Goal: Transaction & Acquisition: Purchase product/service

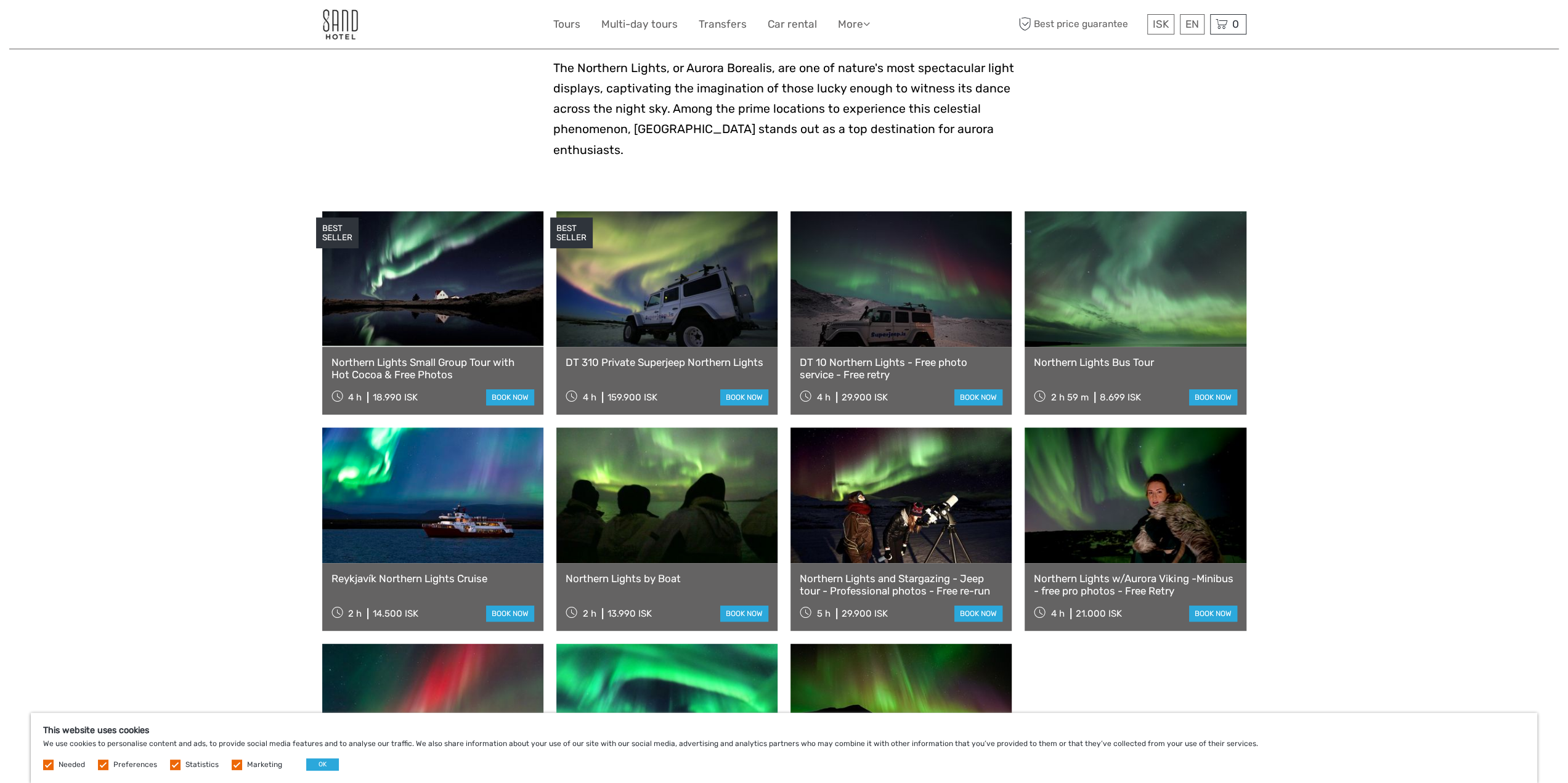
scroll to position [370, 0]
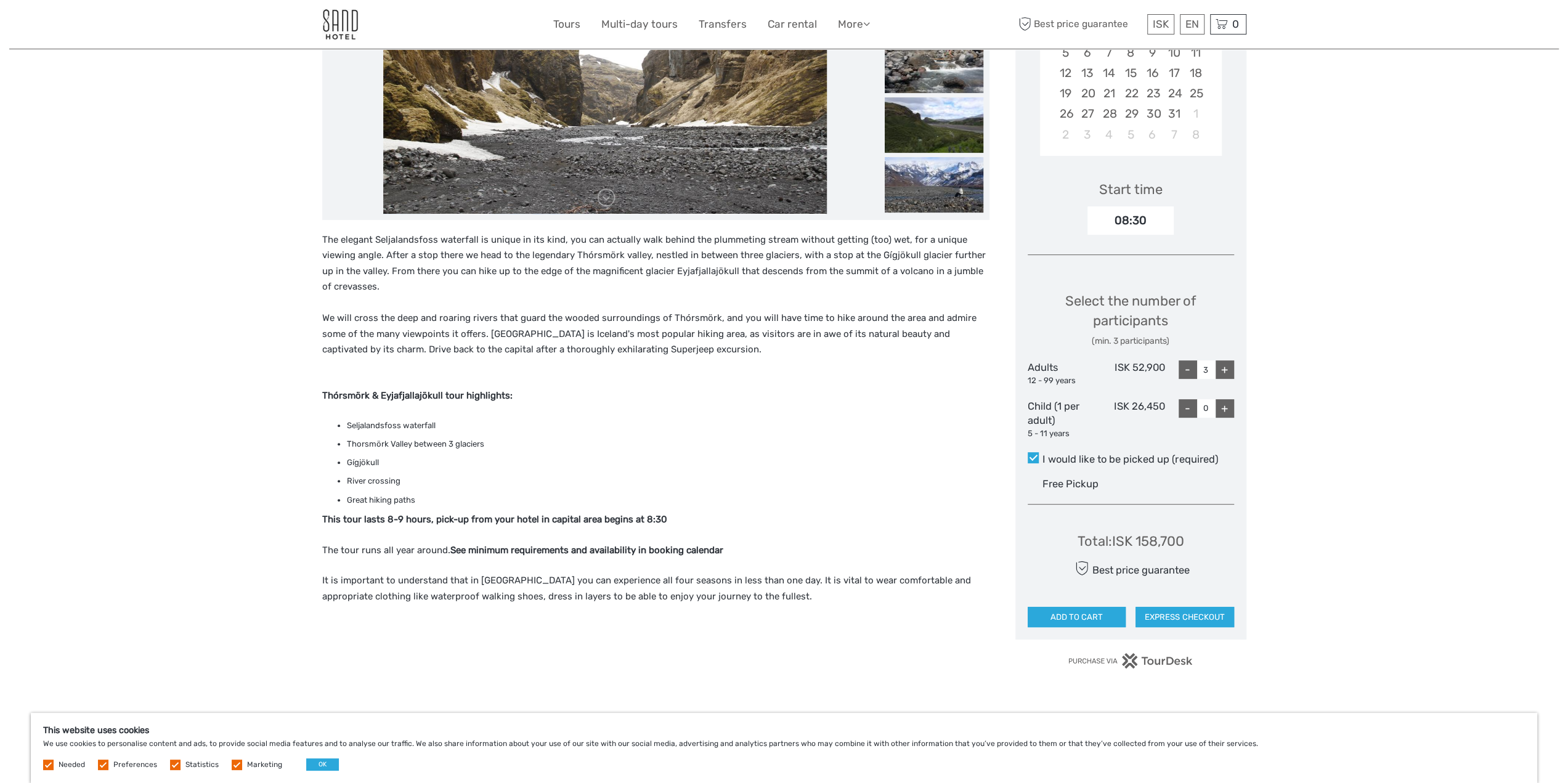
scroll to position [61, 0]
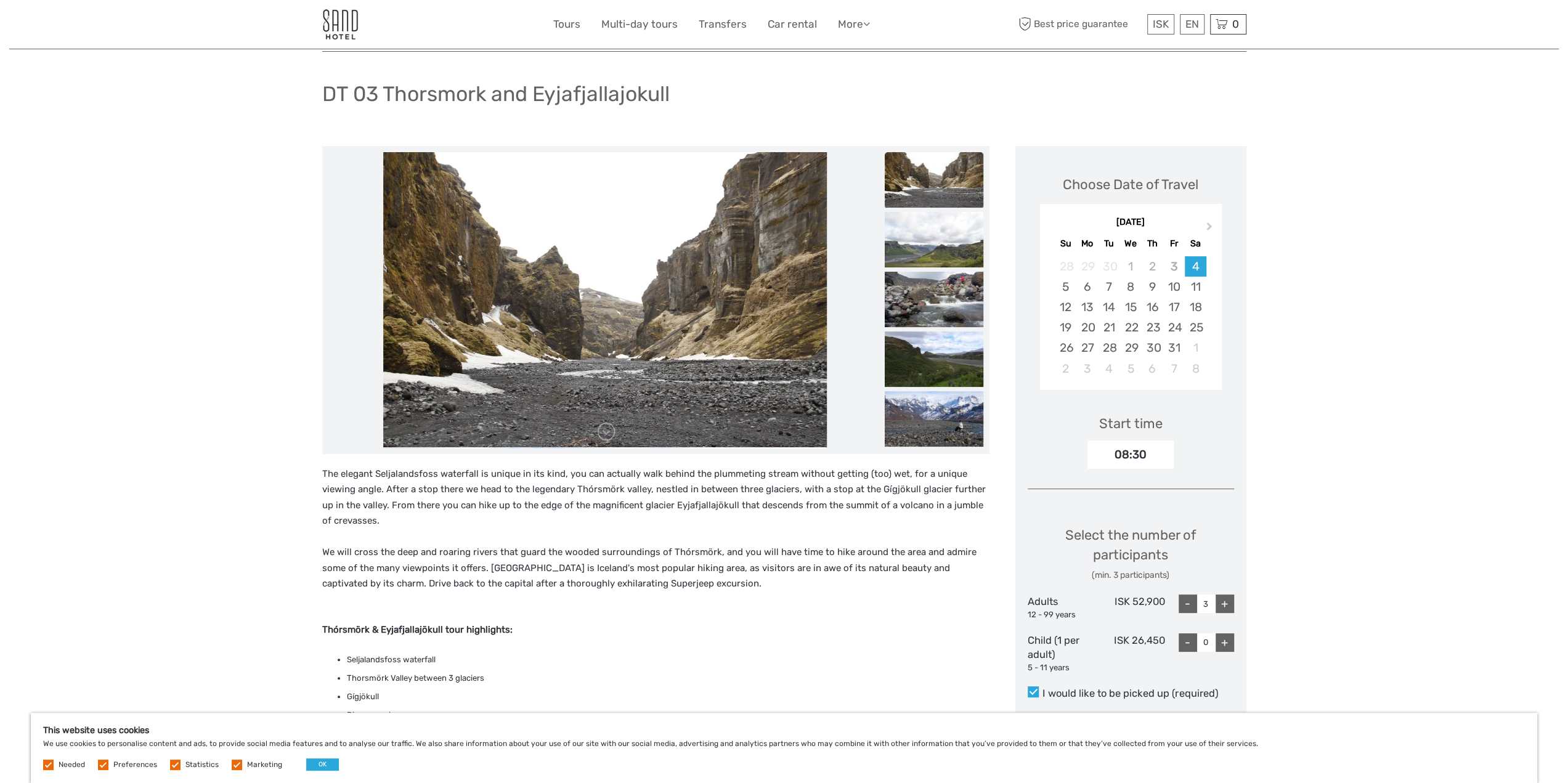
drag, startPoint x: 640, startPoint y: 343, endPoint x: 690, endPoint y: 126, distance: 222.7
click at [689, 134] on div "Region / Starts from: Capital Region Travel method: Jeep / 4x4 Category: Lava a…" at bounding box center [784, 639] width 924 height 1242
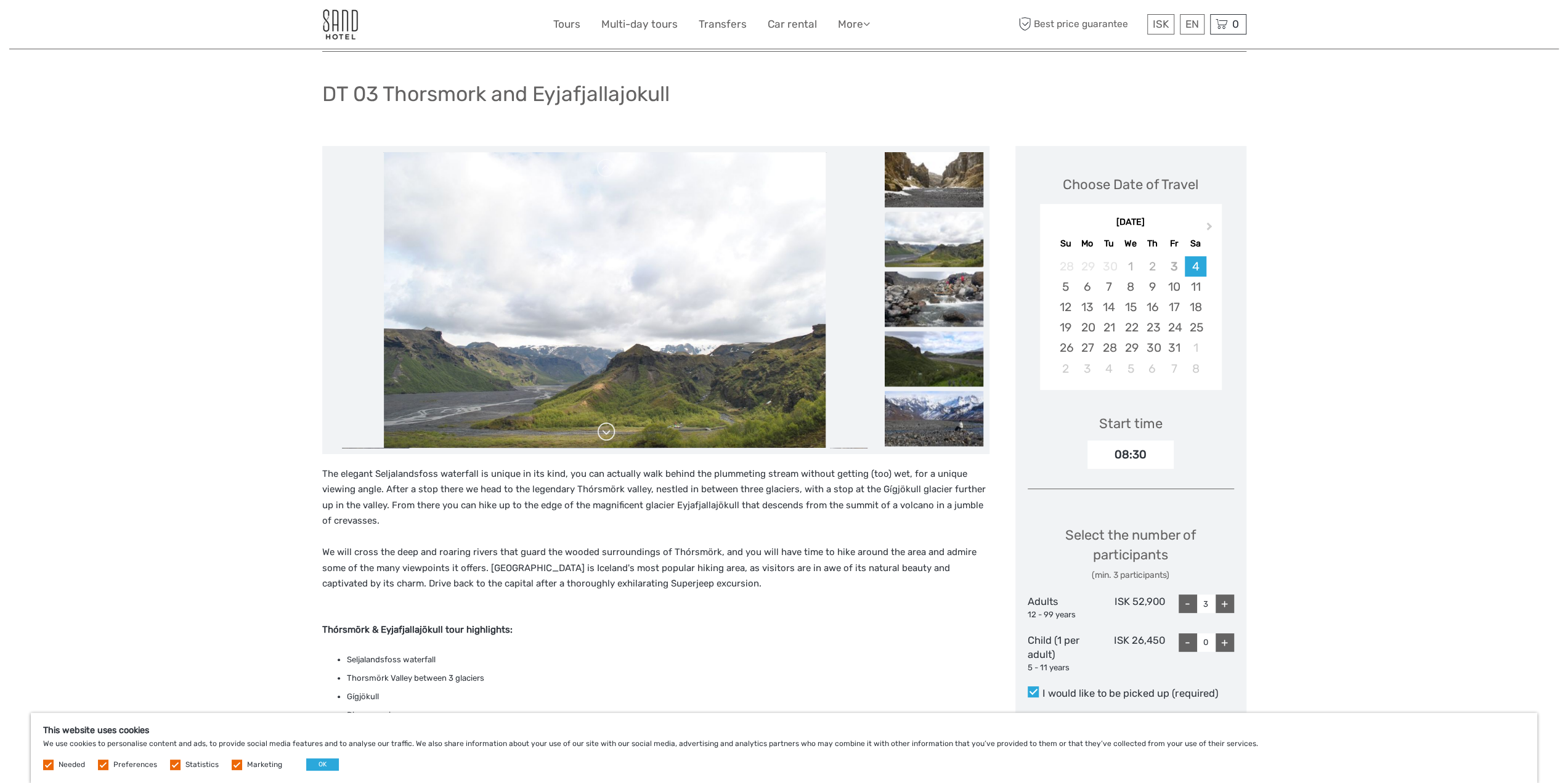
click at [601, 434] on link at bounding box center [606, 432] width 20 height 20
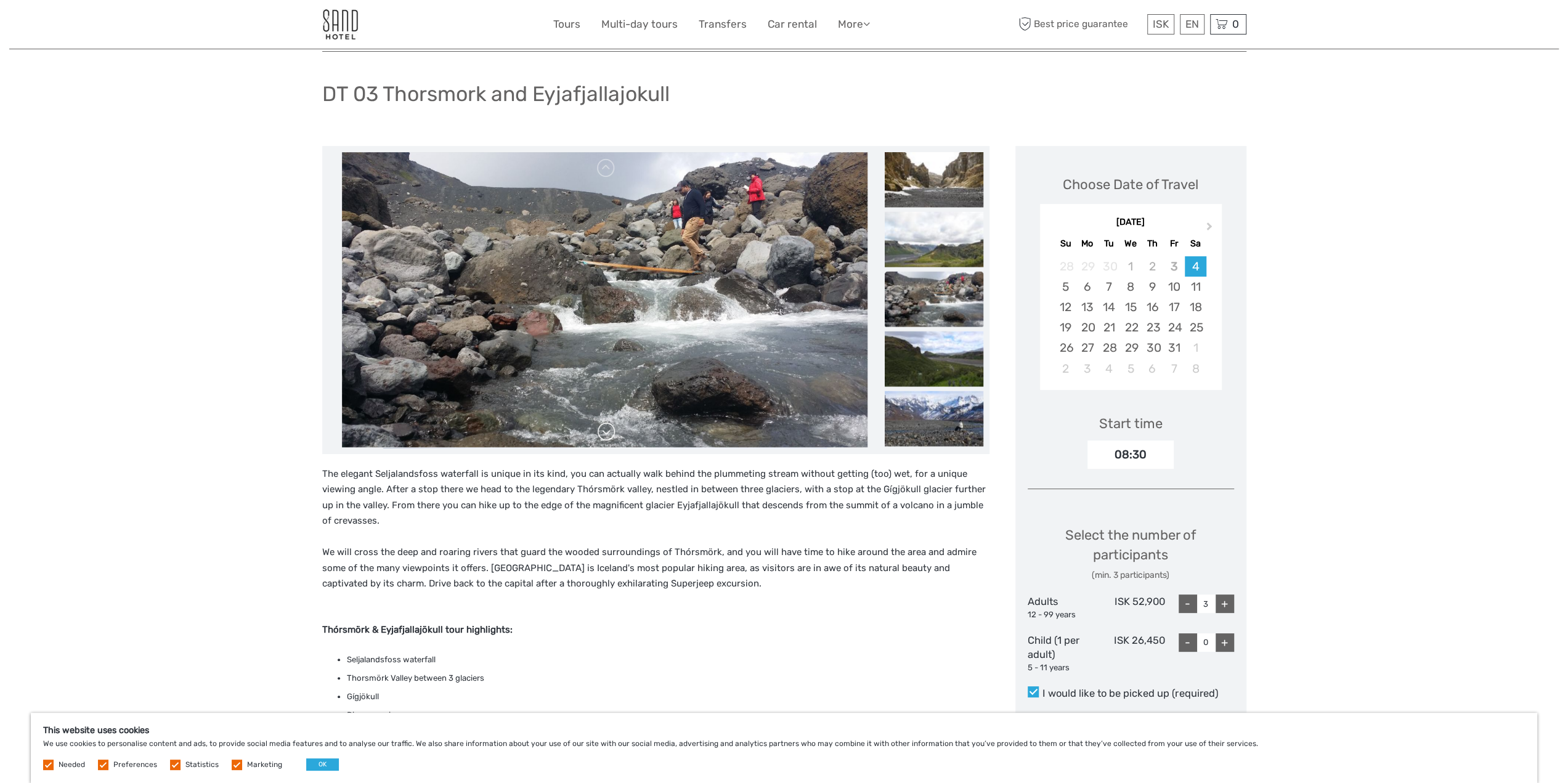
click at [601, 433] on link at bounding box center [606, 432] width 20 height 20
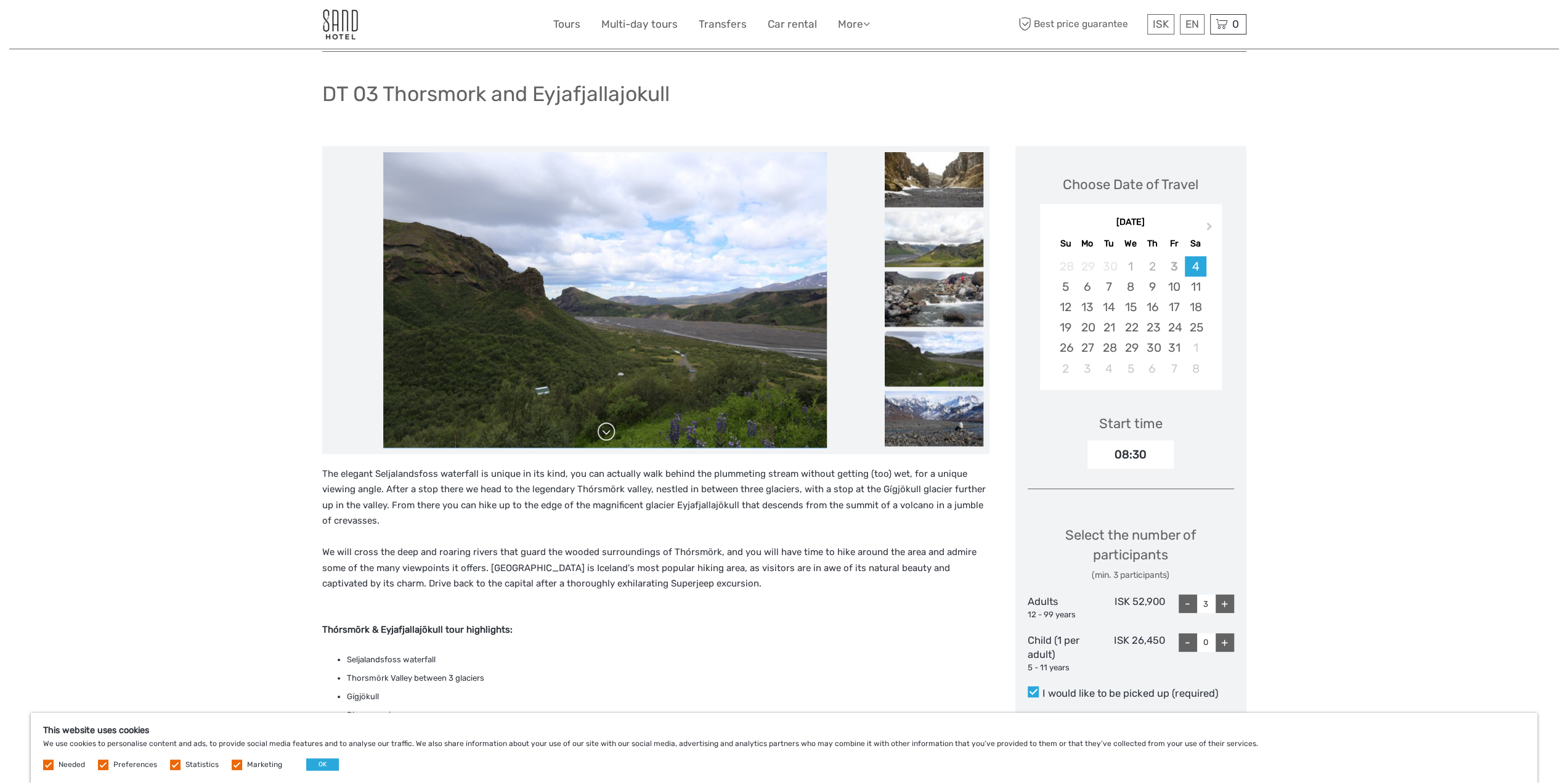
click at [601, 433] on link at bounding box center [606, 432] width 20 height 20
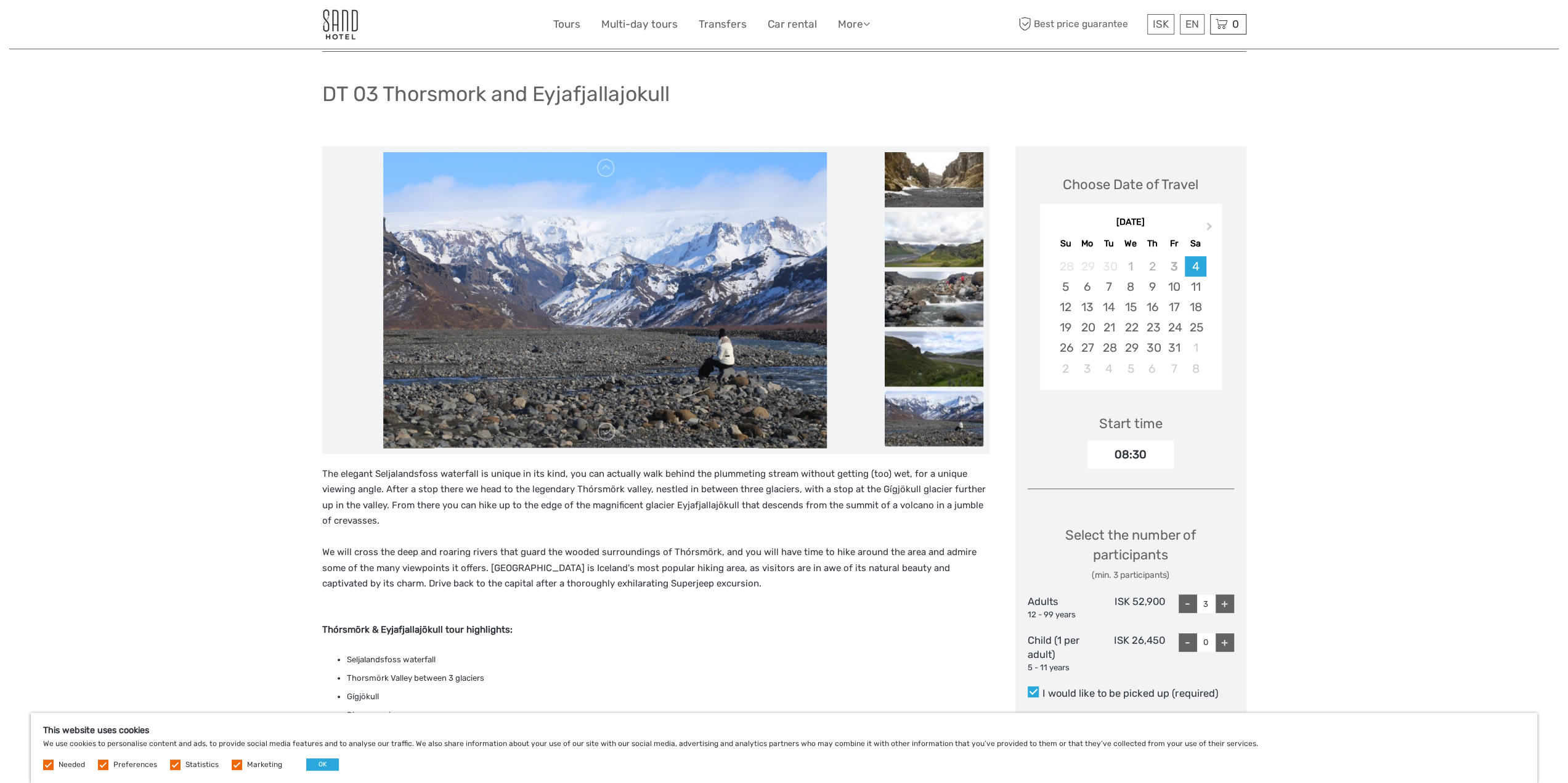
click at [601, 432] on link at bounding box center [606, 432] width 20 height 20
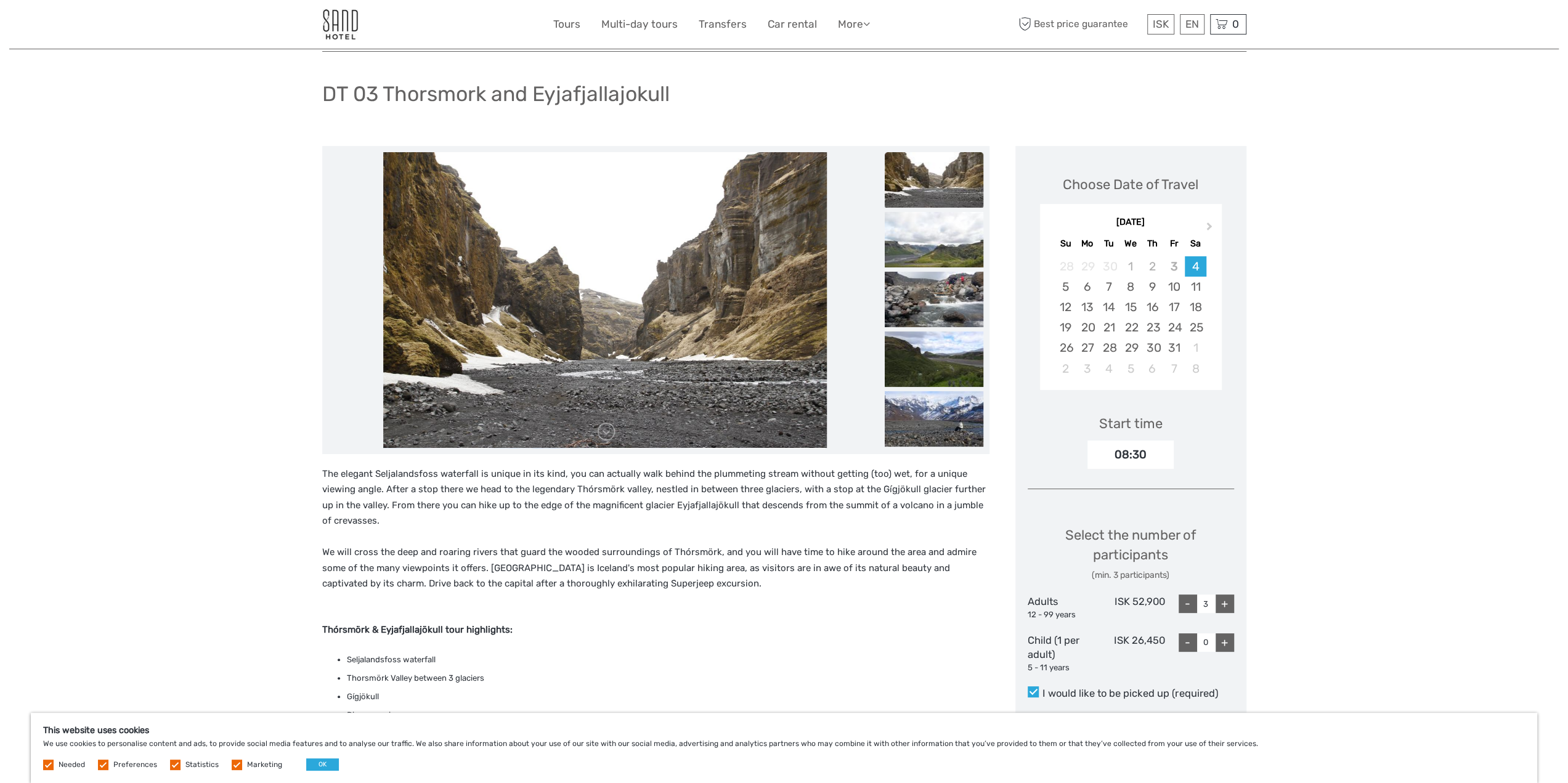
click at [601, 432] on link at bounding box center [606, 432] width 20 height 20
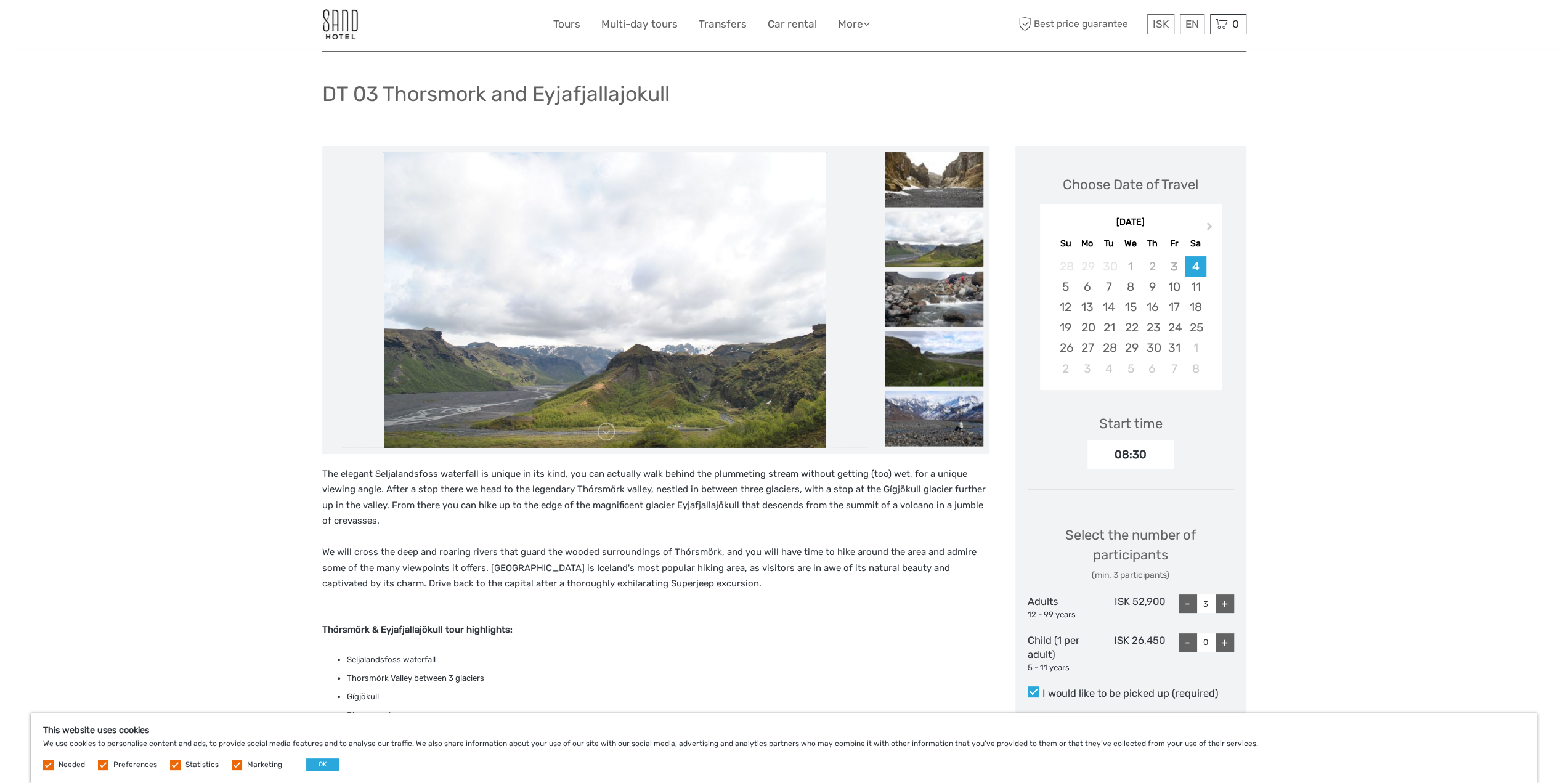
click at [601, 432] on link at bounding box center [606, 432] width 20 height 20
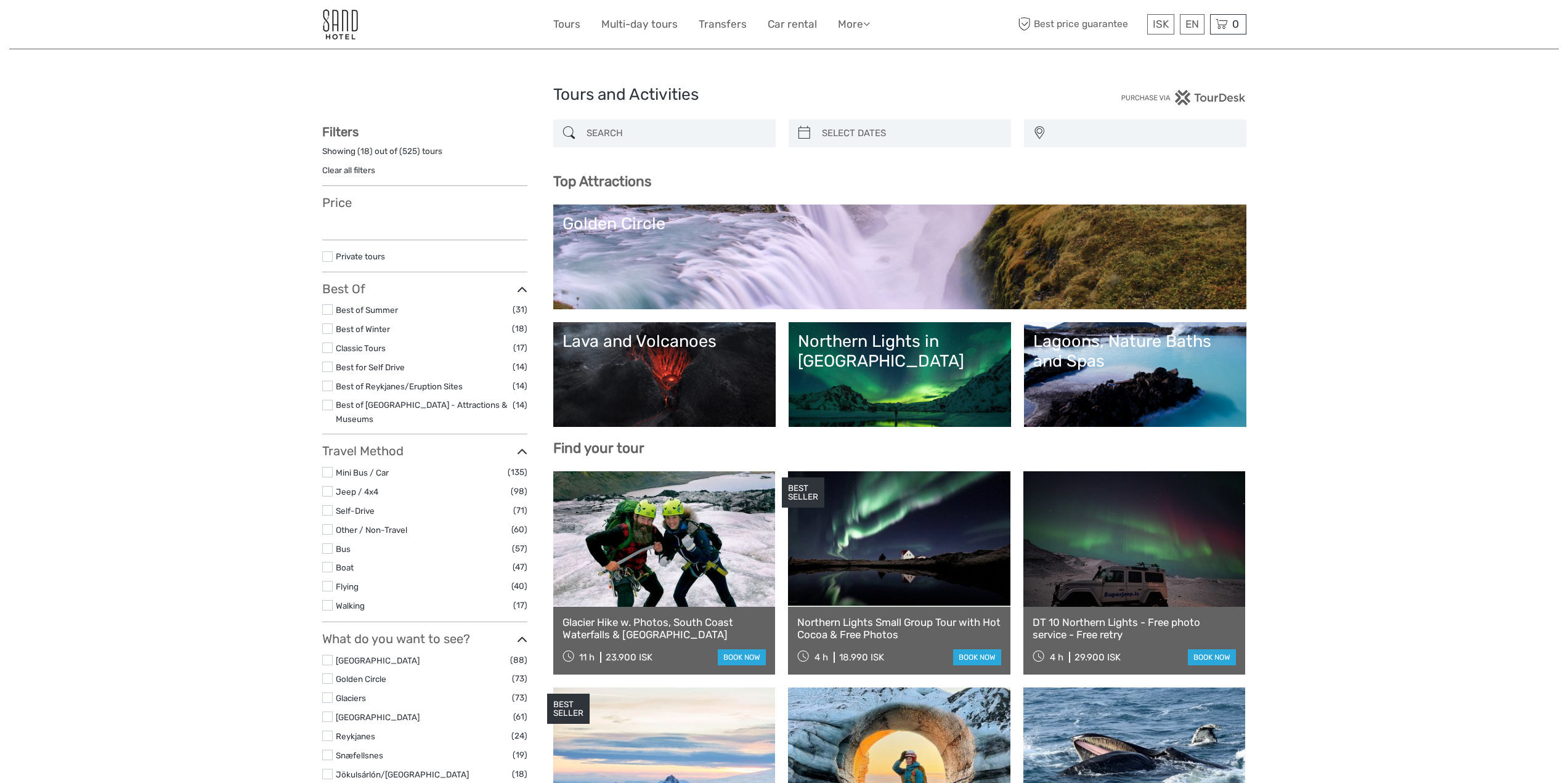
select select
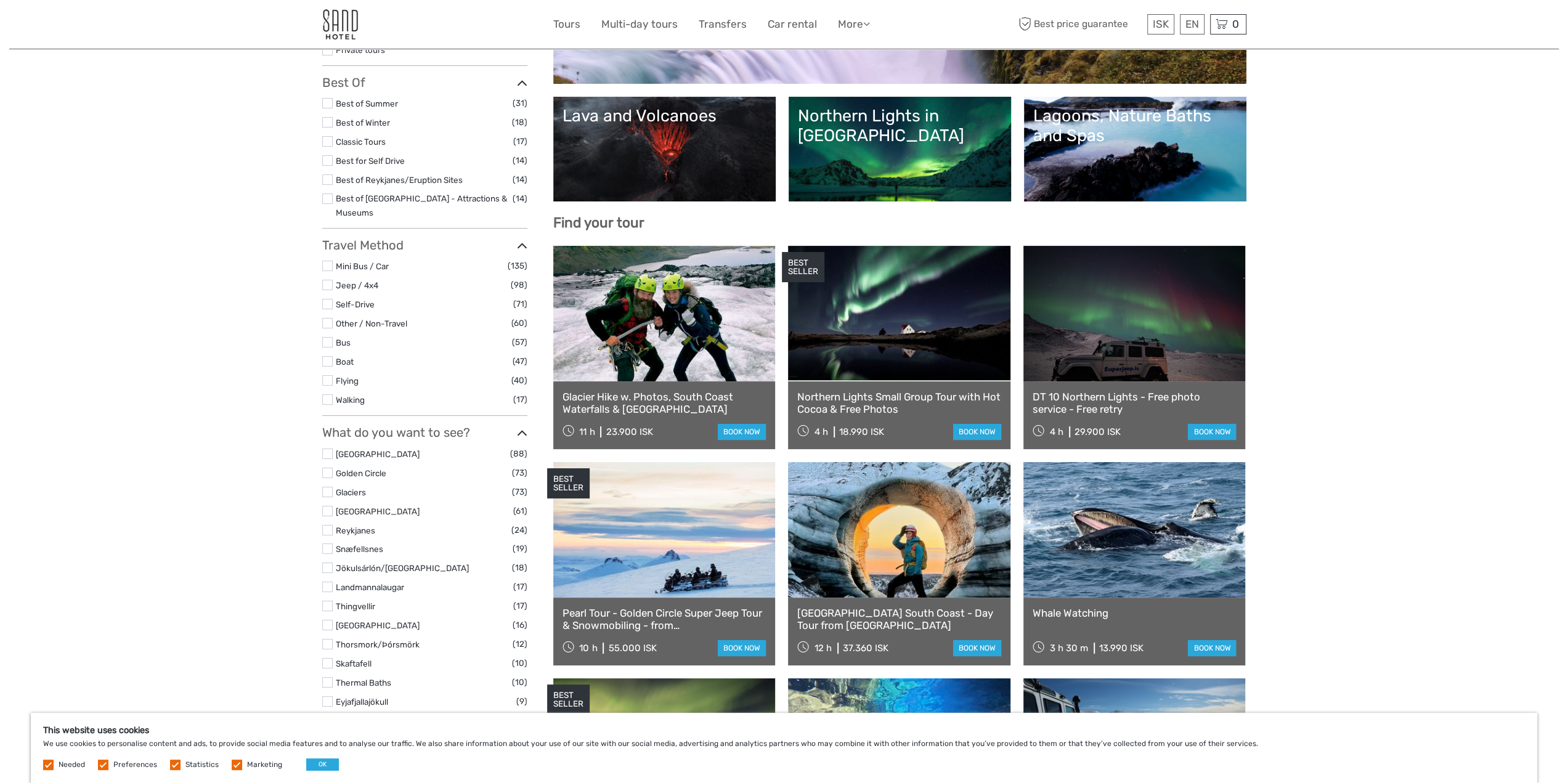
scroll to position [370, 0]
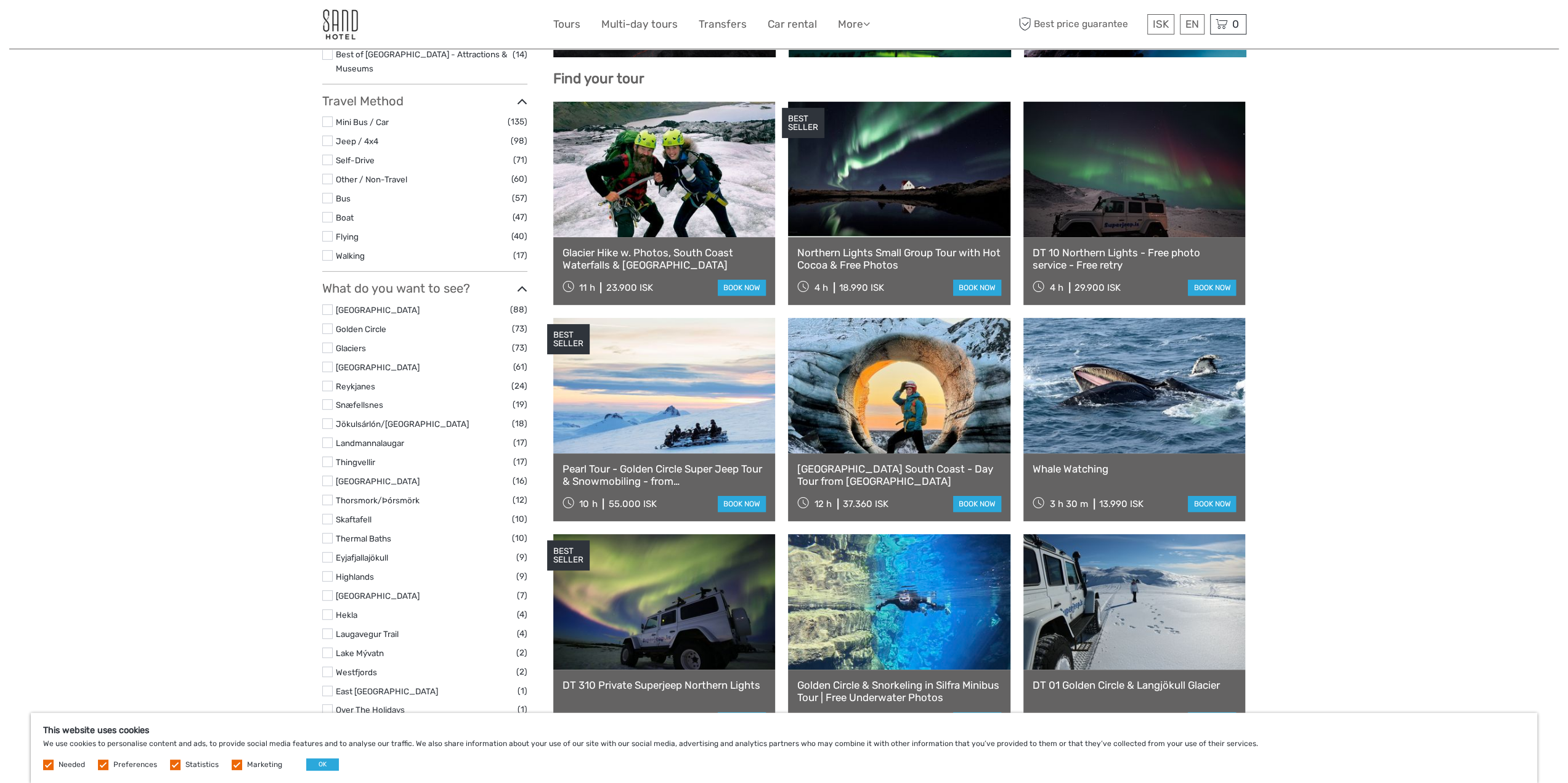
click at [364, 400] on link "Snæfellsnes" at bounding box center [360, 405] width 48 height 10
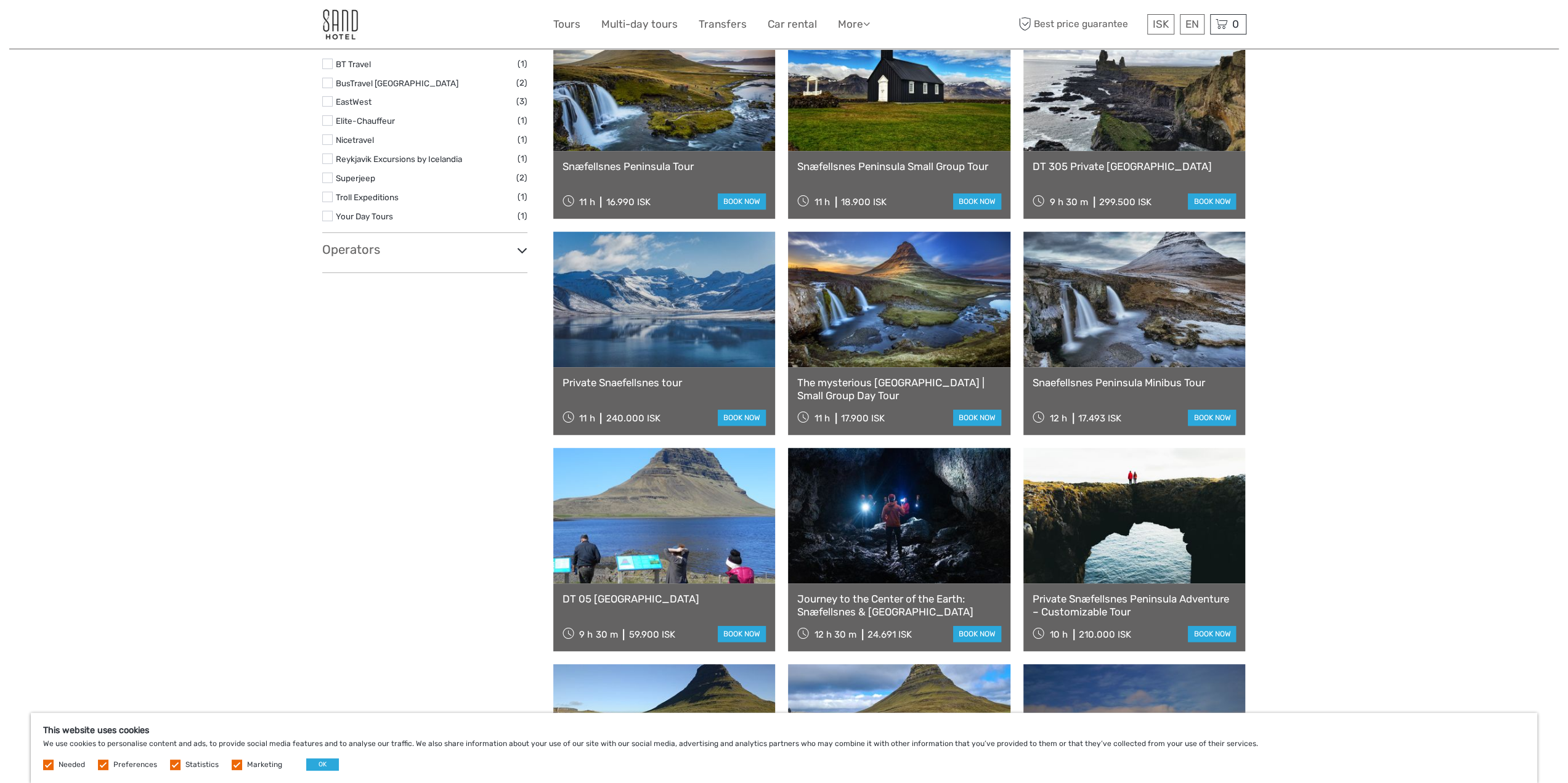
scroll to position [924, 0]
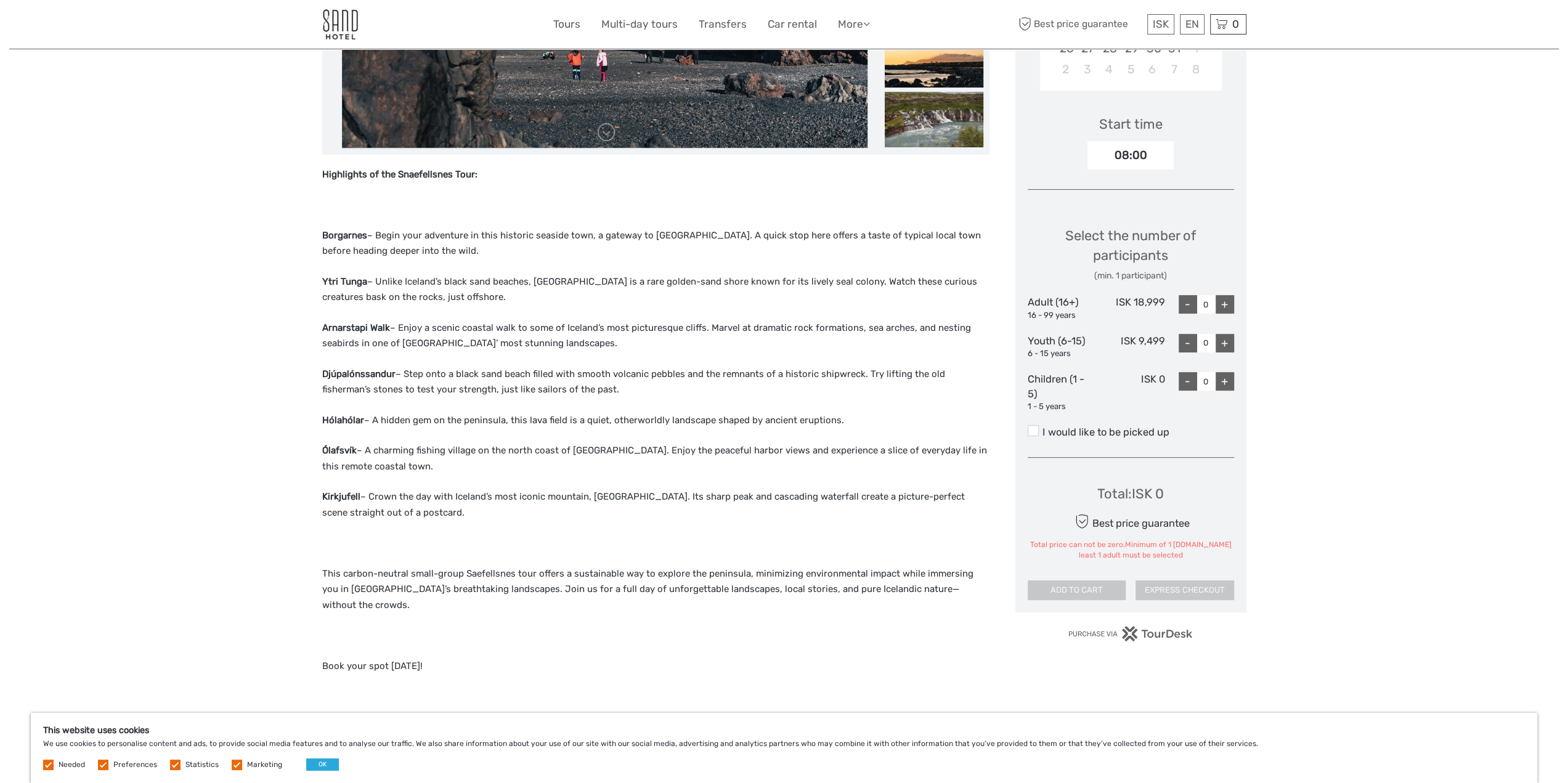
scroll to position [246, 0]
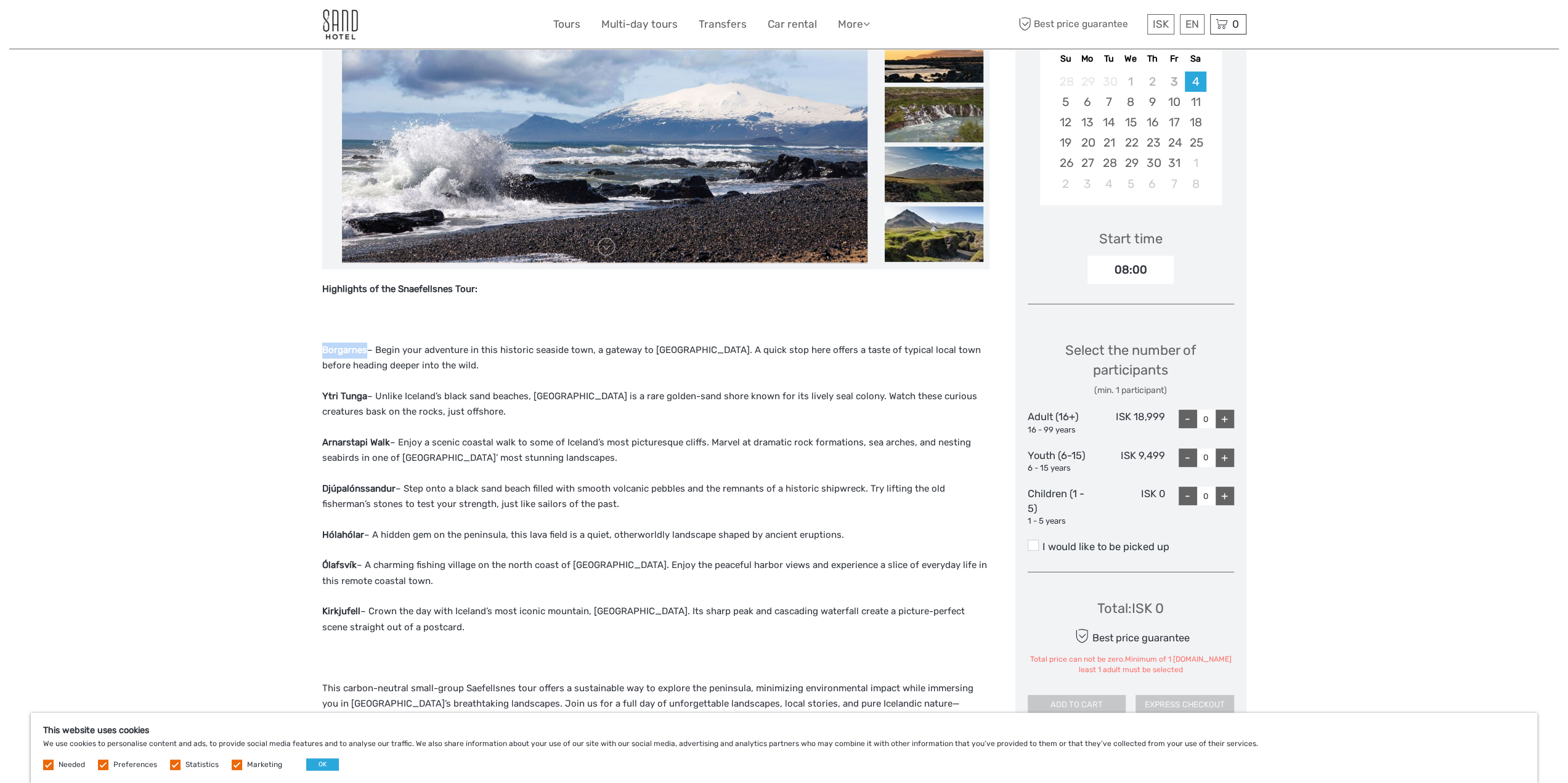
drag, startPoint x: 366, startPoint y: 347, endPoint x: 318, endPoint y: 350, distance: 48.1
click at [318, 350] on div "Region / Starts from: Capital Region Travel method: Mini Bus / Car 12 hours Ver…" at bounding box center [784, 731] width 1549 height 1955
copy strong "Borgarnes"
drag, startPoint x: 363, startPoint y: 395, endPoint x: 322, endPoint y: 394, distance: 41.0
click at [323, 394] on strong "Ytri Tunga" at bounding box center [345, 396] width 45 height 11
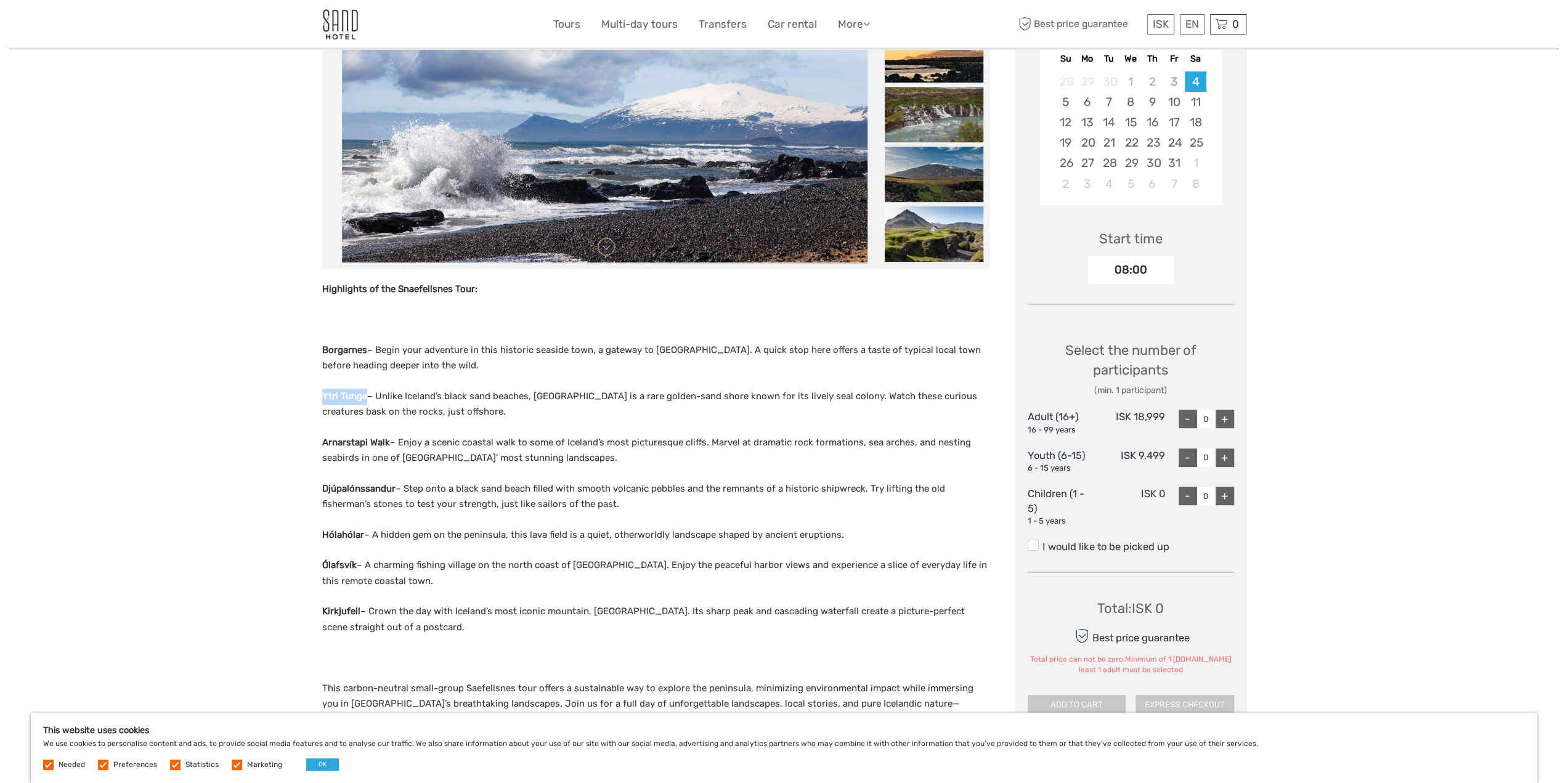
copy strong "Ytri Tunga"
drag, startPoint x: 388, startPoint y: 440, endPoint x: 315, endPoint y: 440, distance: 73.0
click at [315, 440] on div "Region / Starts from: Capital Region Travel method: Mini Bus / Car 12 hours Ver…" at bounding box center [784, 731] width 1549 height 1955
copy strong "Arnarstapi Walk"
click at [421, 475] on div "Highlights of the Snaefellsnes Tour: Borgarnes – Begin your adventure in this h…" at bounding box center [656, 574] width 667 height 584
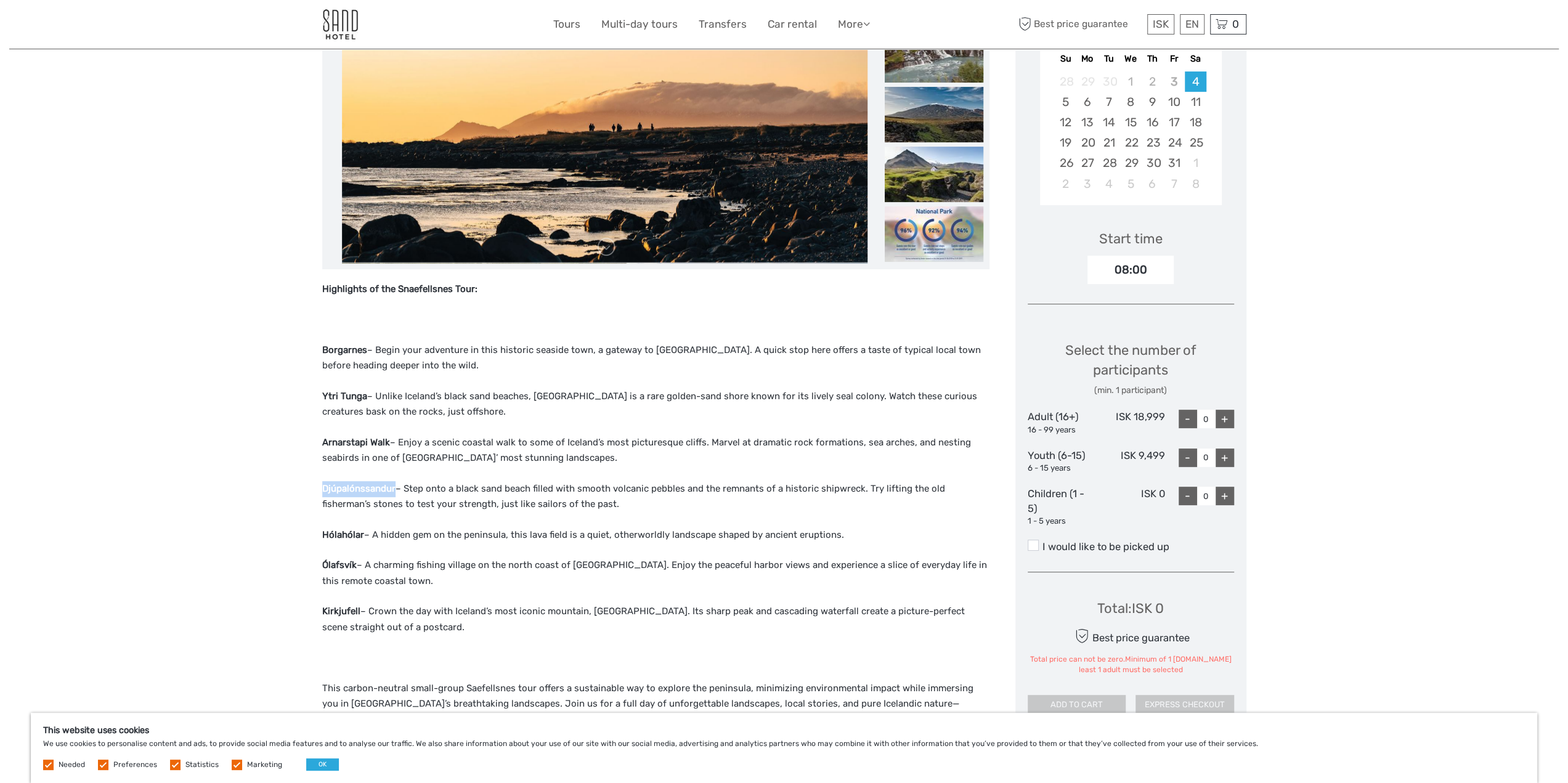
drag, startPoint x: 393, startPoint y: 486, endPoint x: 320, endPoint y: 488, distance: 73.0
click at [320, 488] on div "Region / Starts from: Capital Region Travel method: Mini Bus / Car 12 hours Ver…" at bounding box center [784, 731] width 1549 height 1955
copy strong "Djúpalónssandur"
click at [403, 515] on div "Highlights of the Snaefellsnes Tour: Borgarnes – Begin your adventure in this h…" at bounding box center [656, 574] width 667 height 584
drag, startPoint x: 362, startPoint y: 532, endPoint x: 316, endPoint y: 533, distance: 46.0
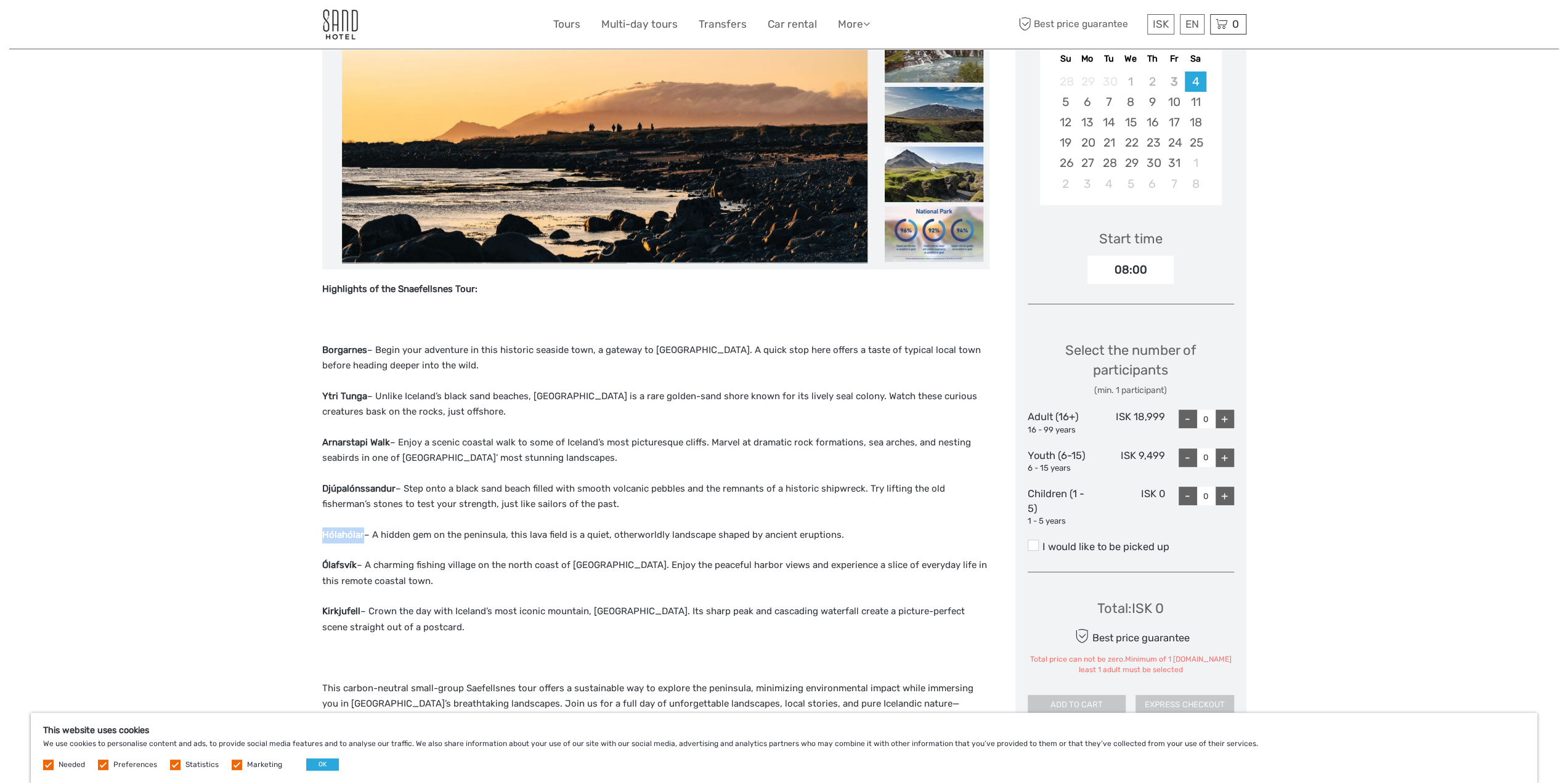
click at [316, 533] on div "Region / Starts from: Capital Region Travel method: Mini Bus / Car 12 hours Ver…" at bounding box center [784, 731] width 1549 height 1955
copy strong "Hólahólar"
click at [497, 572] on p "Ólafsvík – A charming fishing village on the north coast of Snæfellsnes. Enjoy …" at bounding box center [656, 573] width 667 height 31
drag, startPoint x: 354, startPoint y: 562, endPoint x: 322, endPoint y: 563, distance: 32.0
click at [323, 563] on strong "Ólafsvík" at bounding box center [339, 565] width 34 height 11
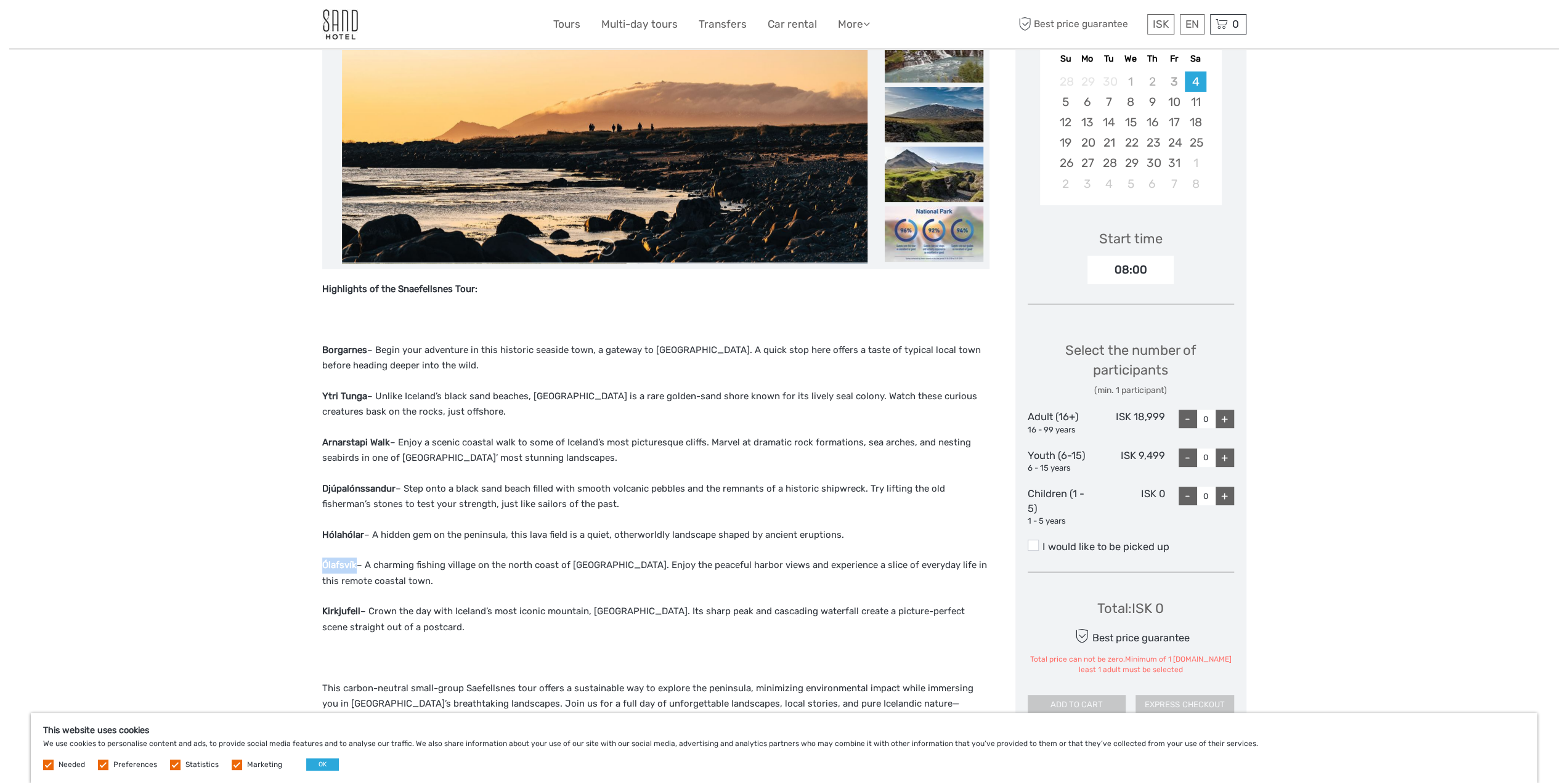
copy strong "Ólafsvík"
click at [382, 624] on p "Kirkjufell – Crown the day with Iceland’s most iconic mountain, Kirkjufell. Its…" at bounding box center [656, 619] width 667 height 31
drag, startPoint x: 359, startPoint y: 608, endPoint x: 321, endPoint y: 613, distance: 38.3
click at [321, 613] on div "Region / Starts from: Capital Region Travel method: Mini Bus / Car 12 hours Ver…" at bounding box center [784, 731] width 1549 height 1955
copy strong "Kirkjufell"
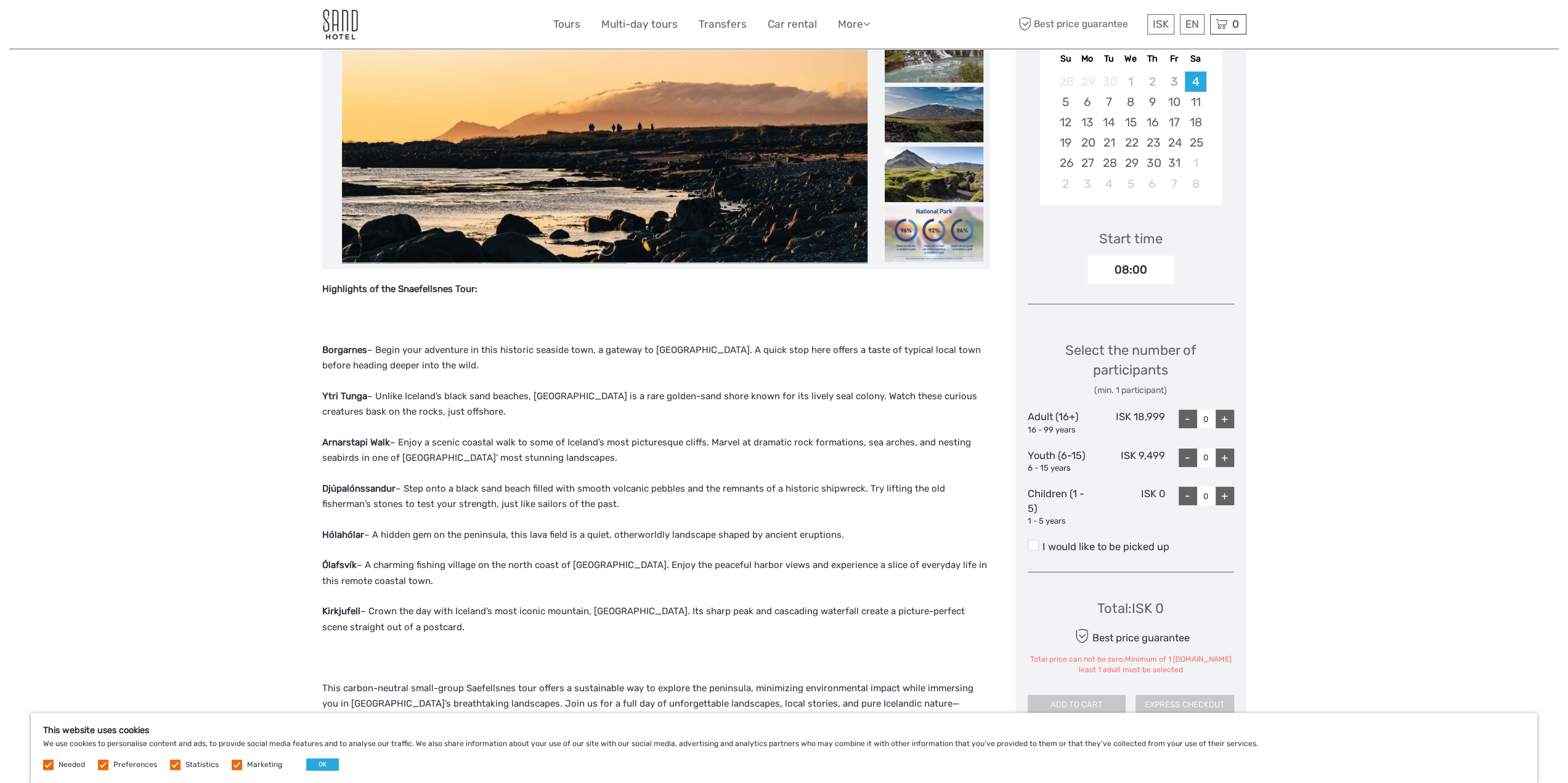
drag, startPoint x: 498, startPoint y: 626, endPoint x: 520, endPoint y: 638, distance: 25.1
click at [498, 626] on p "Kirkjufell – Crown the day with Iceland’s most iconic mountain, Kirkjufell. Its…" at bounding box center [656, 619] width 667 height 31
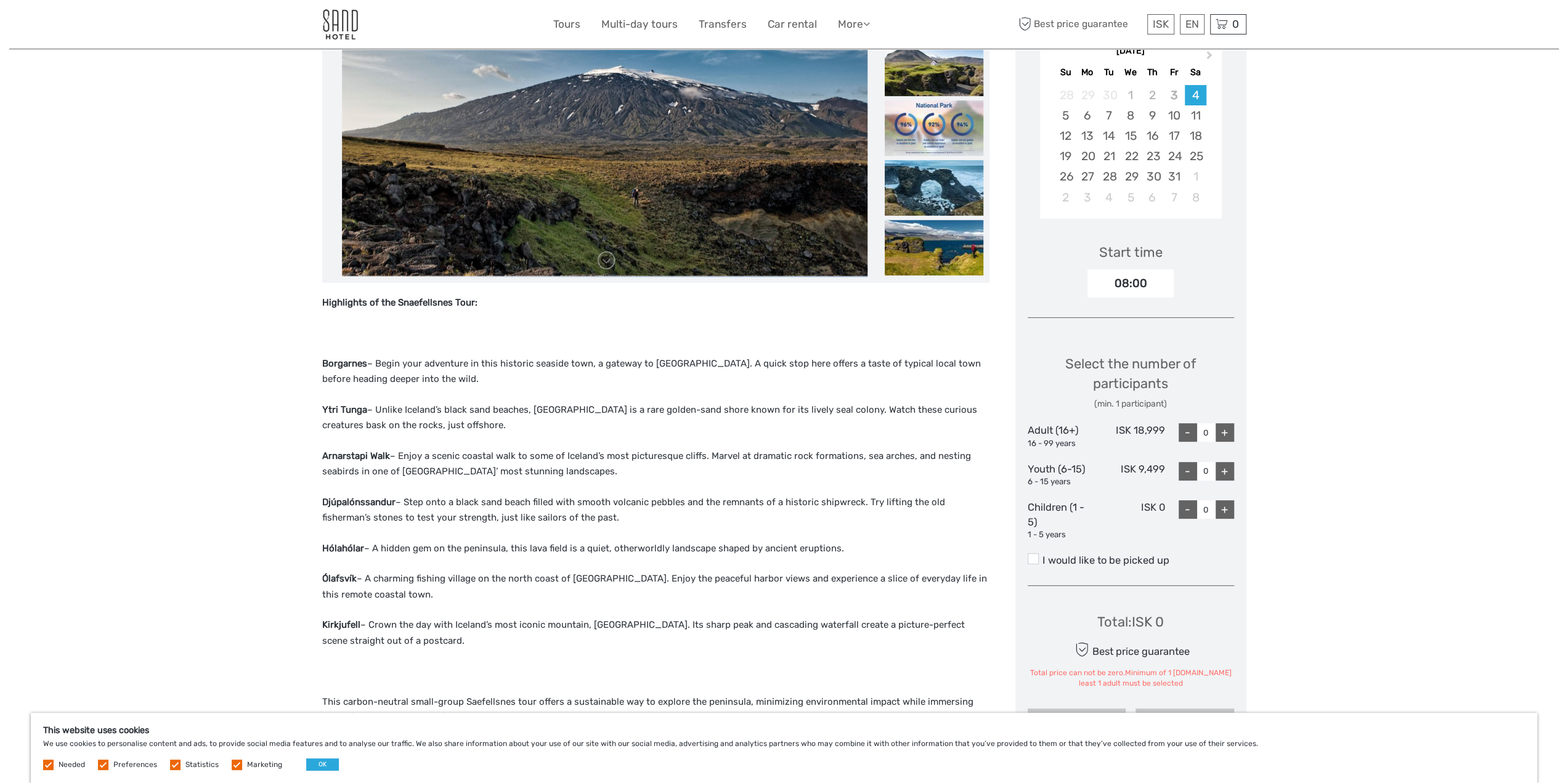
scroll to position [61, 0]
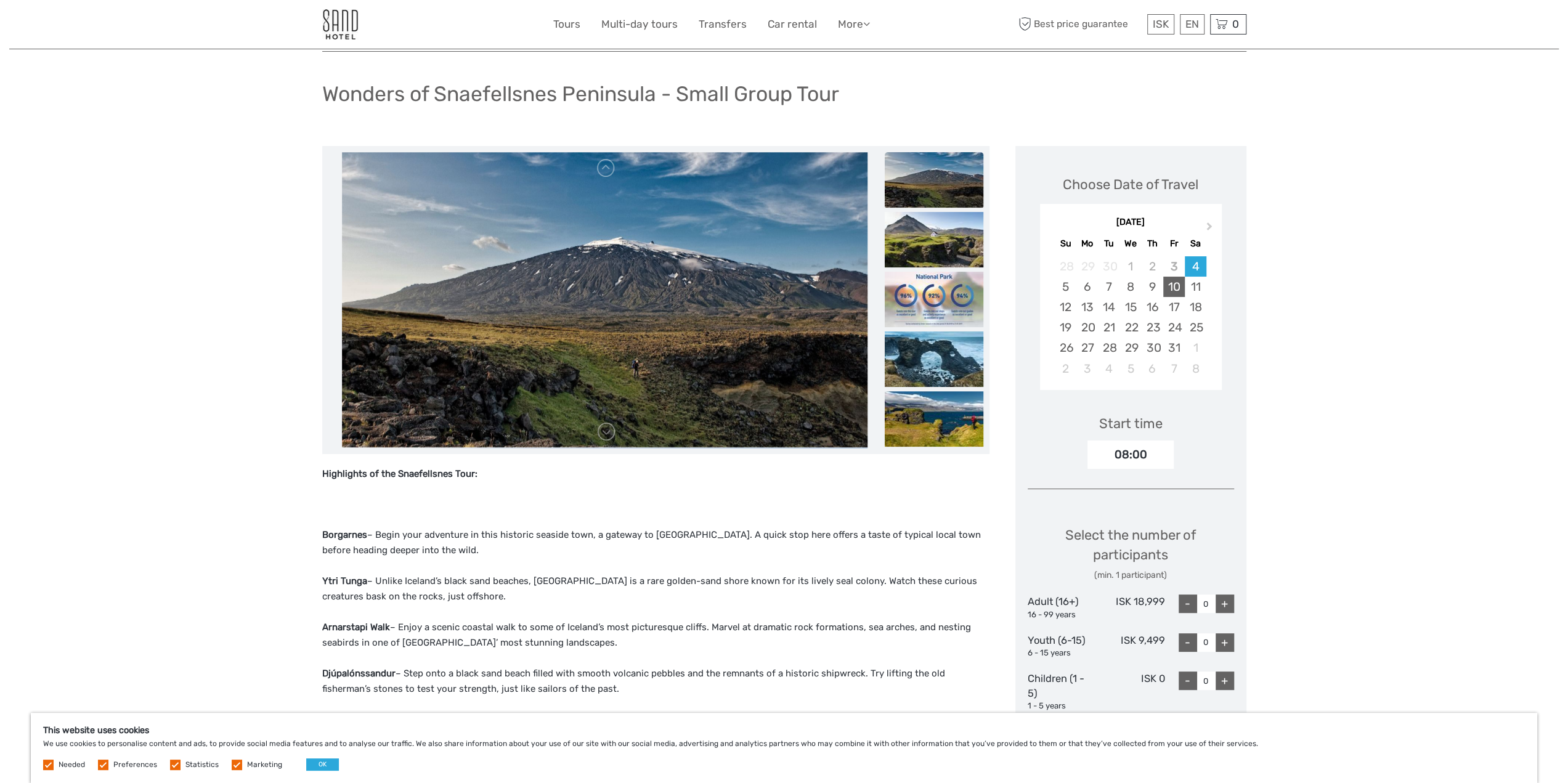
click at [1176, 290] on div "10" at bounding box center [1173, 287] width 22 height 21
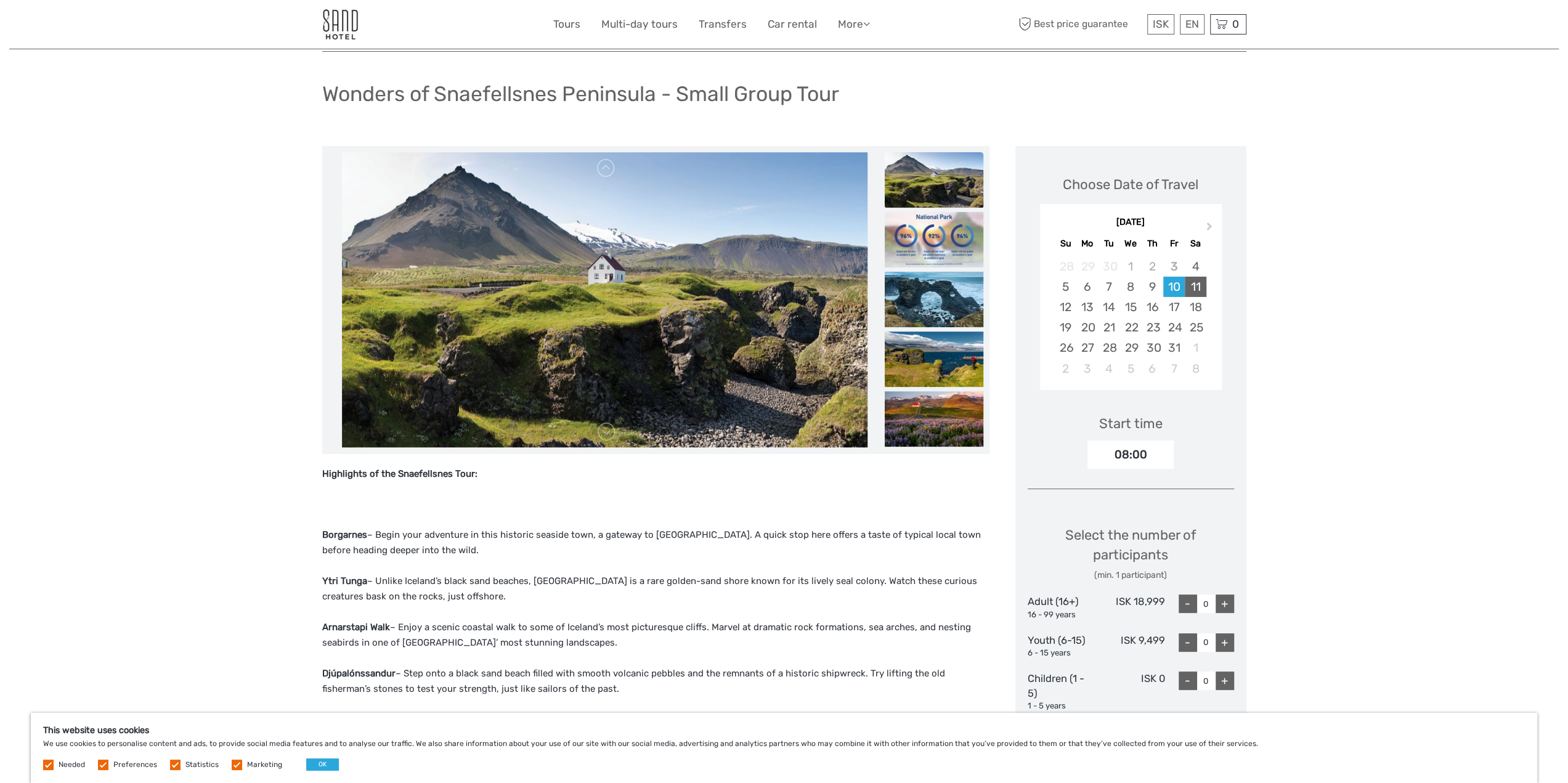
click at [1199, 284] on div "11" at bounding box center [1195, 287] width 22 height 21
click at [1174, 287] on div "10" at bounding box center [1173, 287] width 22 height 21
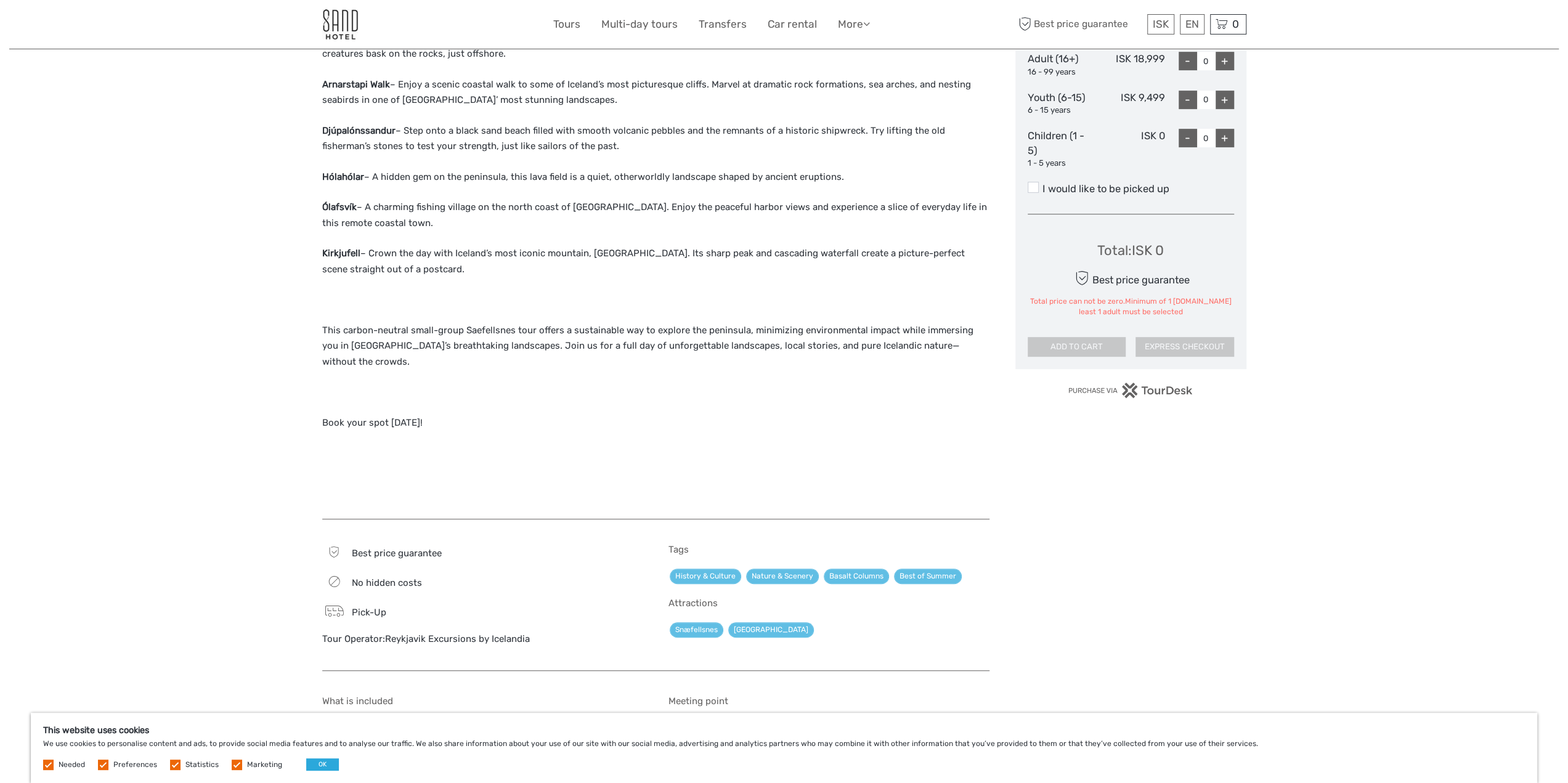
scroll to position [362, 0]
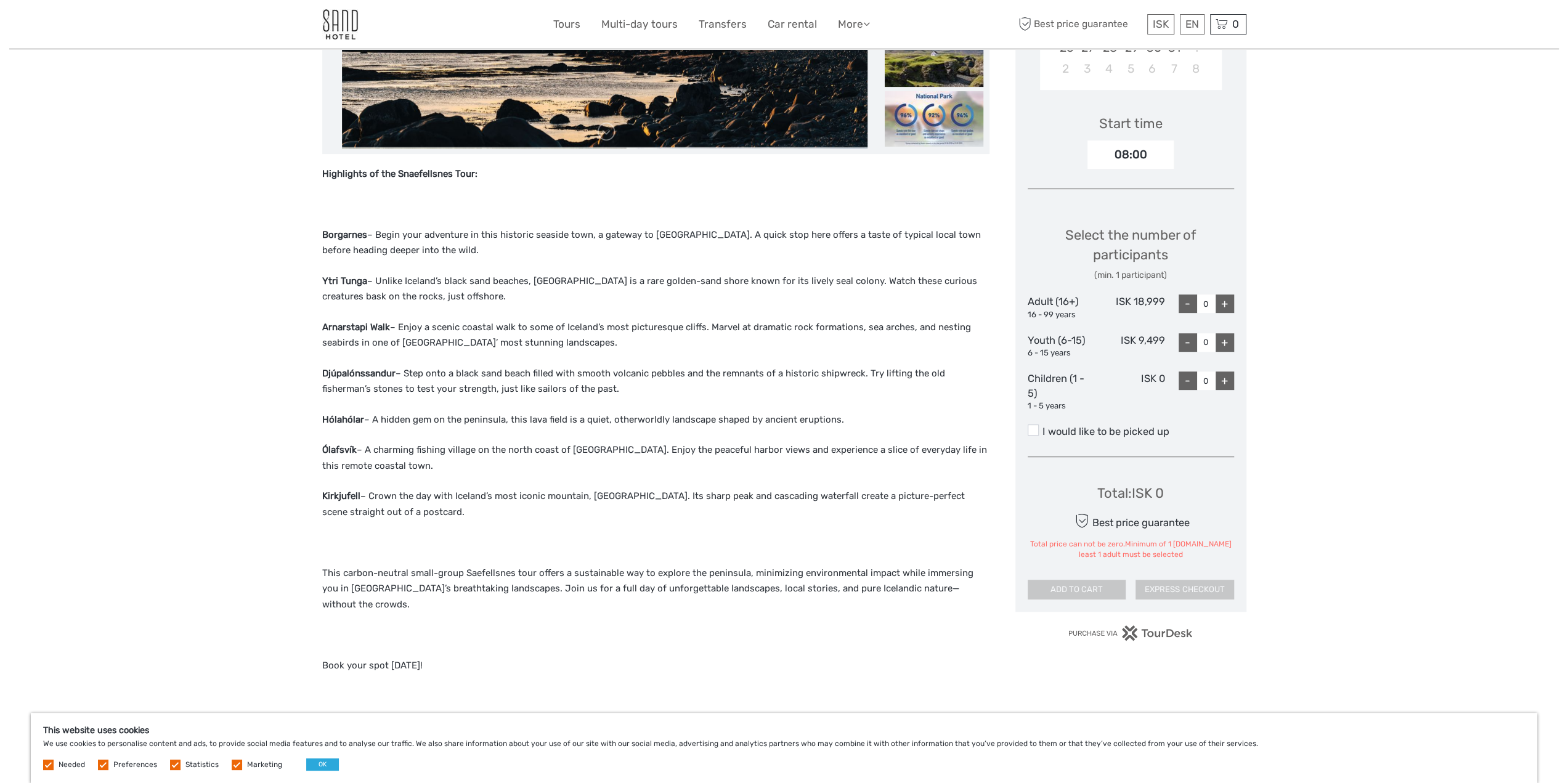
click at [901, 300] on p "Ytri Tunga – Unlike Iceland’s black sand beaches, Ytri Tunga is a rare golden-s…" at bounding box center [656, 288] width 667 height 31
click at [1228, 307] on div "+" at bounding box center [1224, 303] width 18 height 18
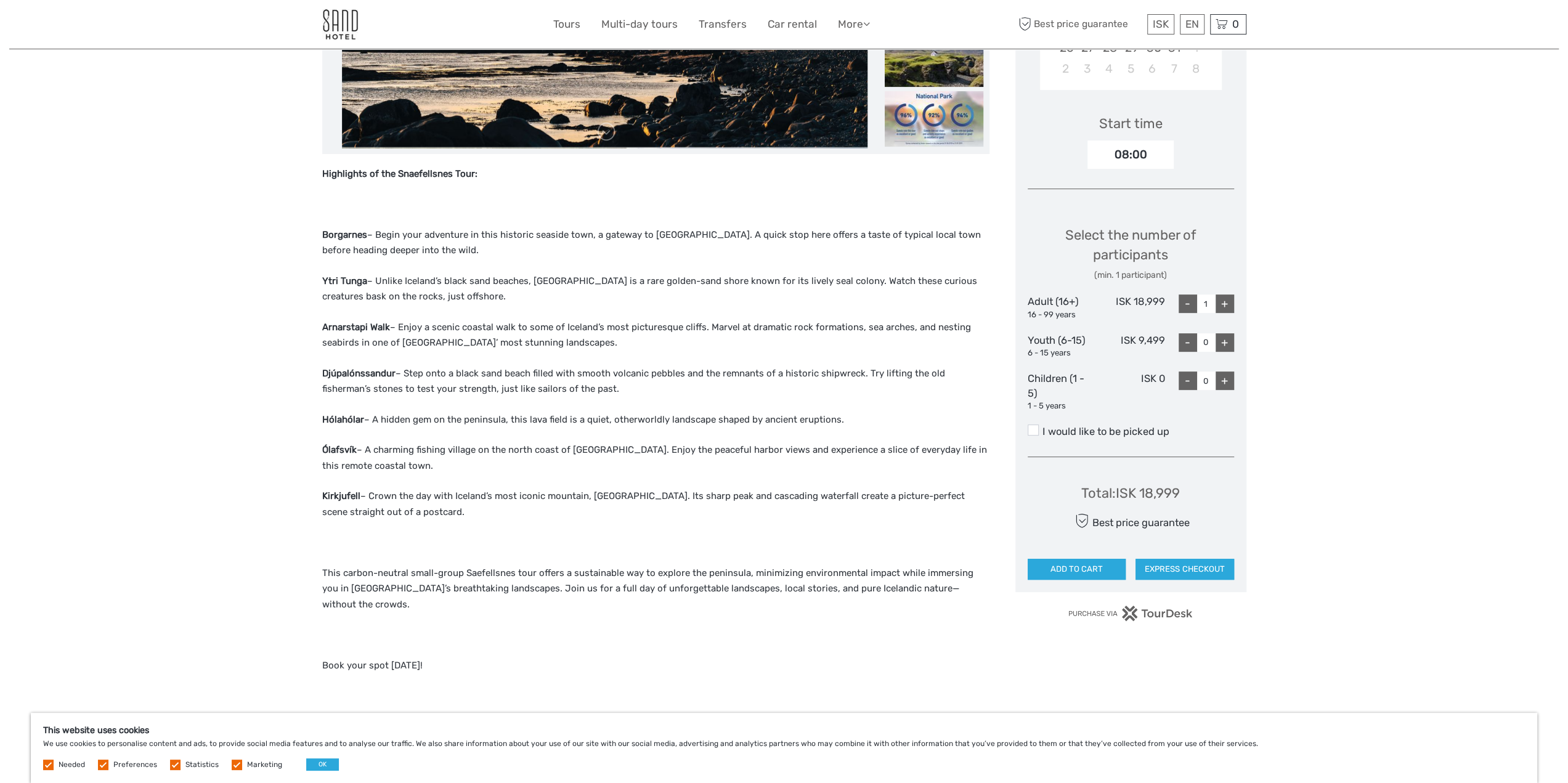
click at [1228, 307] on div "+" at bounding box center [1224, 303] width 18 height 18
type input "2"
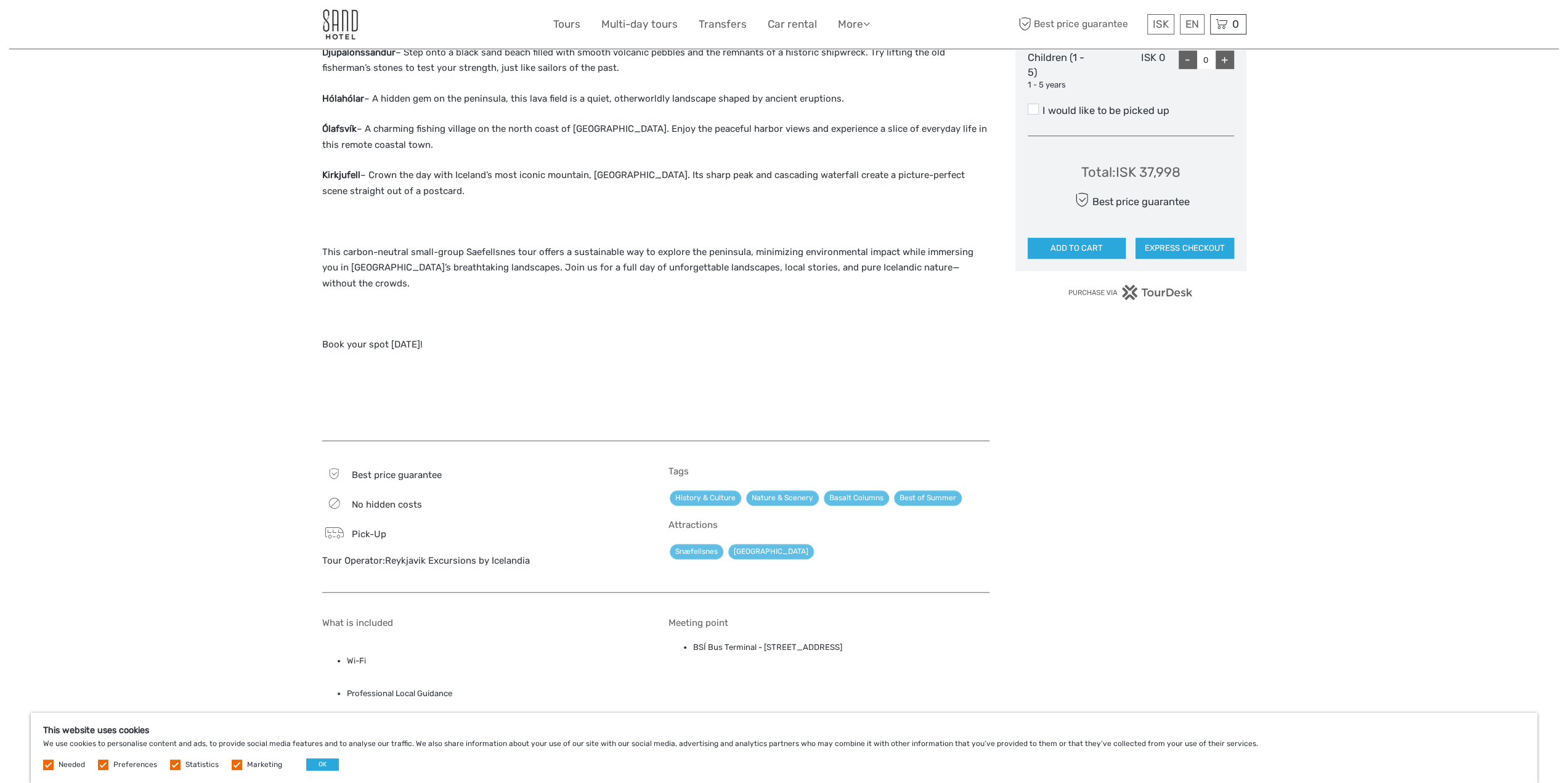
scroll to position [731, 0]
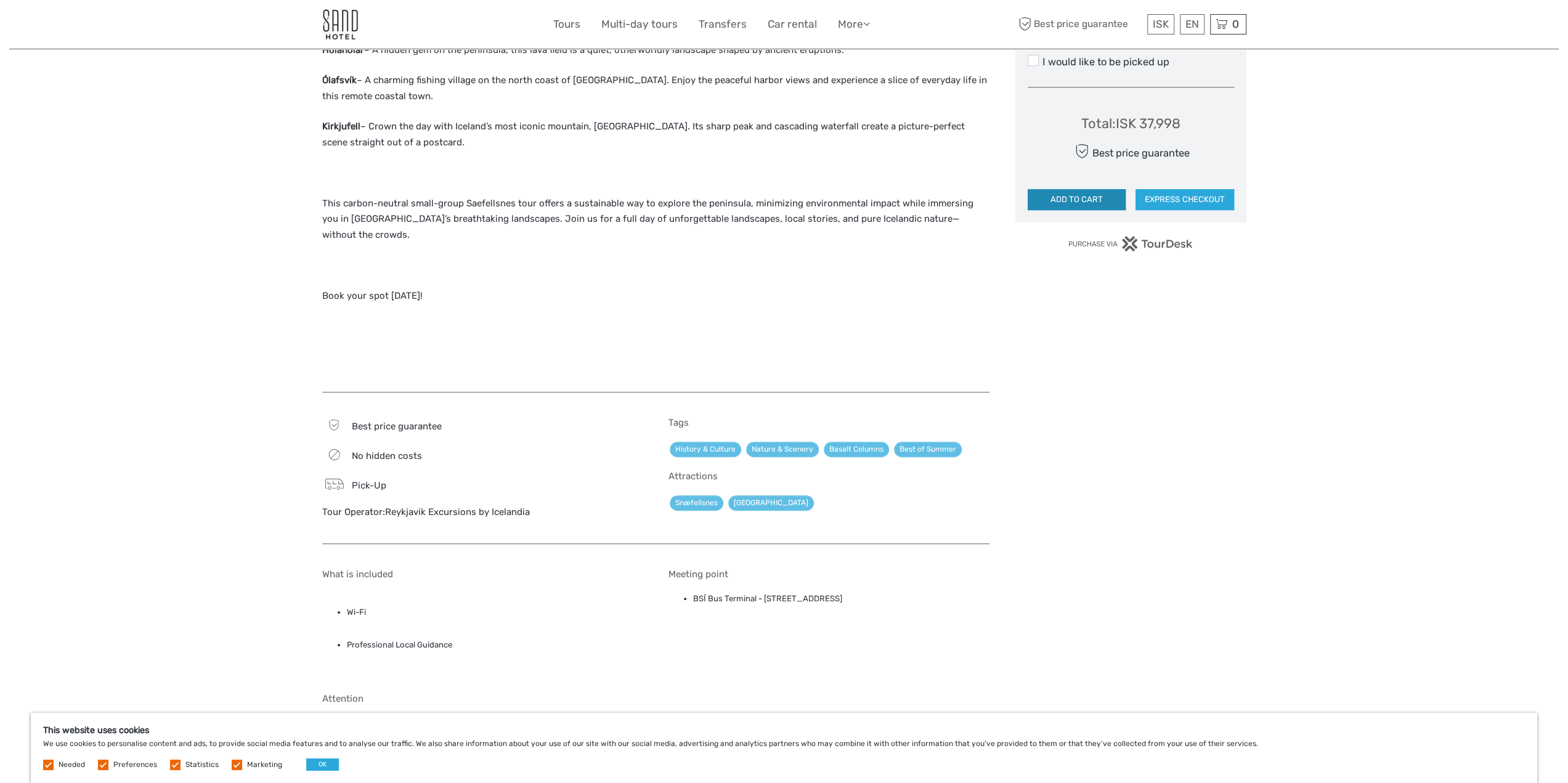
click at [1081, 198] on button "ADD TO CART" at bounding box center [1077, 199] width 99 height 21
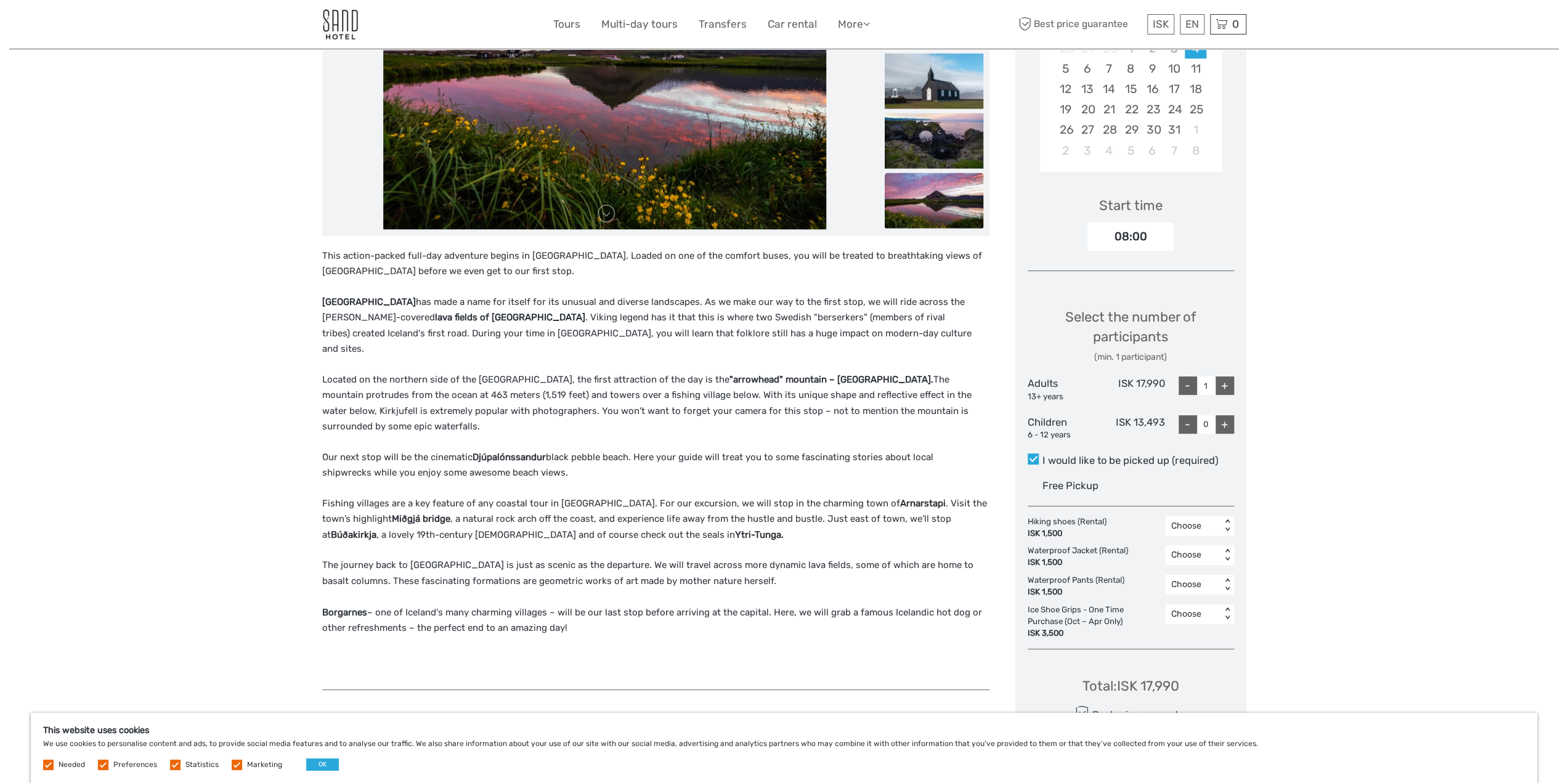
scroll to position [308, 0]
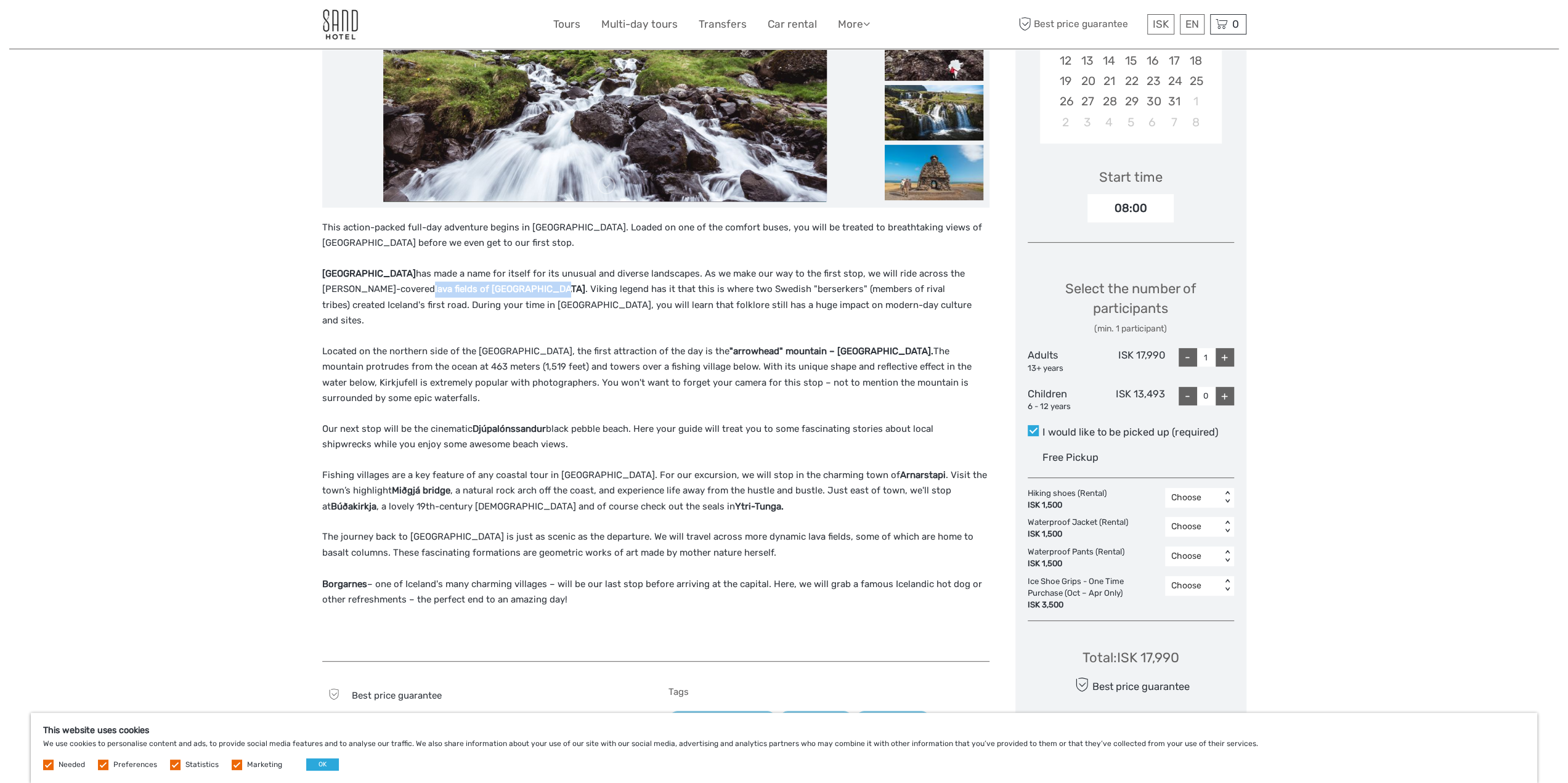
drag, startPoint x: 506, startPoint y: 288, endPoint x: 385, endPoint y: 288, distance: 121.0
click at [435, 288] on strong "lava fields of [GEOGRAPHIC_DATA]" at bounding box center [510, 289] width 151 height 11
copy strong "lava fields of [GEOGRAPHIC_DATA]"
click at [485, 350] on p "Located on the northern side of the [GEOGRAPHIC_DATA], the first attraction of …" at bounding box center [656, 375] width 667 height 63
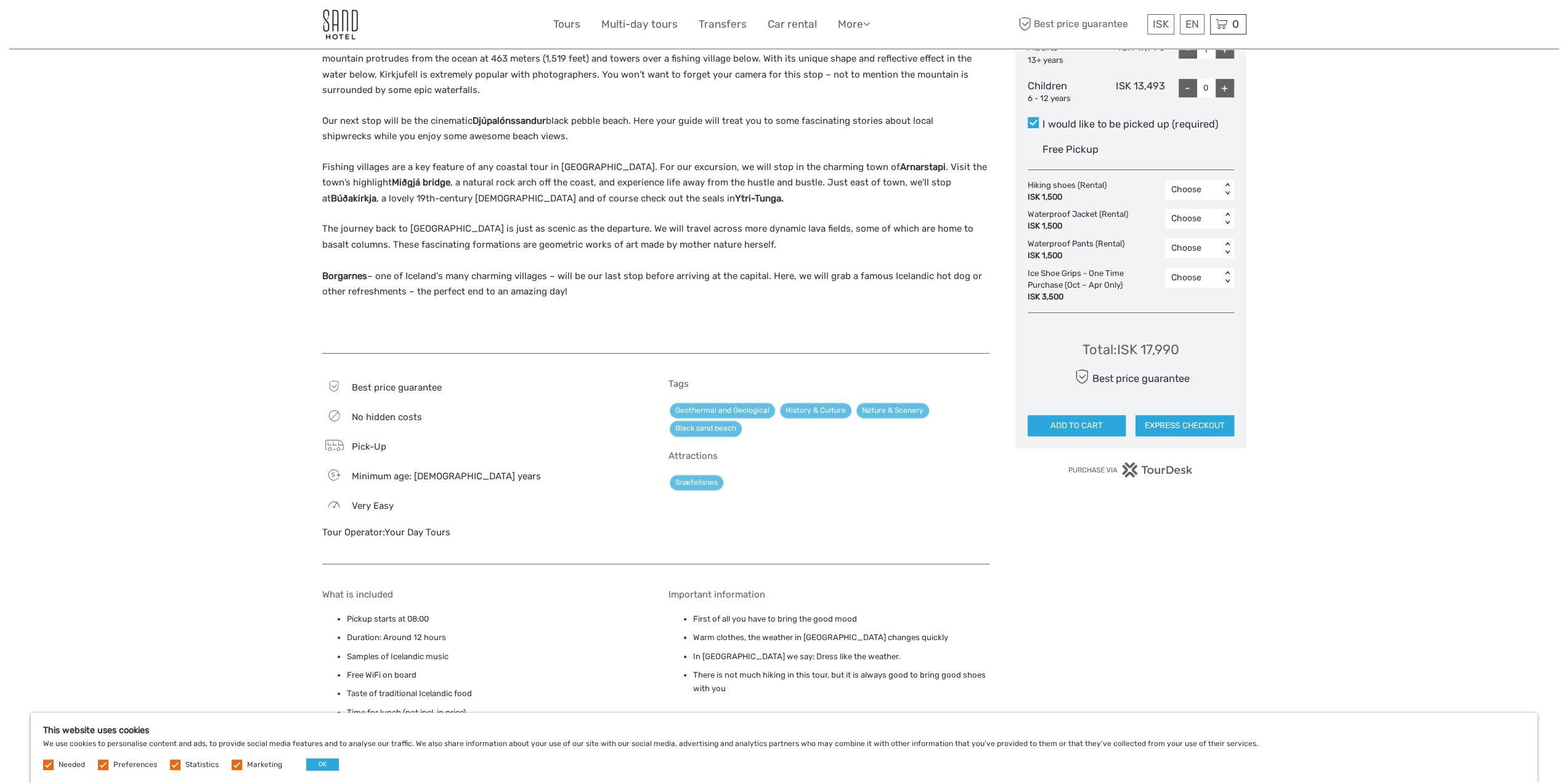
scroll to position [246, 0]
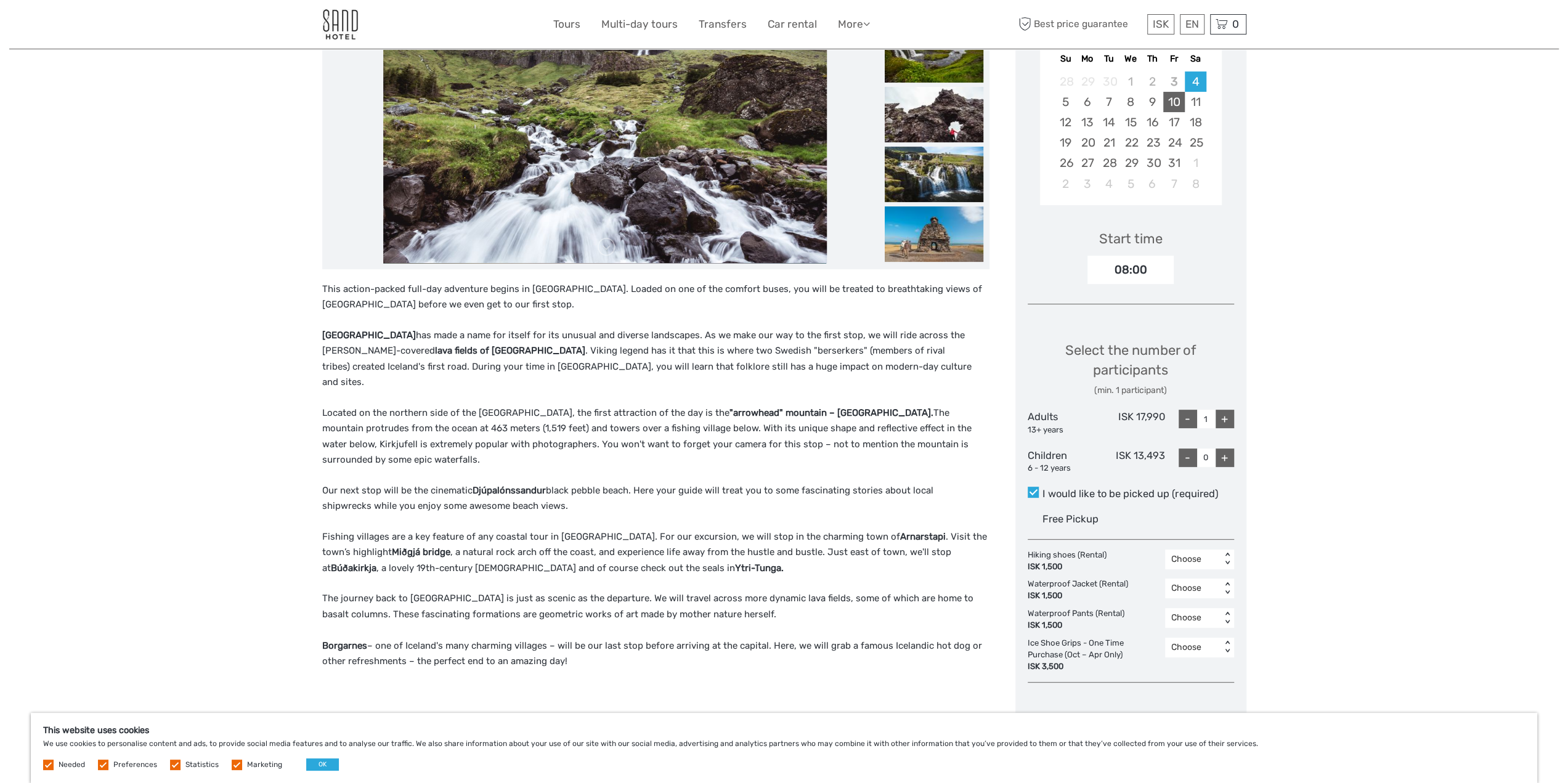
click at [1172, 96] on div "10" at bounding box center [1173, 102] width 22 height 21
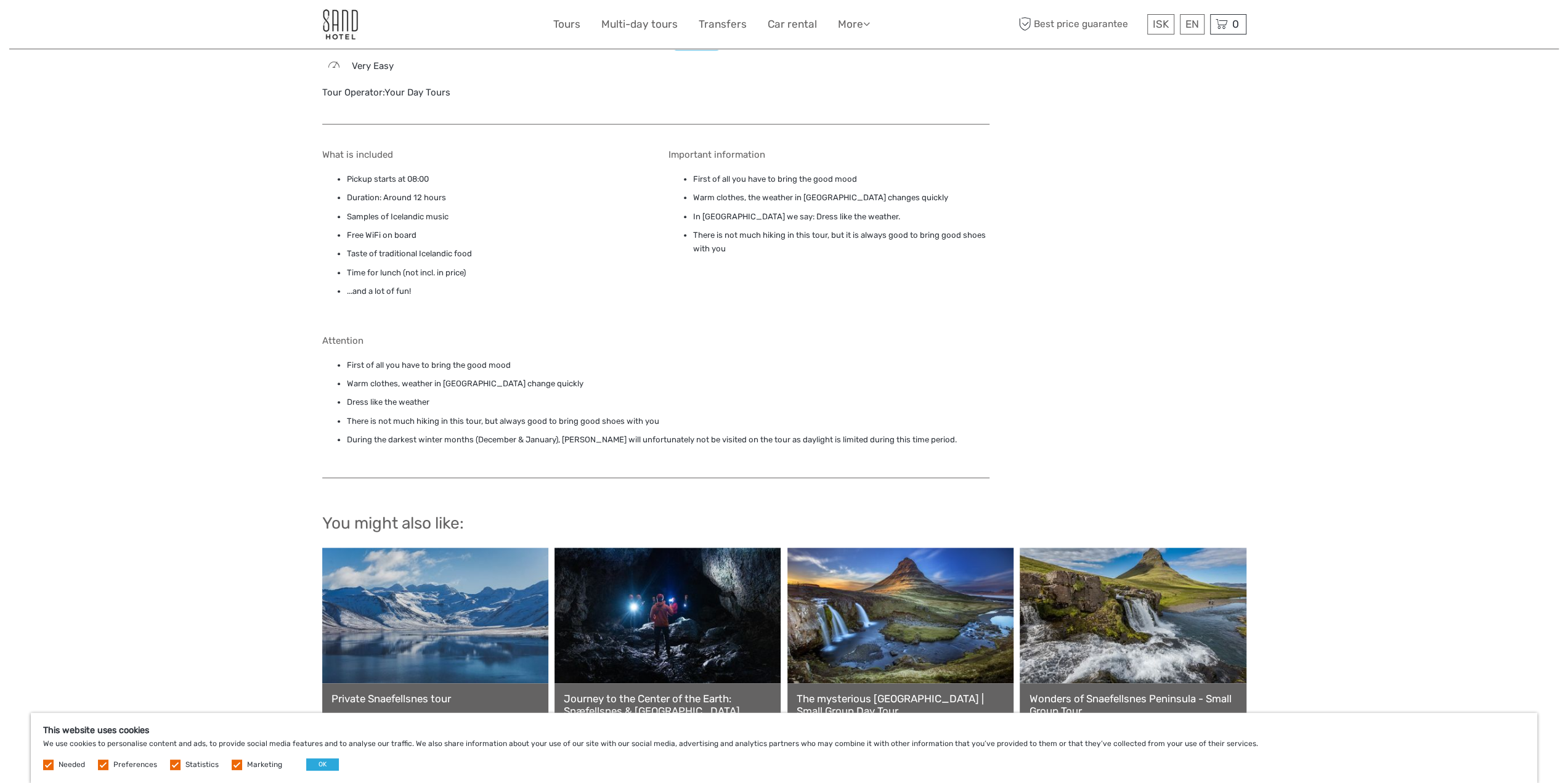
scroll to position [855, 0]
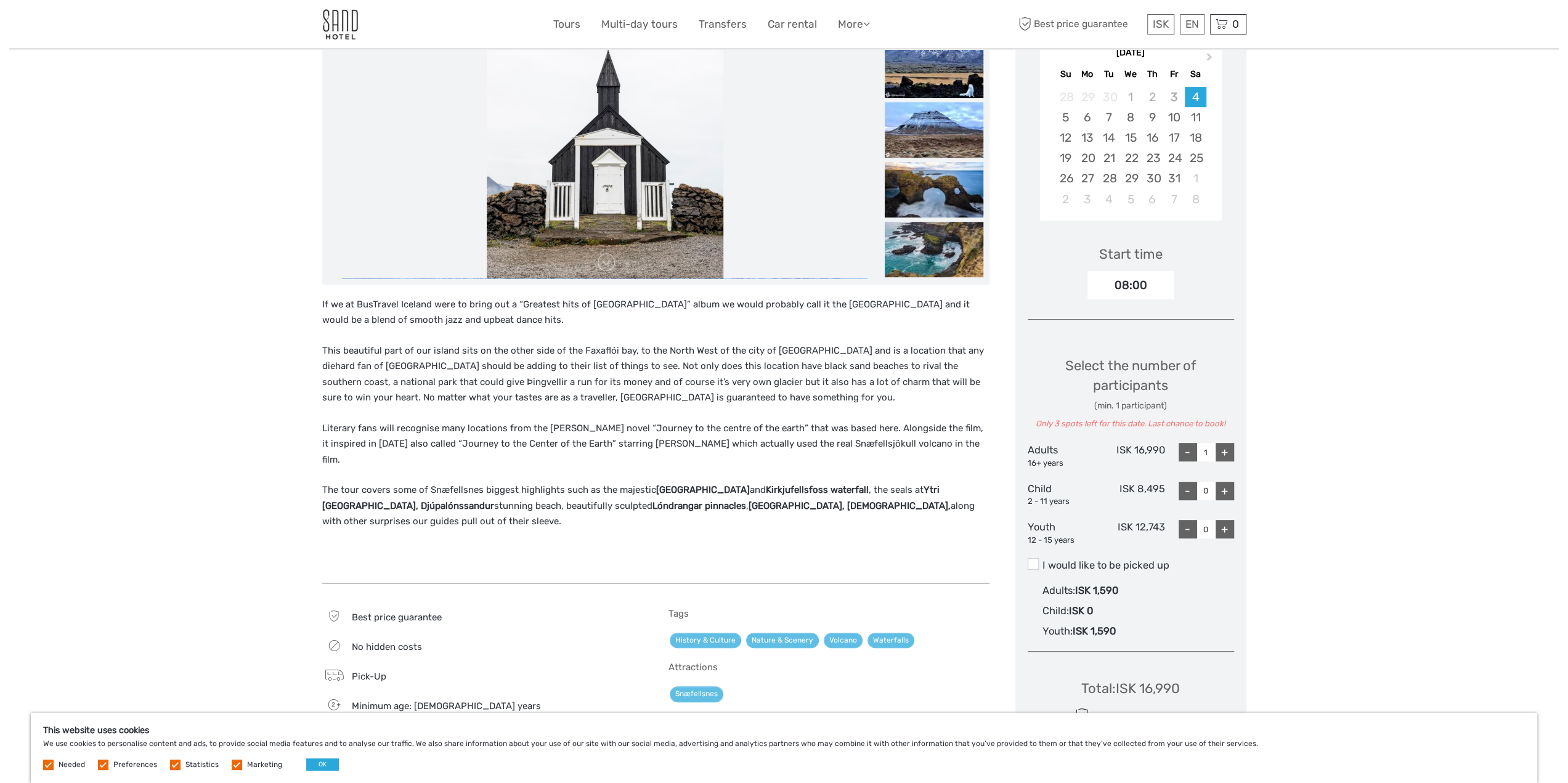
scroll to position [61, 0]
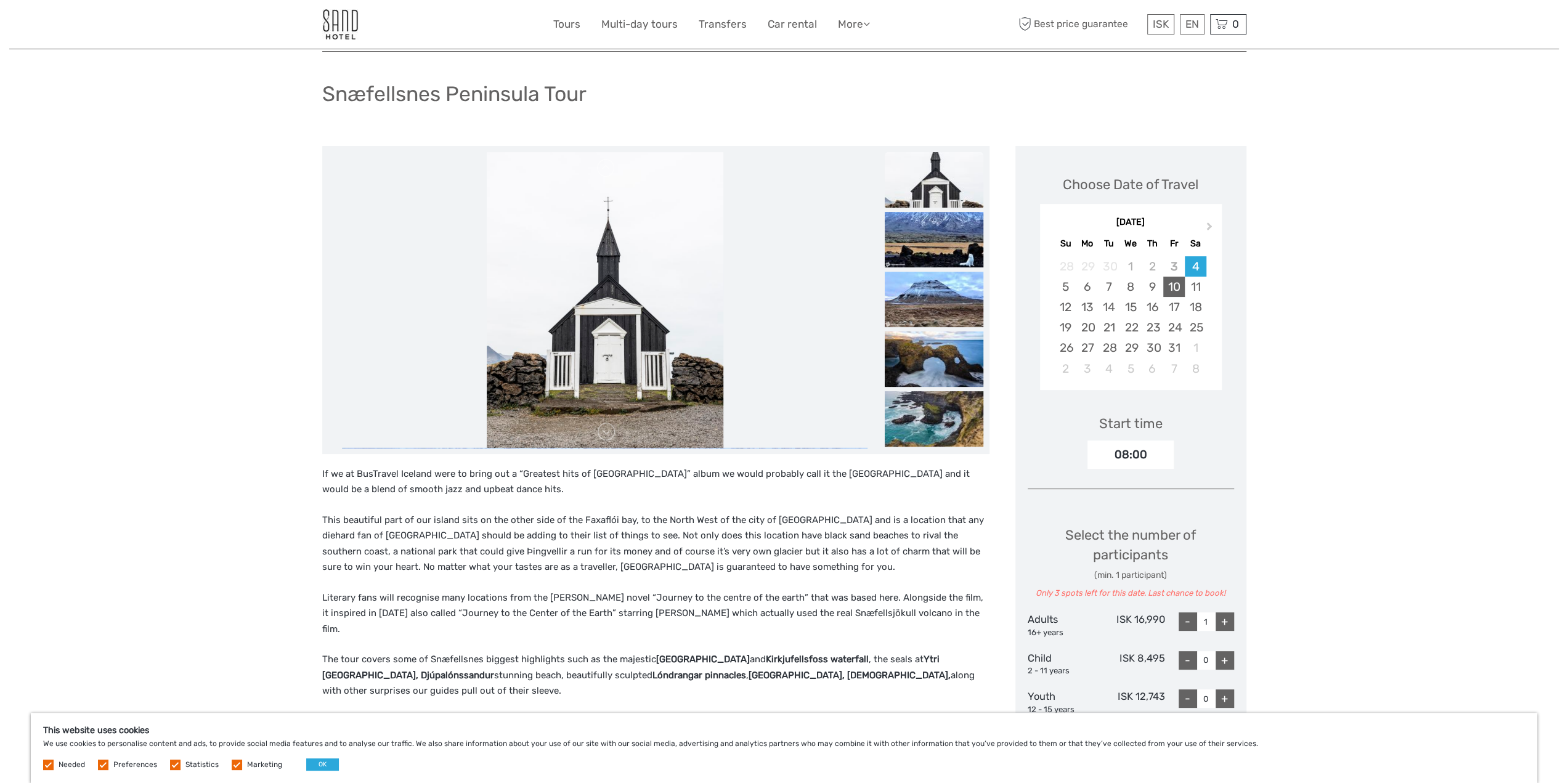
click at [1171, 290] on div "10" at bounding box center [1173, 287] width 22 height 21
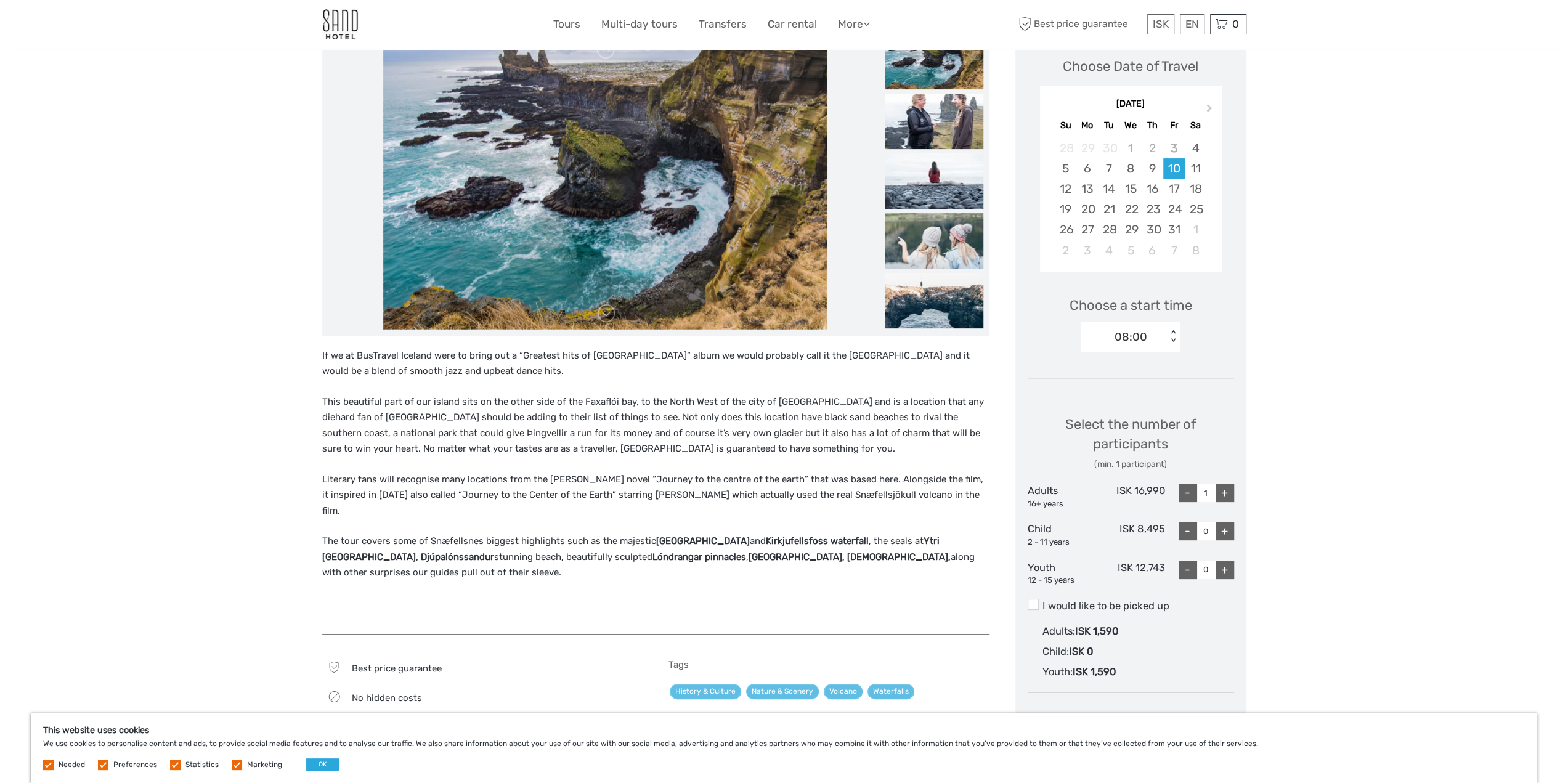
scroll to position [123, 0]
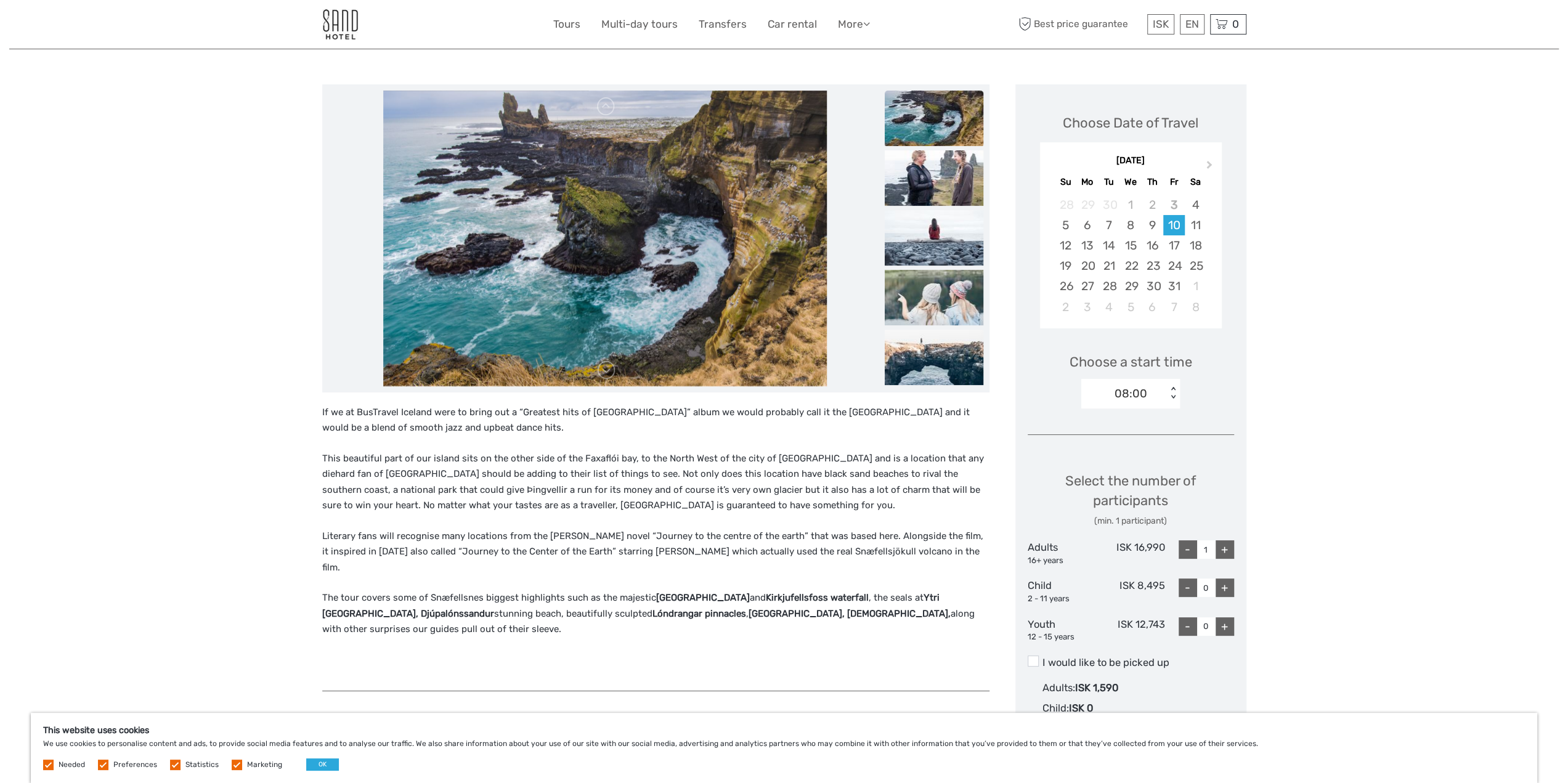
click at [685, 266] on img at bounding box center [604, 238] width 444 height 296
click at [608, 366] on link at bounding box center [606, 370] width 20 height 20
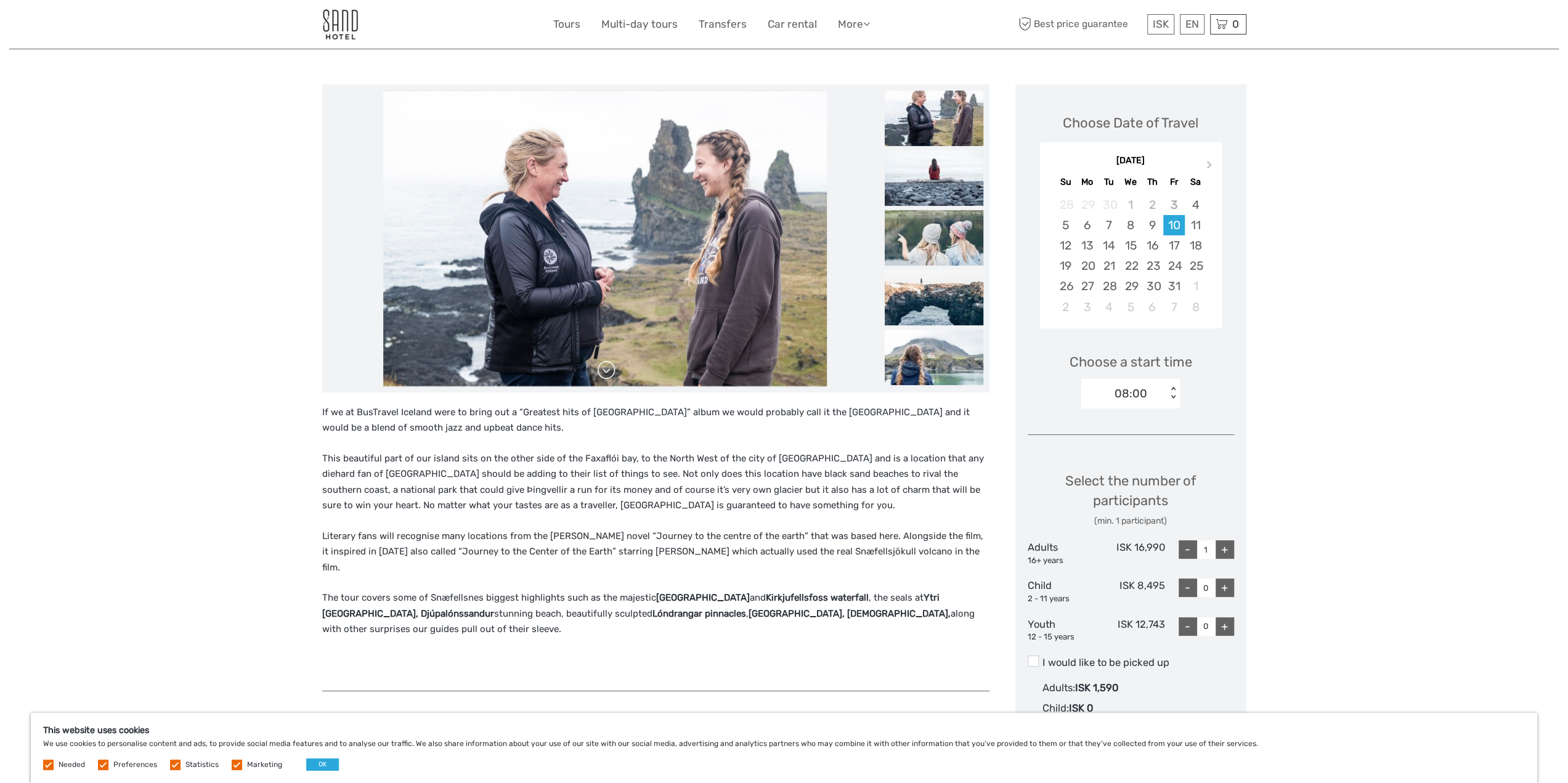
click at [610, 367] on link at bounding box center [606, 370] width 20 height 20
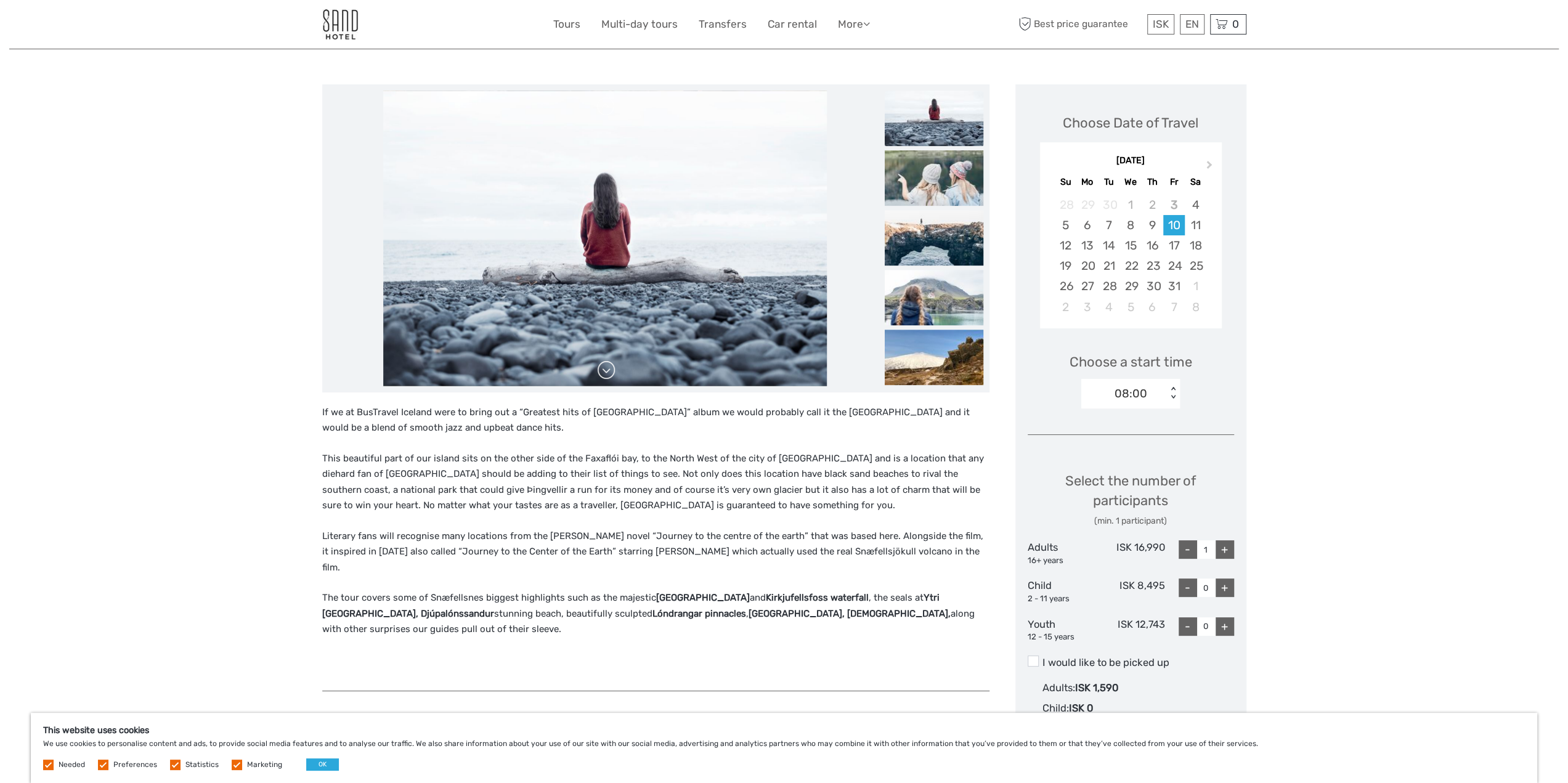
click at [610, 367] on link at bounding box center [606, 370] width 20 height 20
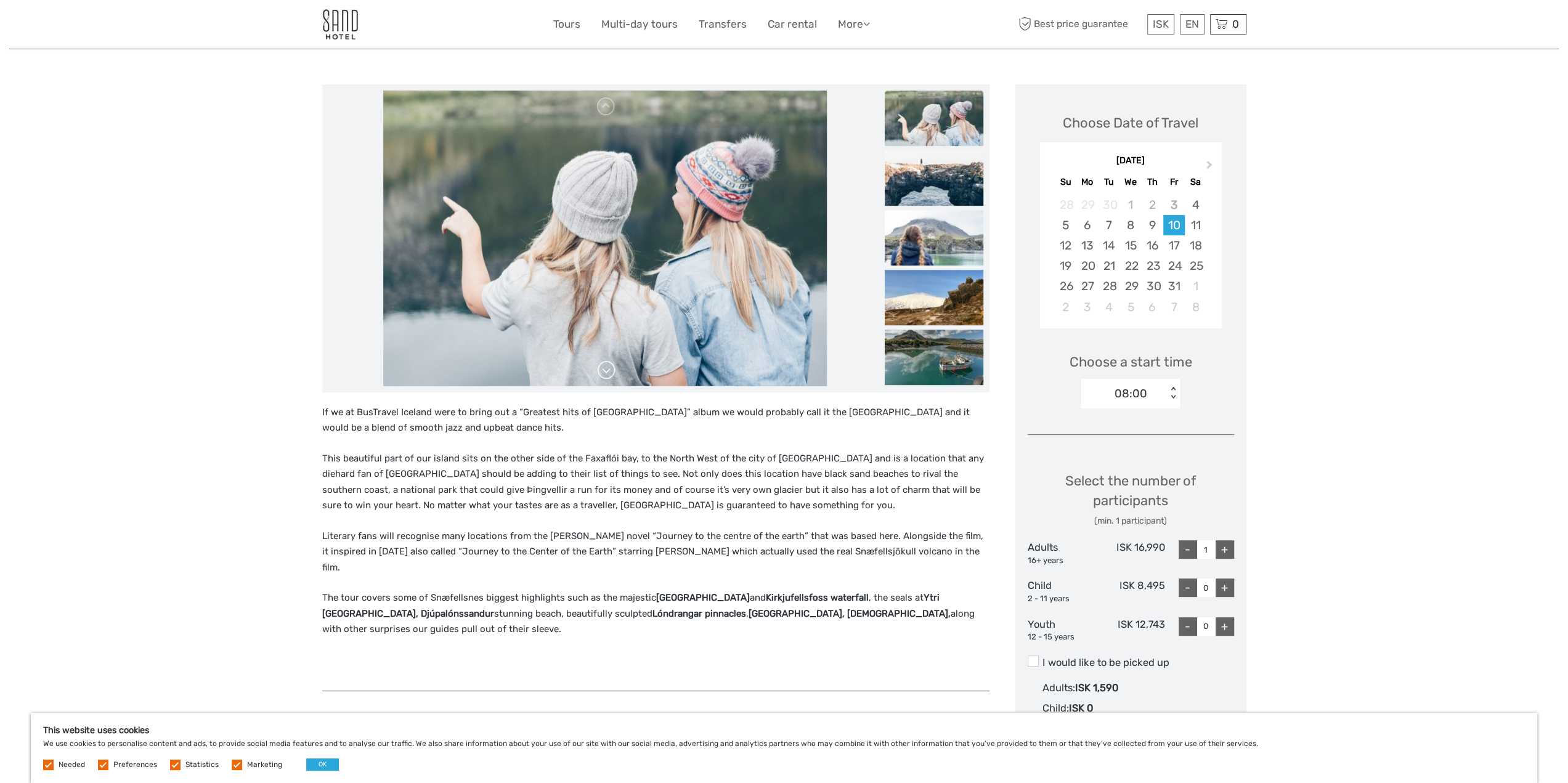
click at [610, 367] on link at bounding box center [606, 370] width 20 height 20
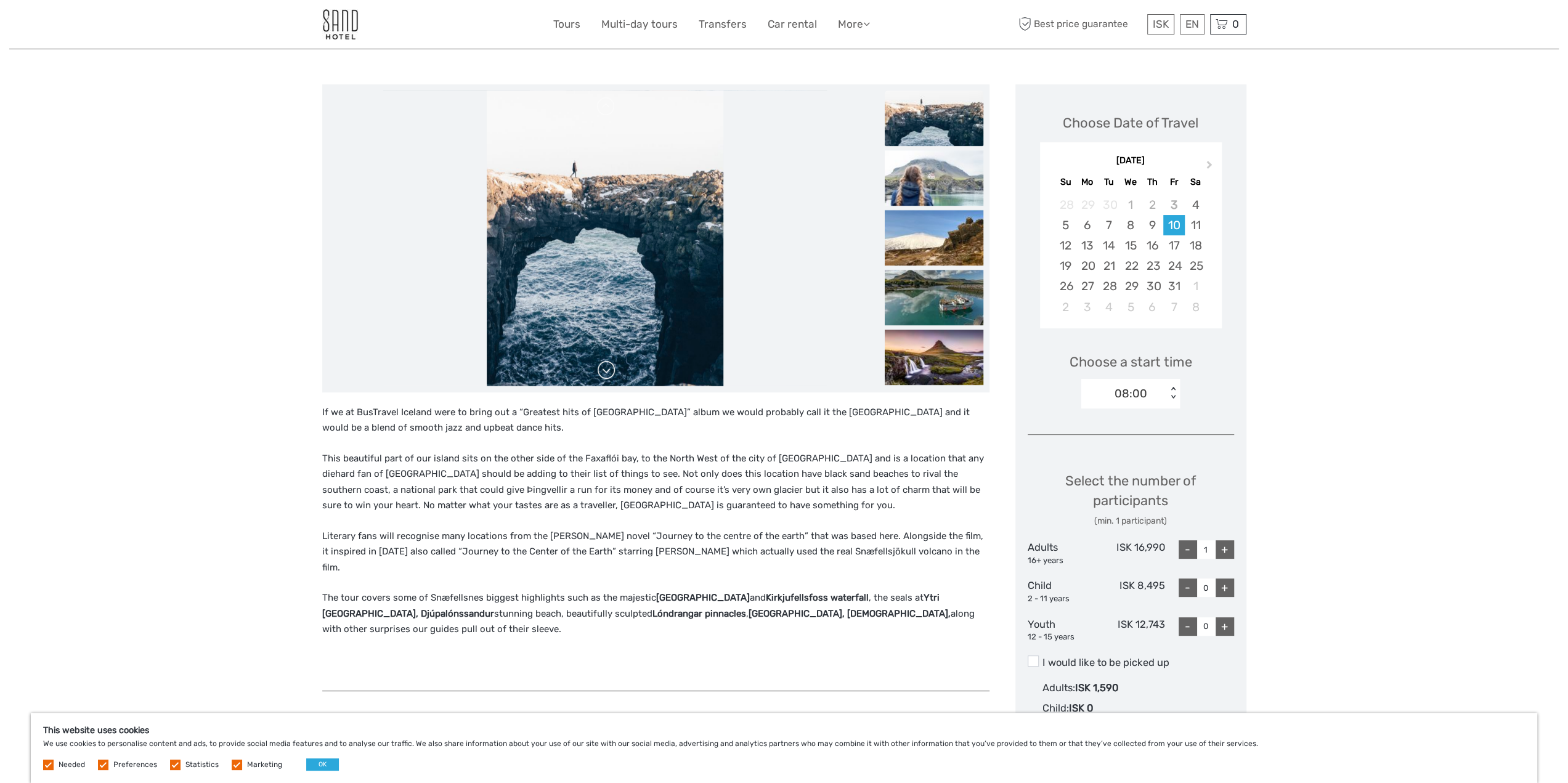
click at [610, 367] on link at bounding box center [606, 370] width 20 height 20
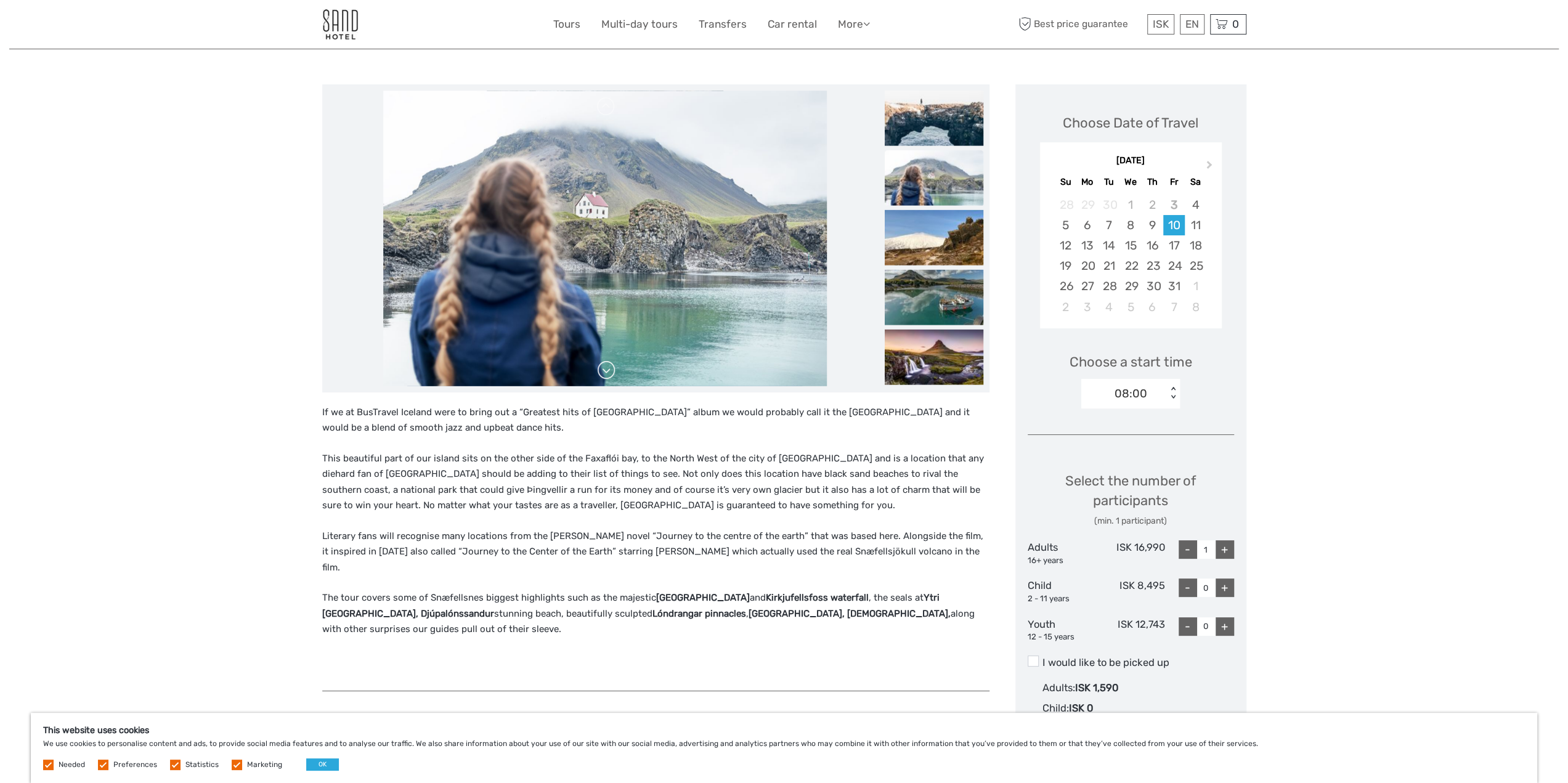
click at [610, 367] on link at bounding box center [606, 370] width 20 height 20
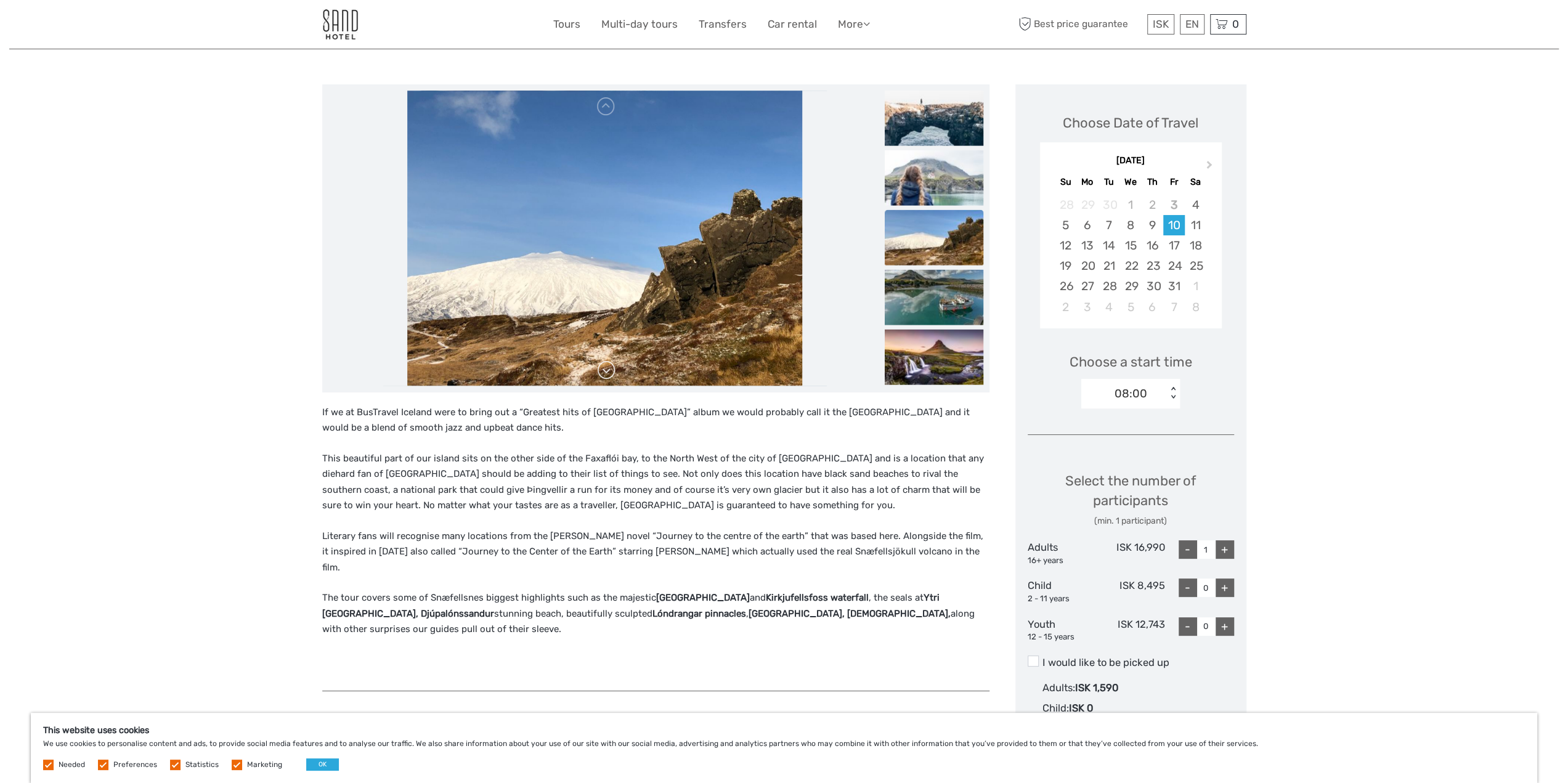
click at [610, 367] on link at bounding box center [606, 370] width 20 height 20
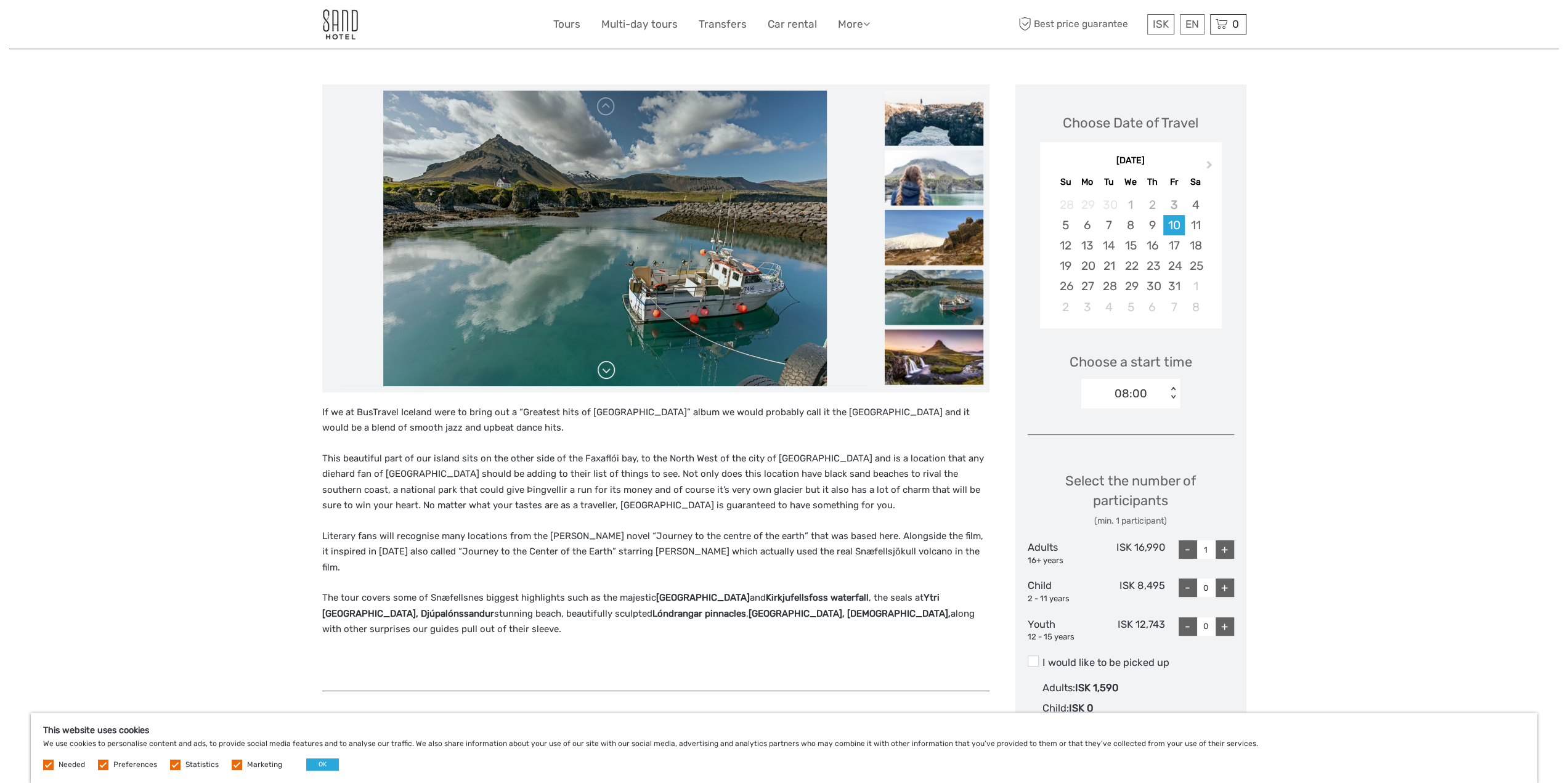
click at [610, 367] on link at bounding box center [606, 370] width 20 height 20
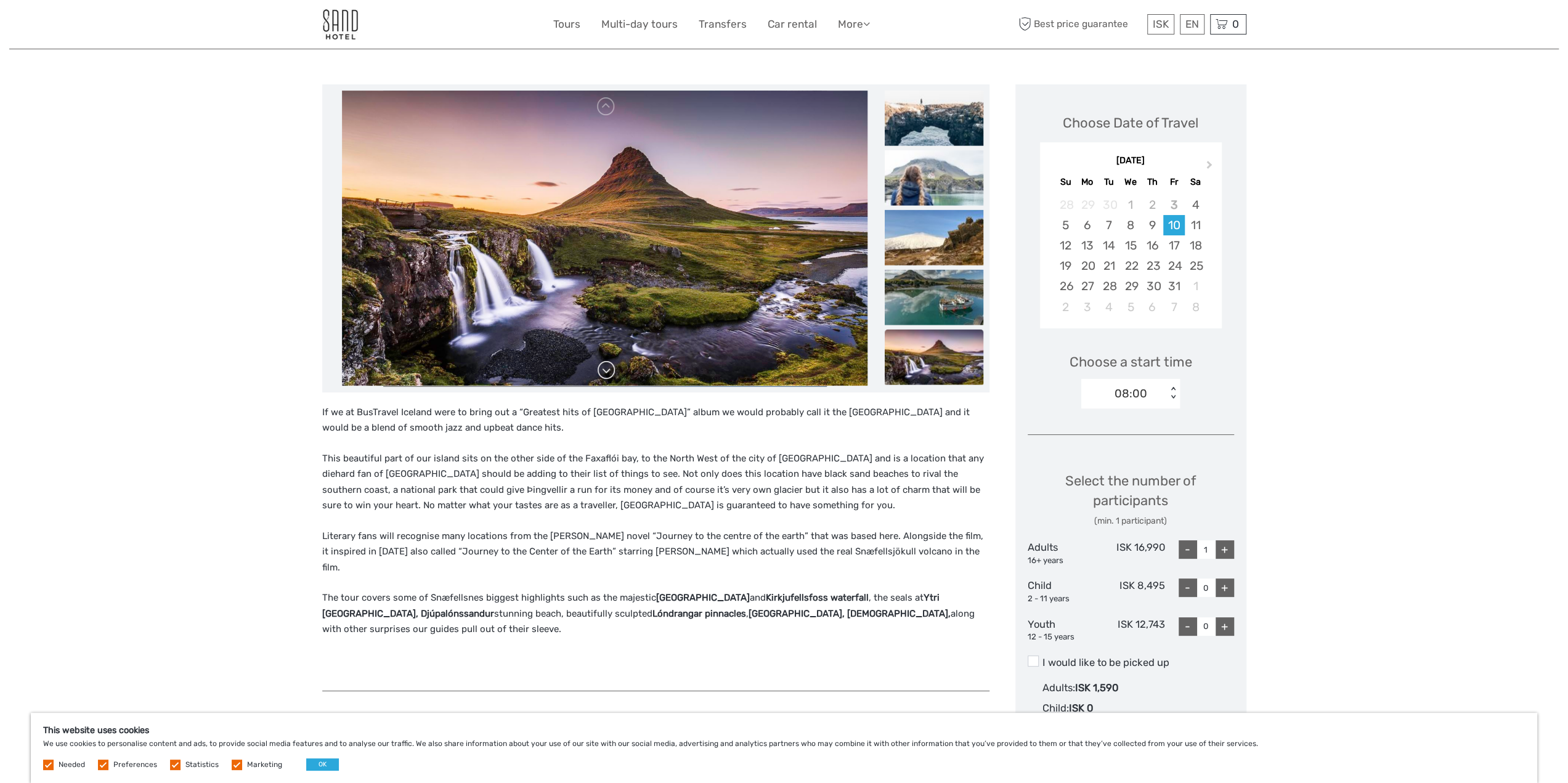
click at [610, 367] on link at bounding box center [606, 370] width 20 height 20
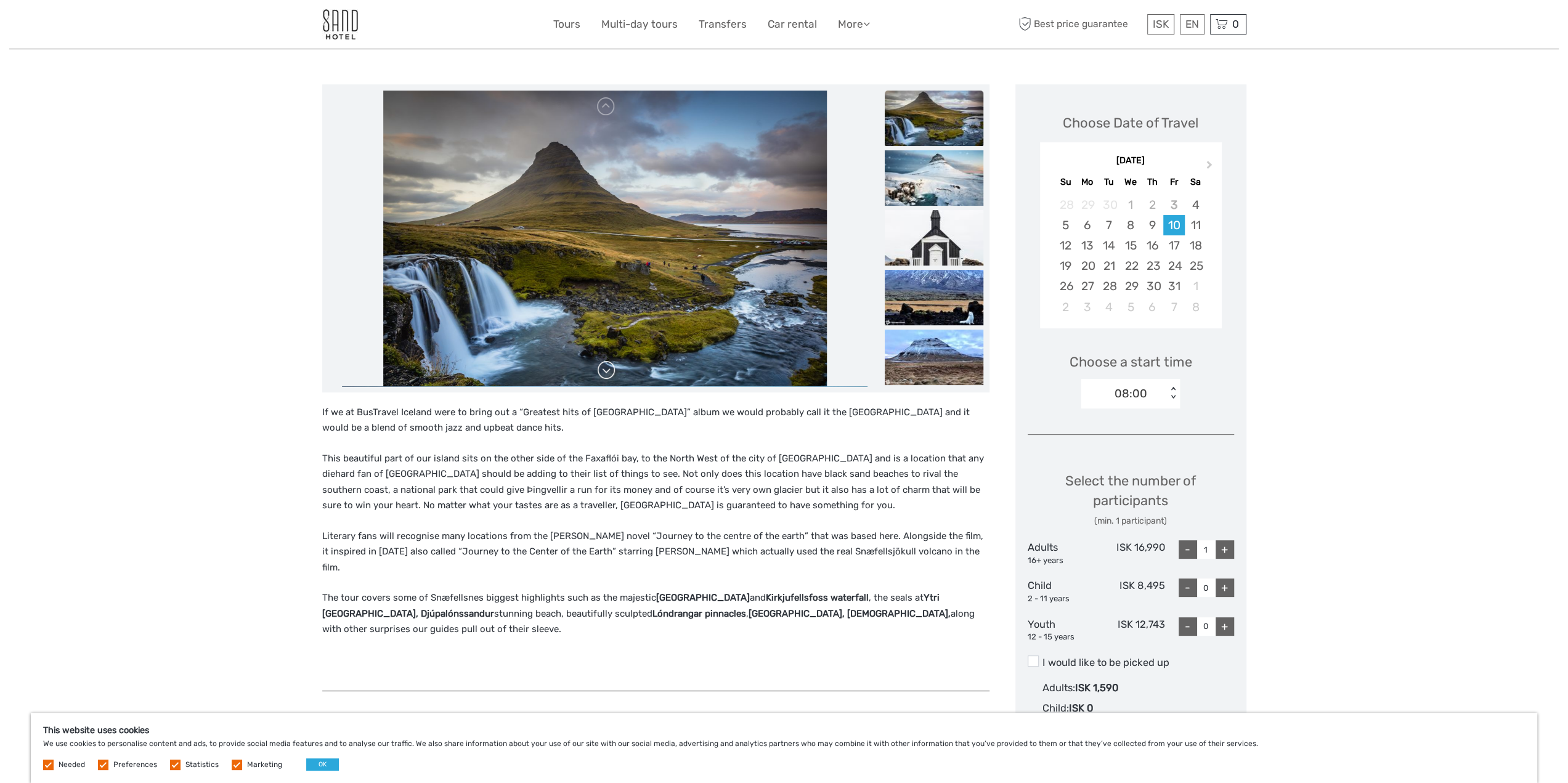
click at [610, 367] on link at bounding box center [606, 370] width 20 height 20
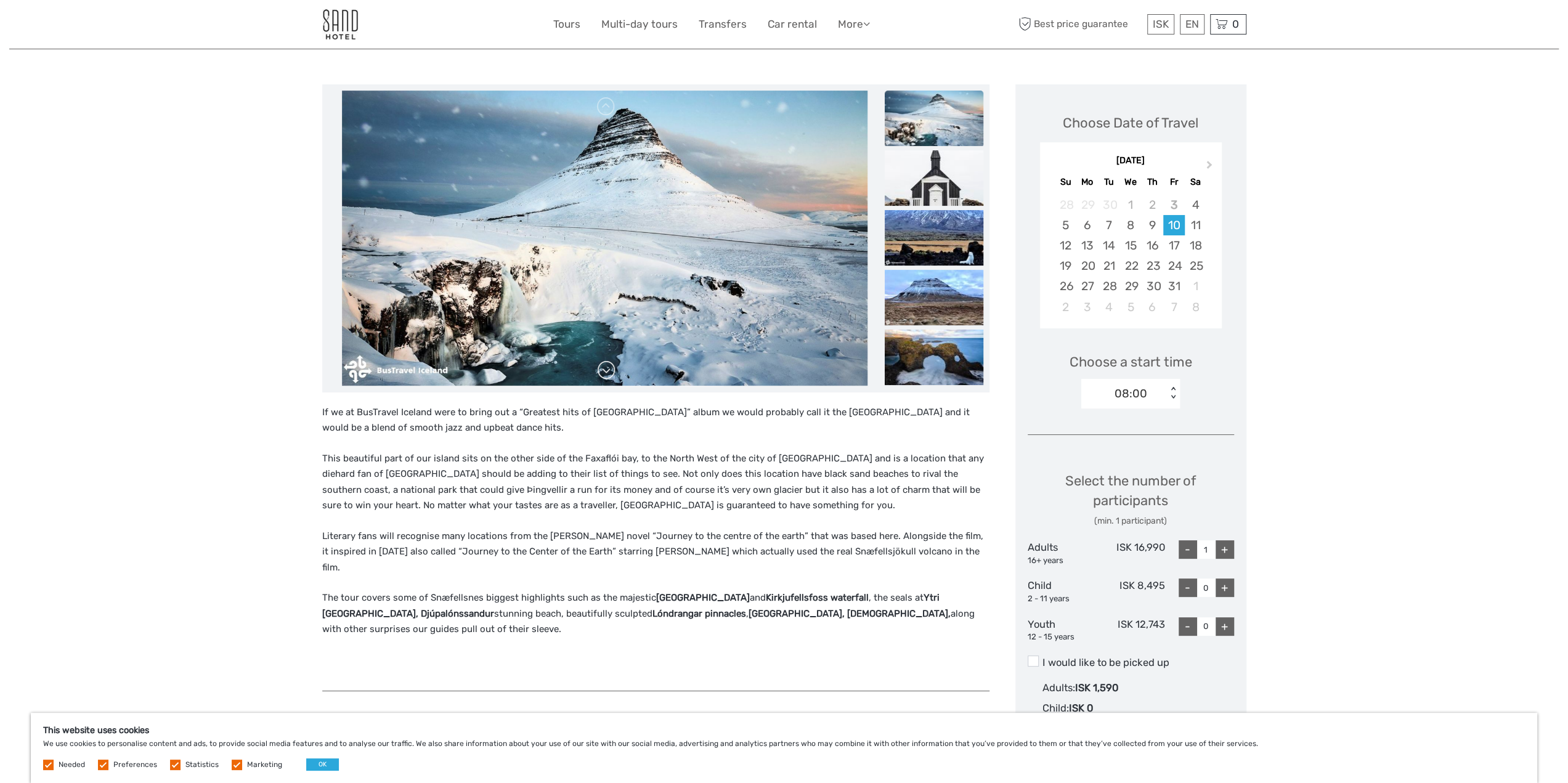
click at [610, 367] on link at bounding box center [606, 370] width 20 height 20
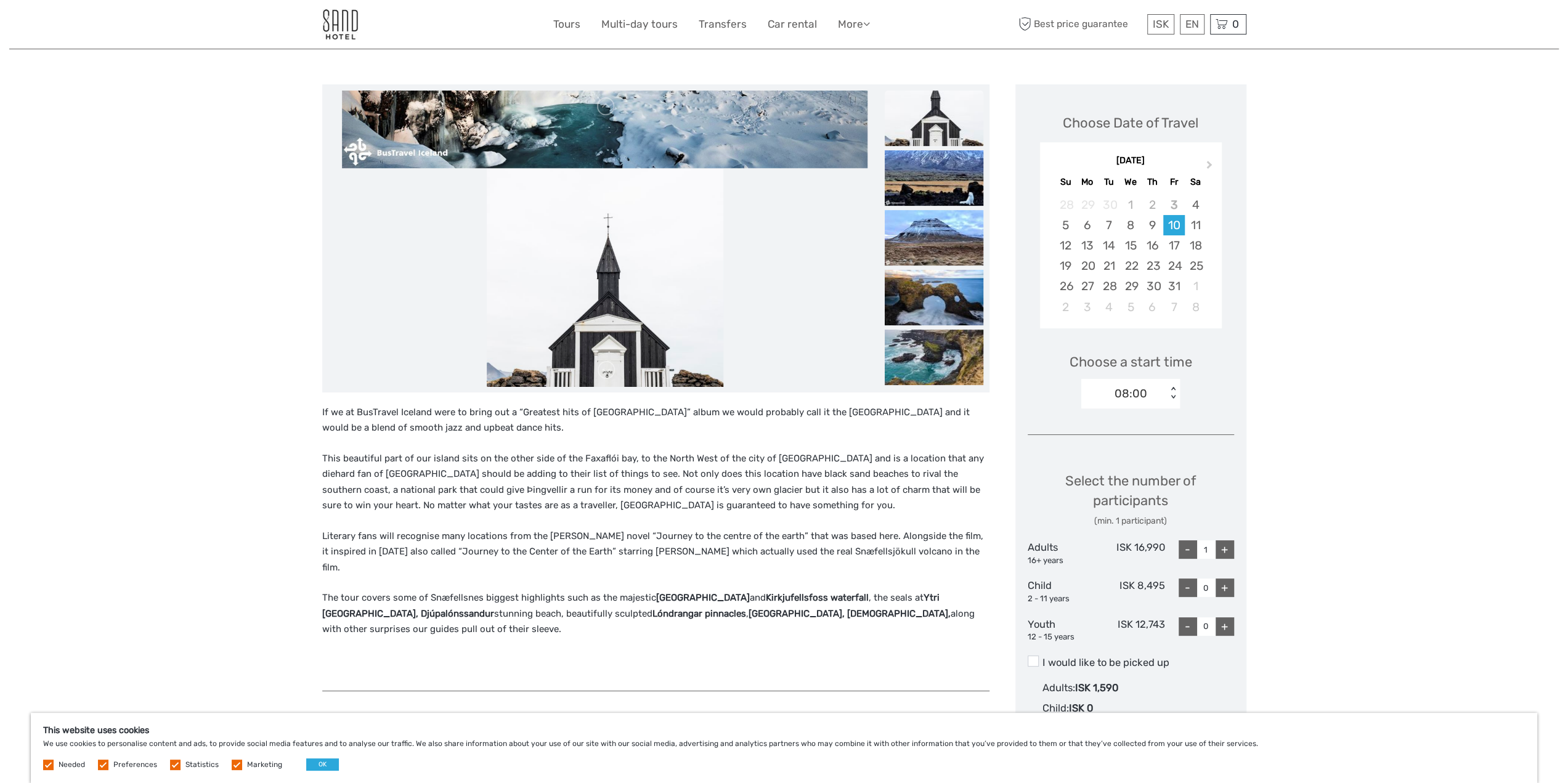
drag, startPoint x: 620, startPoint y: 102, endPoint x: 628, endPoint y: 325, distance: 223.1
click at [628, 309] on img at bounding box center [604, 316] width 237 height 296
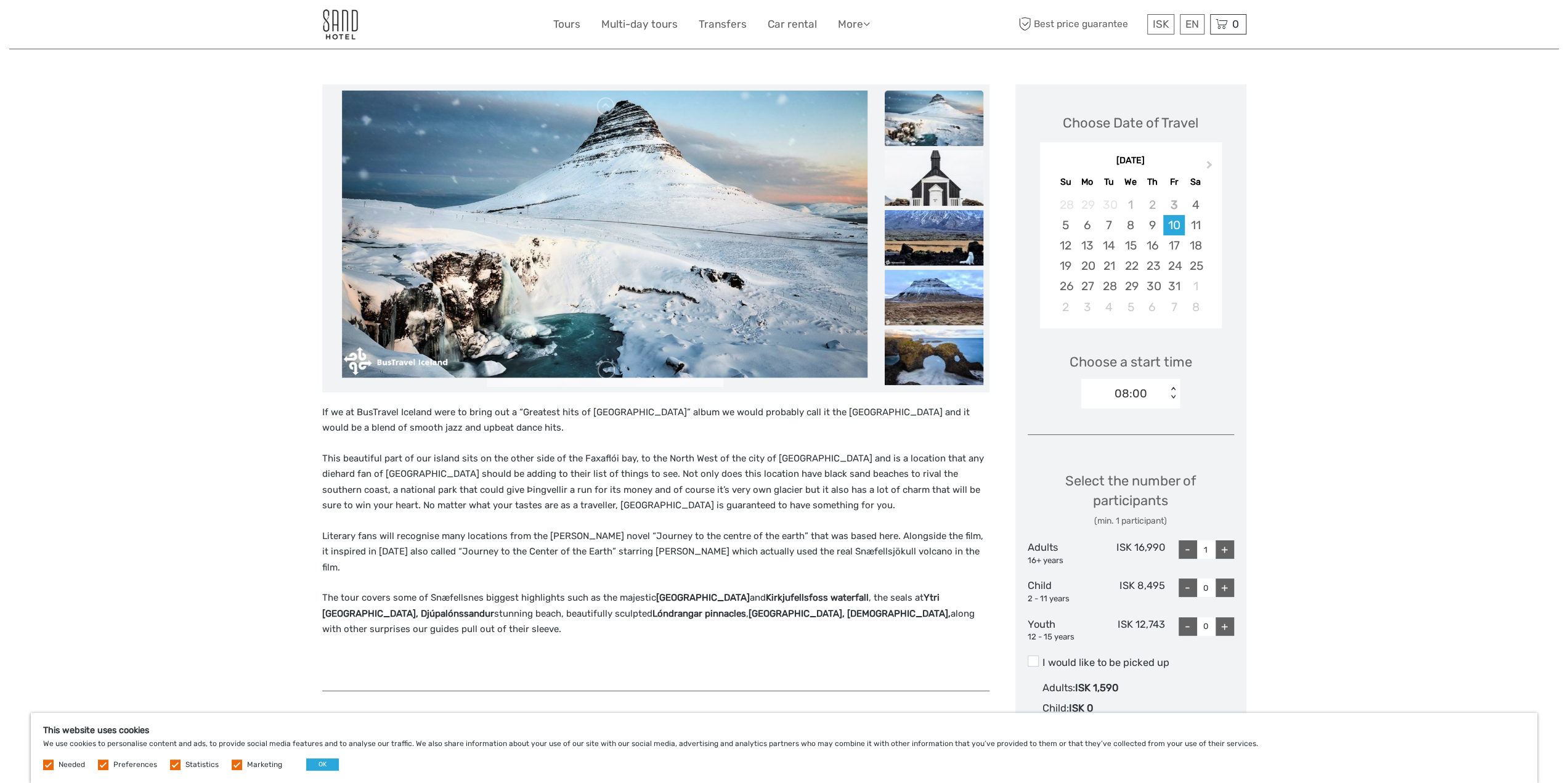
drag, startPoint x: 662, startPoint y: 317, endPoint x: 689, endPoint y: 151, distance: 168.2
click at [689, 155] on img at bounding box center [604, 230] width 526 height 296
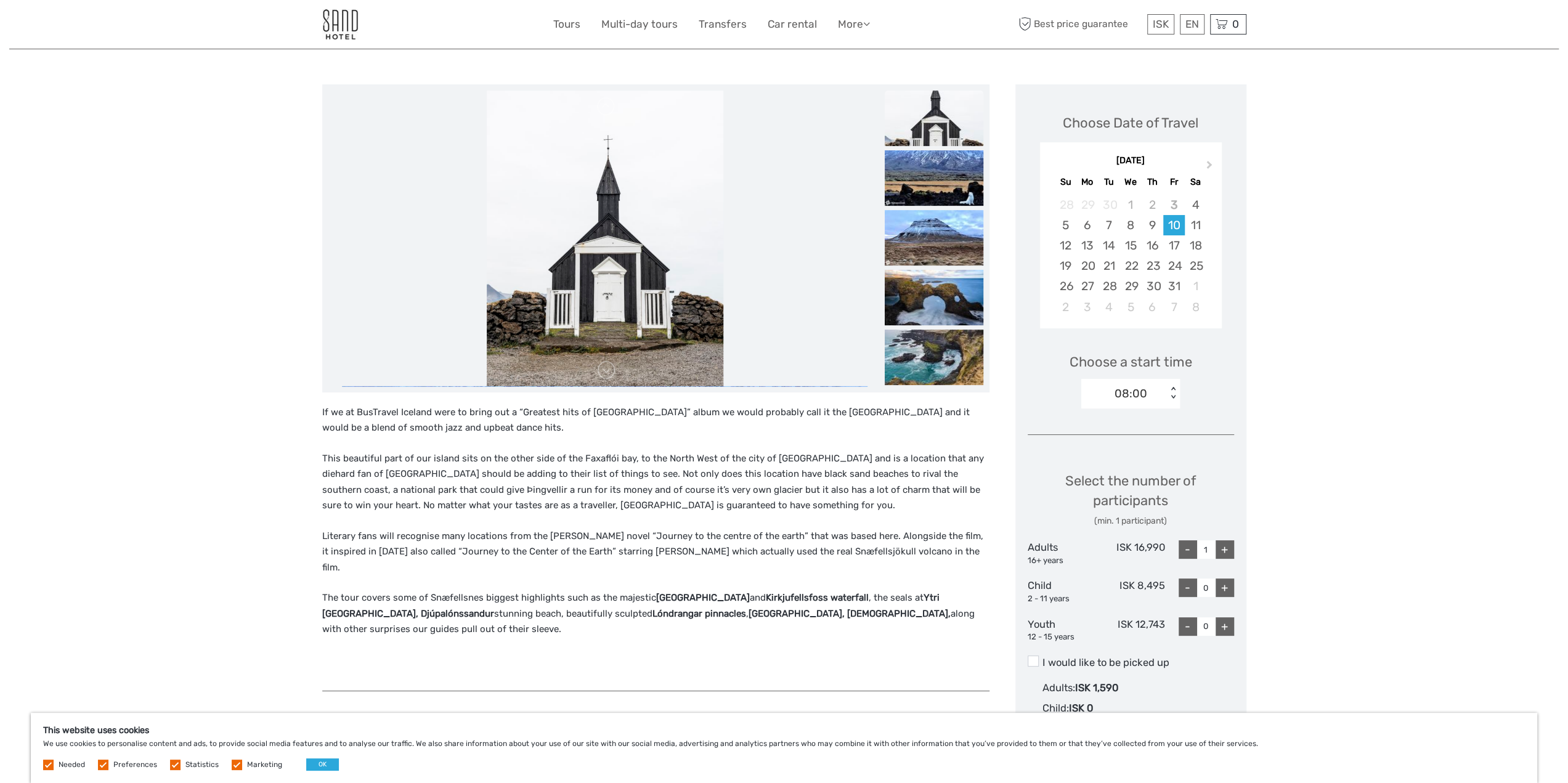
drag, startPoint x: 684, startPoint y: 155, endPoint x: 715, endPoint y: 55, distance: 104.7
click at [704, 84] on div at bounding box center [656, 238] width 667 height 308
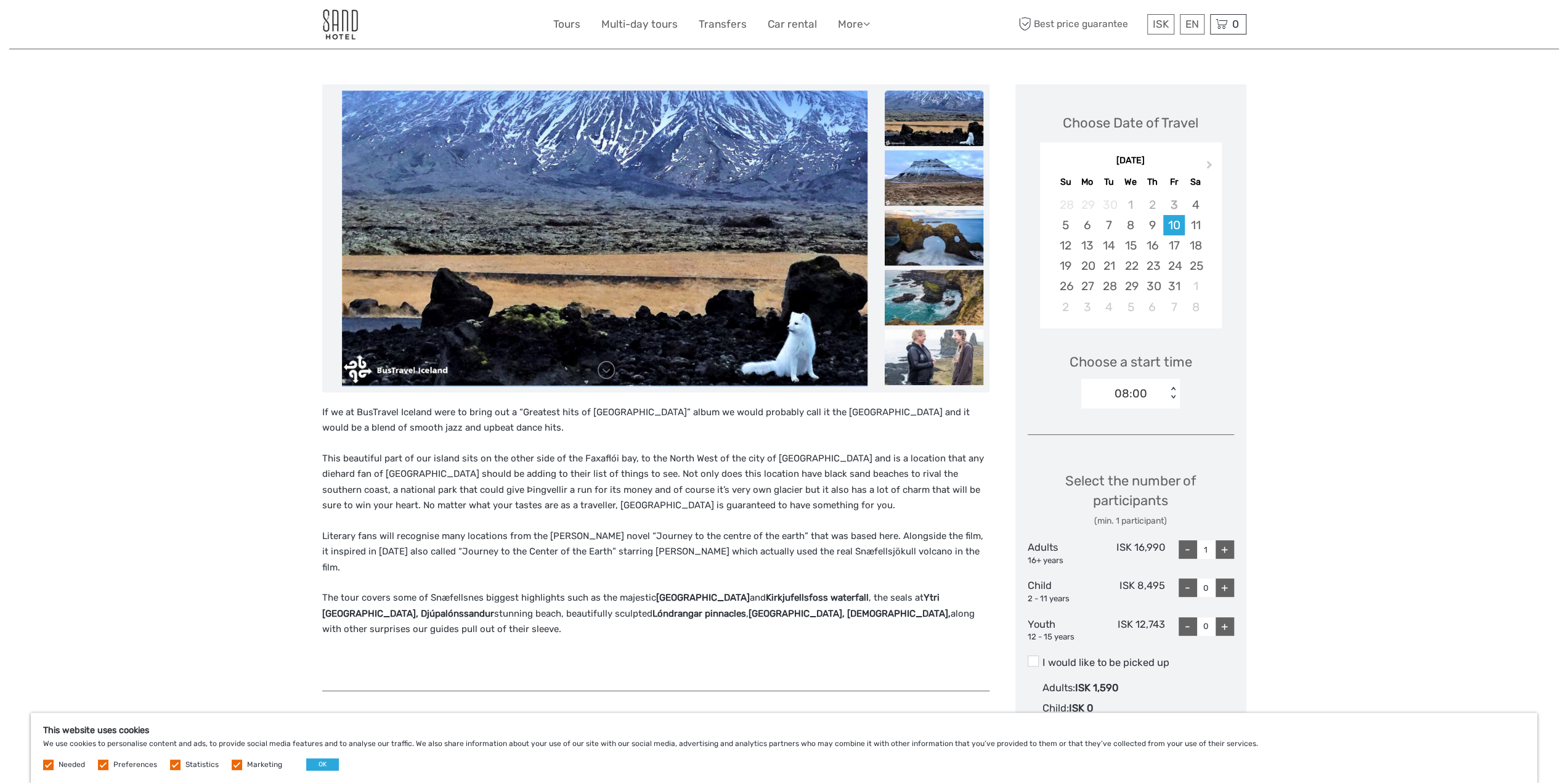
drag, startPoint x: 662, startPoint y: 276, endPoint x: 682, endPoint y: 133, distance: 144.4
click at [681, 137] on img at bounding box center [604, 238] width 526 height 296
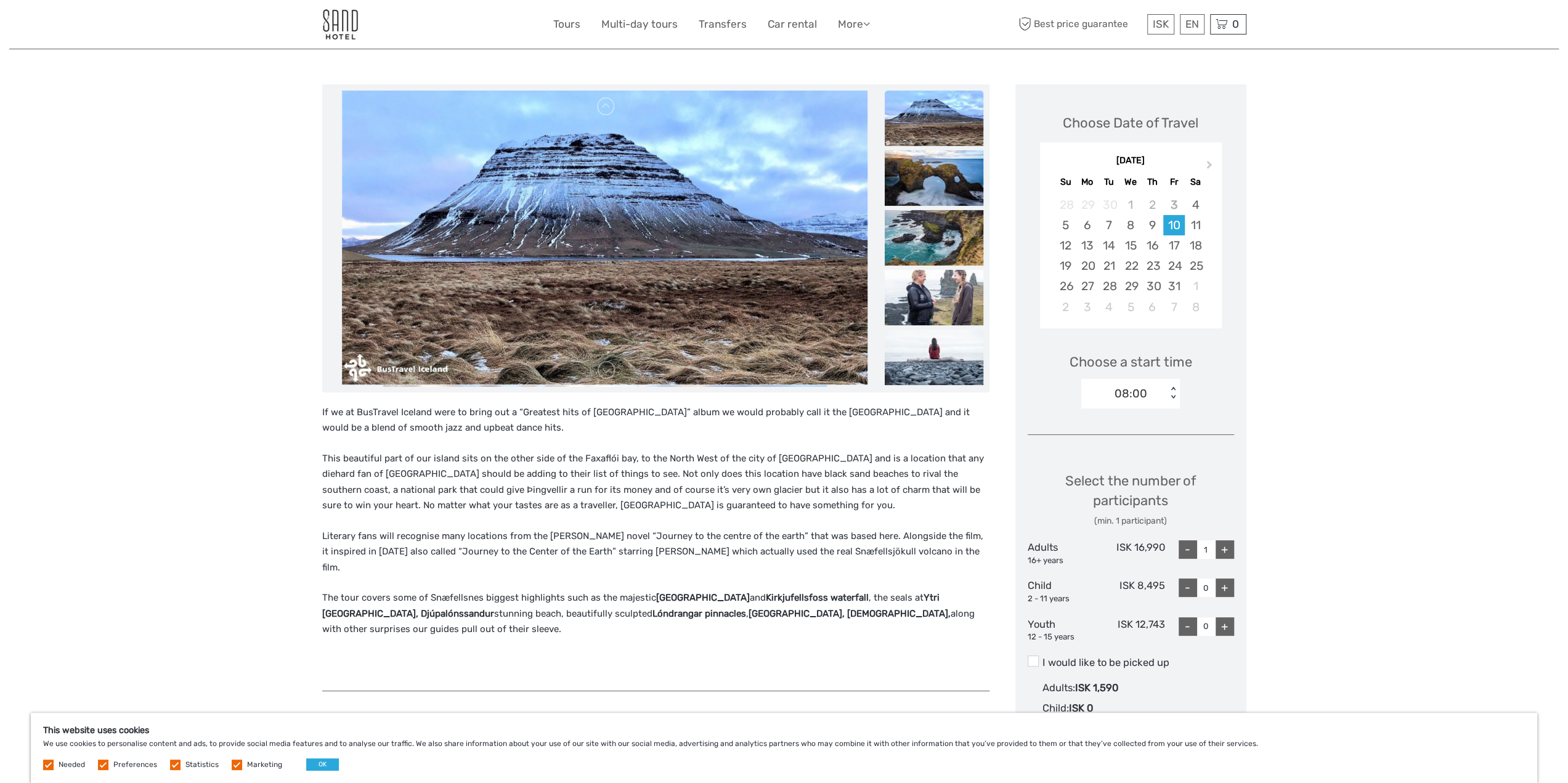
drag, startPoint x: 652, startPoint y: 271, endPoint x: 768, endPoint y: 13, distance: 282.9
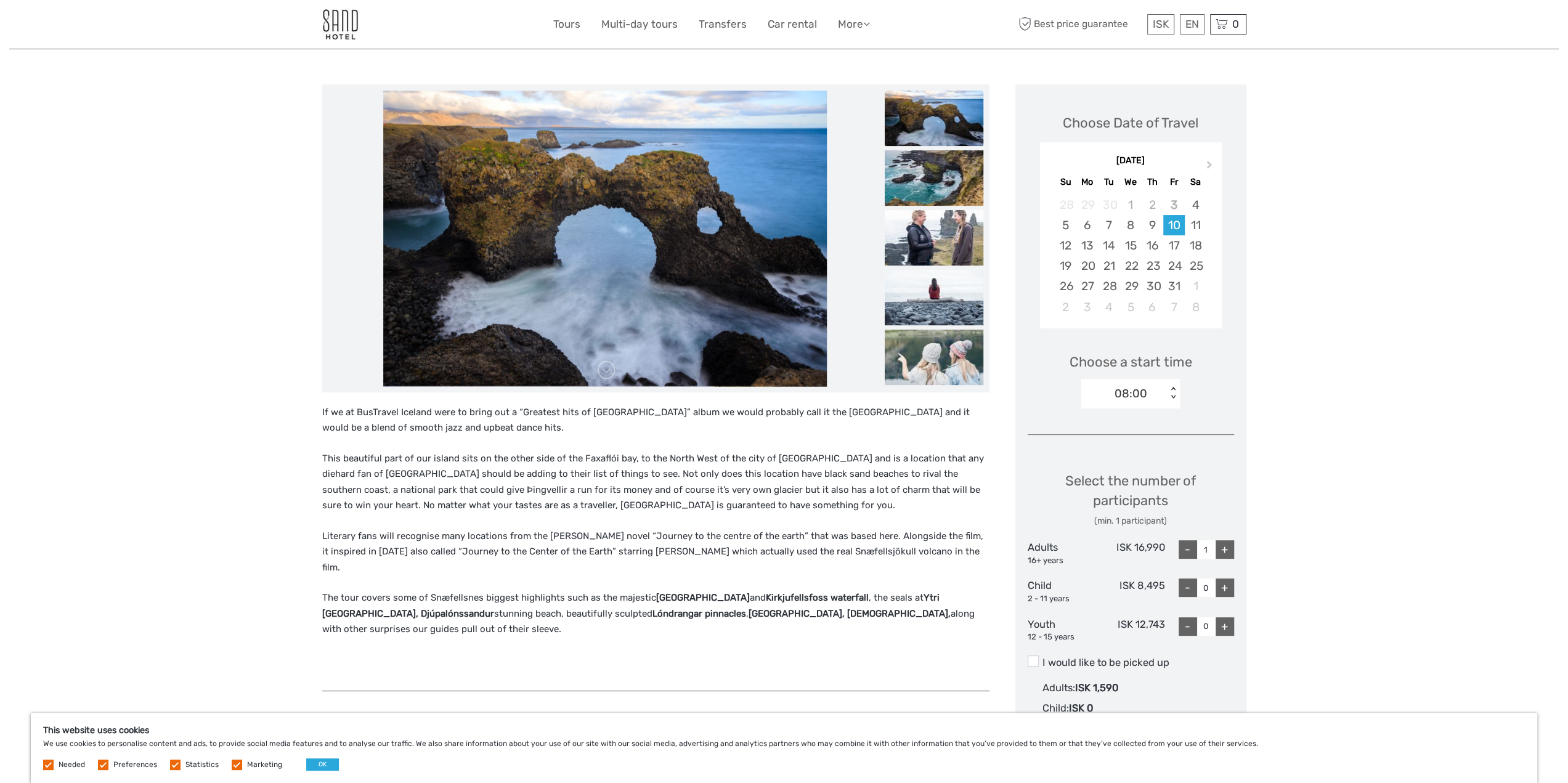
drag, startPoint x: 673, startPoint y: 152, endPoint x: 663, endPoint y: 299, distance: 147.3
click at [664, 298] on img at bounding box center [604, 238] width 444 height 296
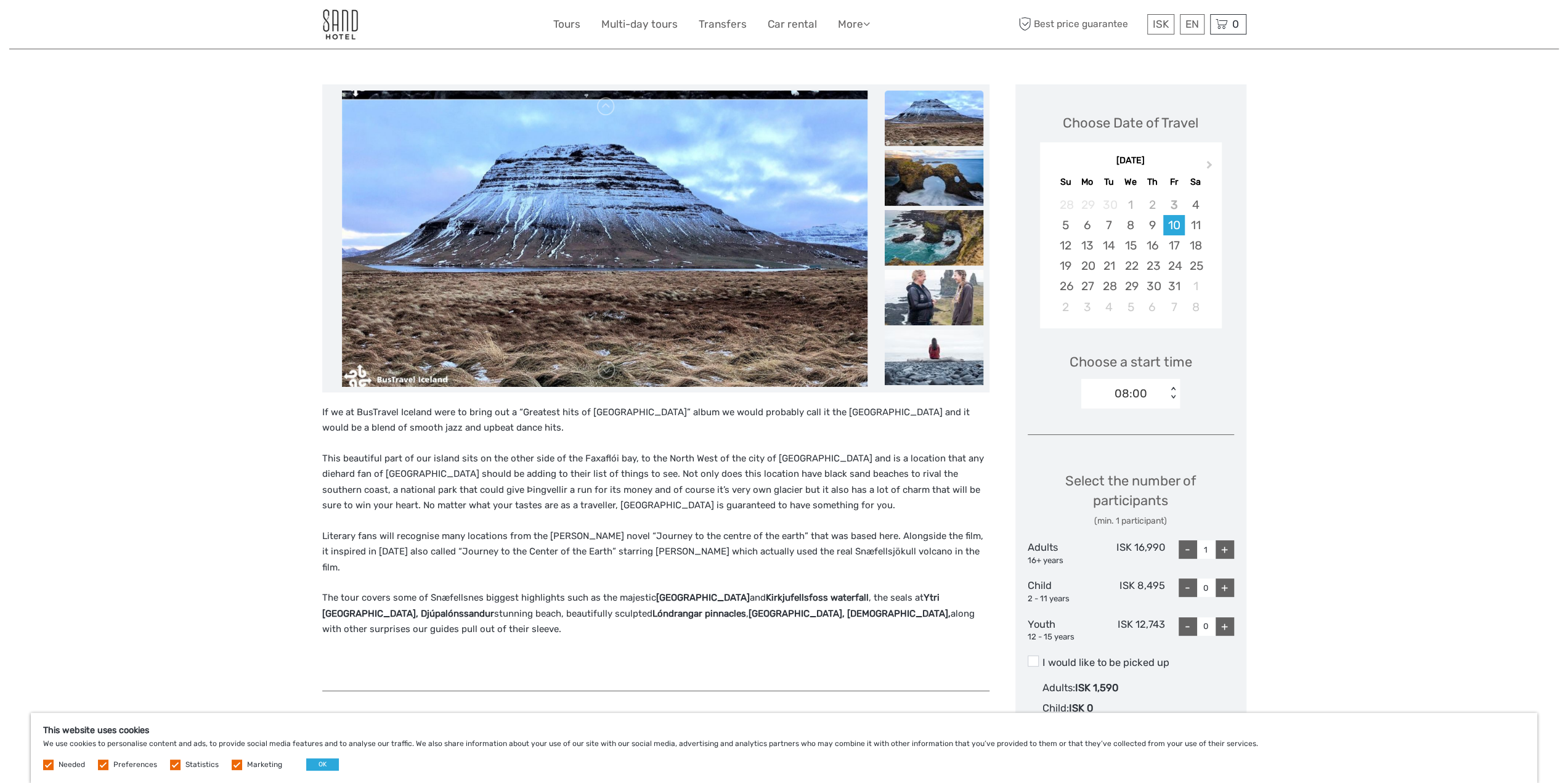
drag, startPoint x: 647, startPoint y: 189, endPoint x: 644, endPoint y: 292, distance: 103.0
click at [645, 290] on img at bounding box center [604, 247] width 526 height 296
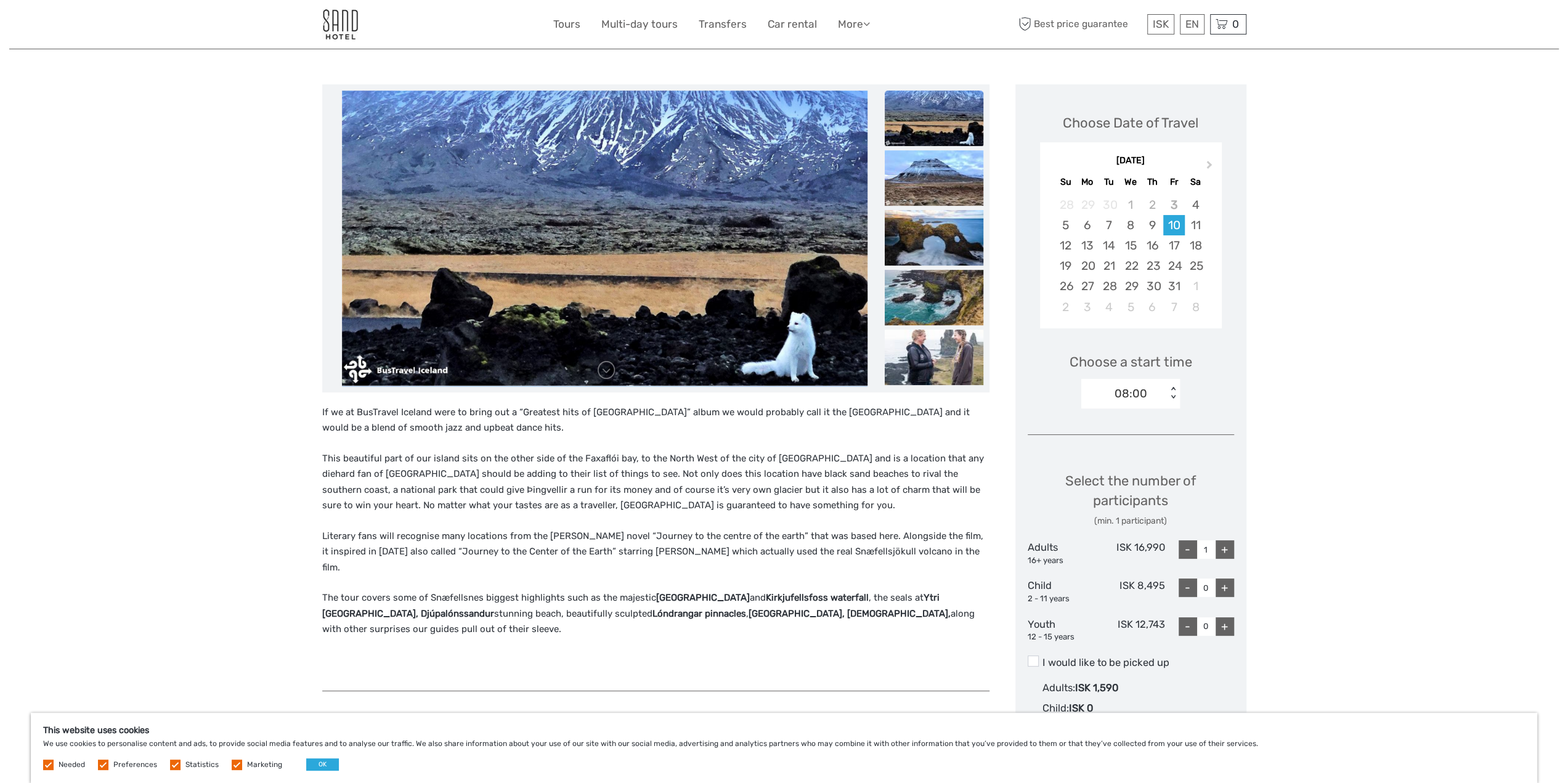
drag, startPoint x: 631, startPoint y: 289, endPoint x: 668, endPoint y: 156, distance: 138.1
click at [667, 159] on img at bounding box center [604, 238] width 526 height 296
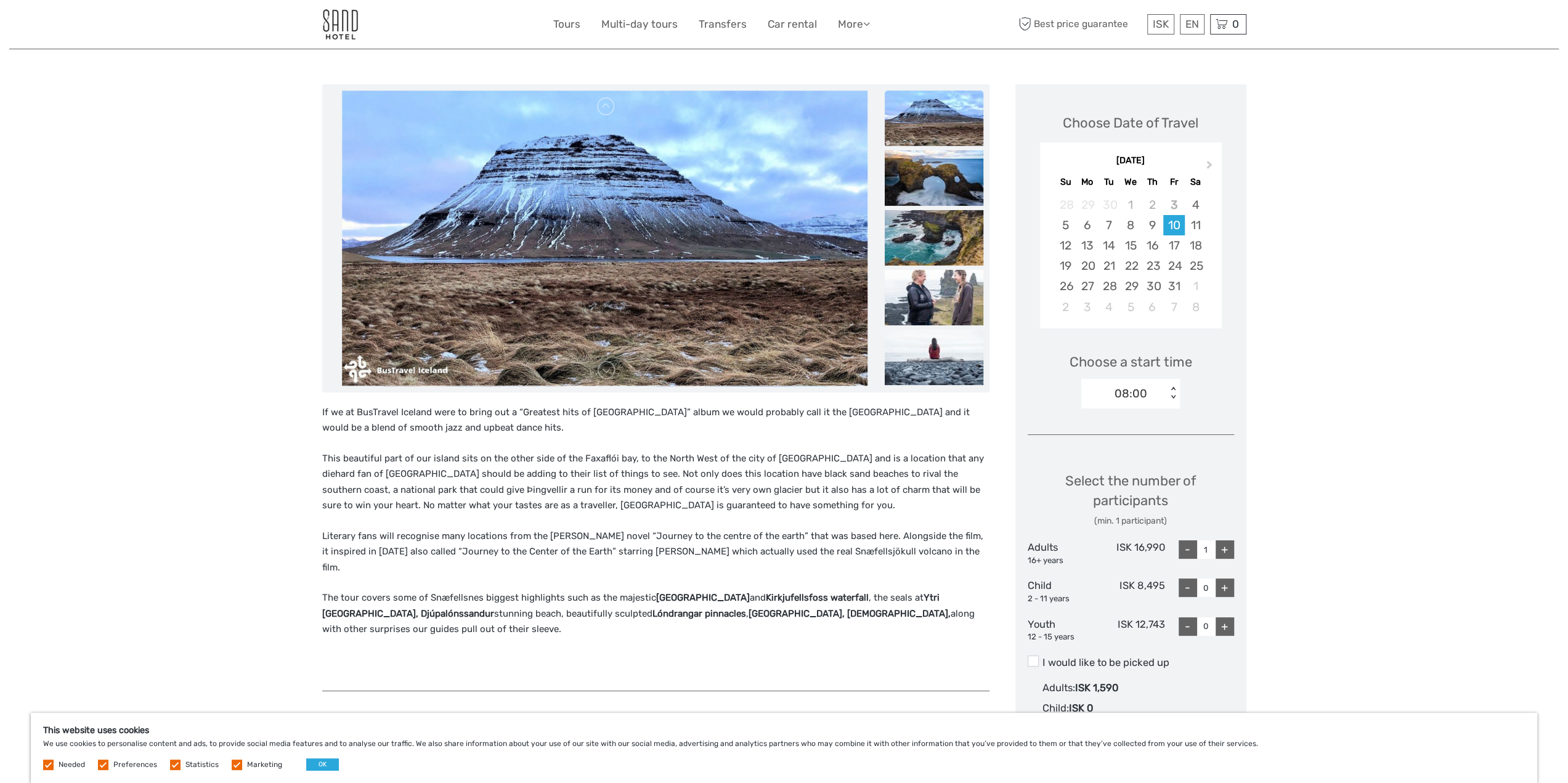
drag, startPoint x: 673, startPoint y: 159, endPoint x: 686, endPoint y: 108, distance: 52.6
click at [677, 142] on img at bounding box center [604, 238] width 526 height 296
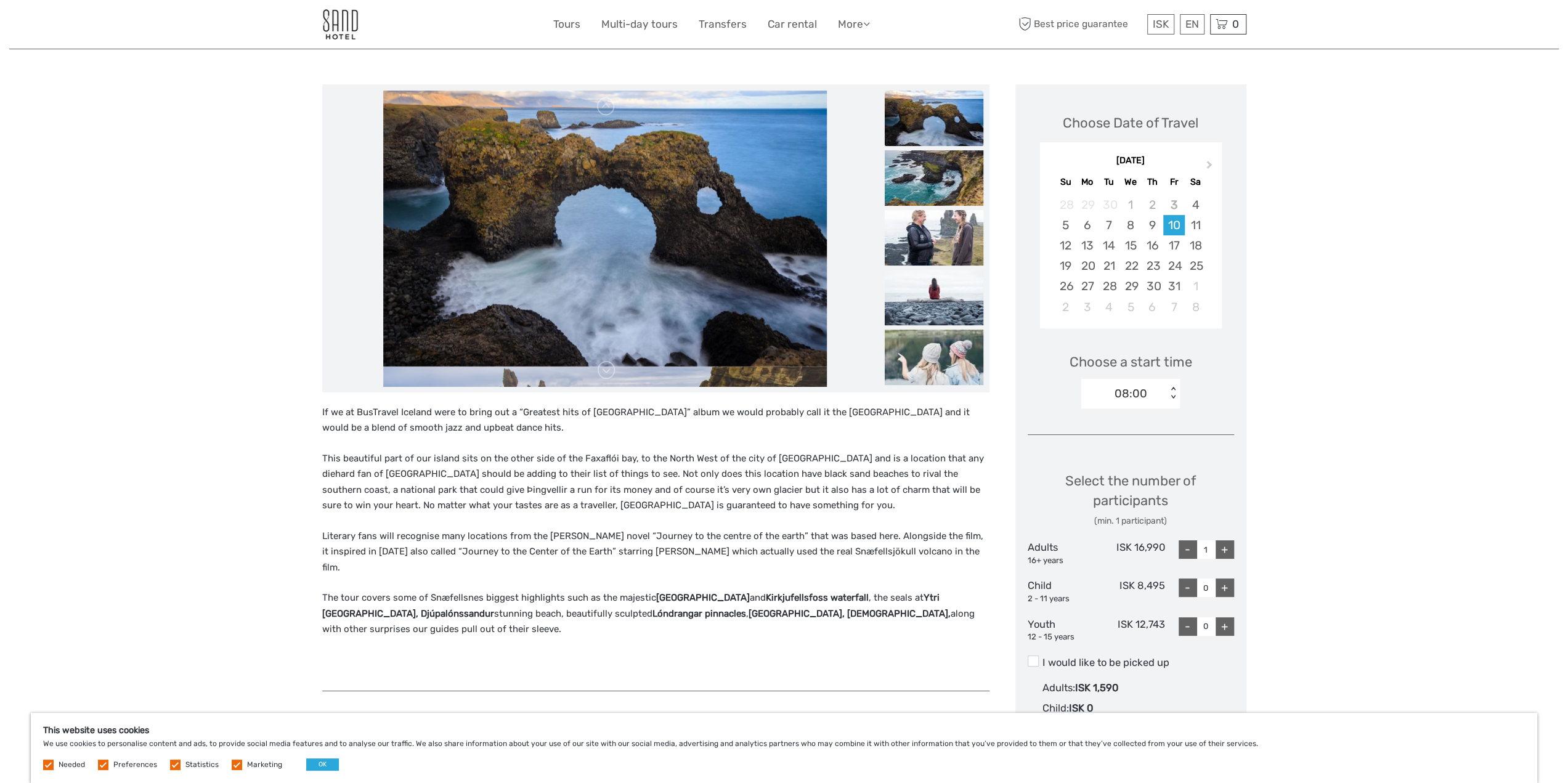
drag, startPoint x: 675, startPoint y: 217, endPoint x: 744, endPoint y: 53, distance: 177.9
click at [742, 57] on div "Region / Starts from: Capital Region Travel method: Bus 11 hours Verified Opera…" at bounding box center [784, 717] width 924 height 1520
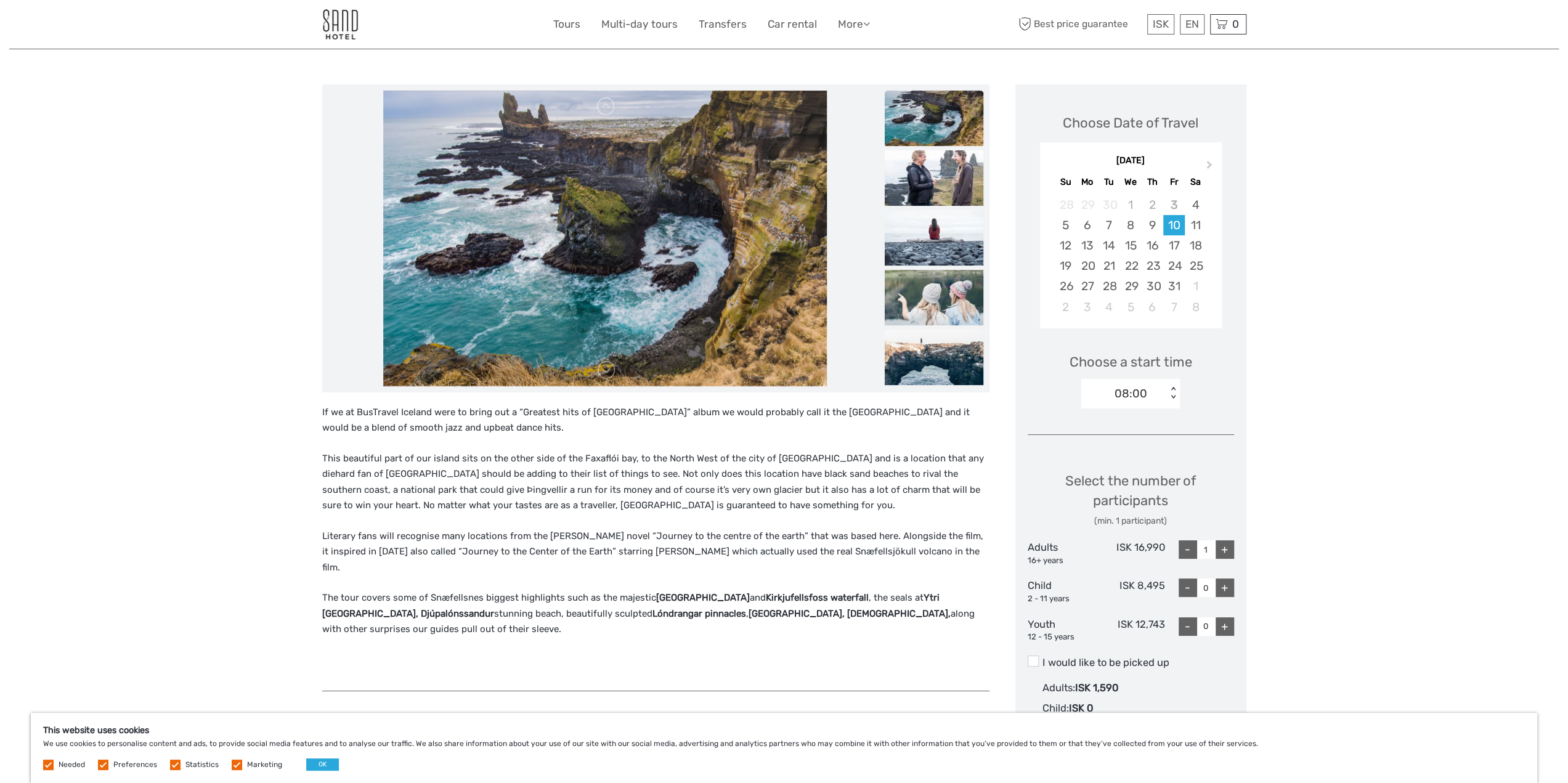
drag, startPoint x: 680, startPoint y: 225, endPoint x: 788, endPoint y: 0, distance: 249.6
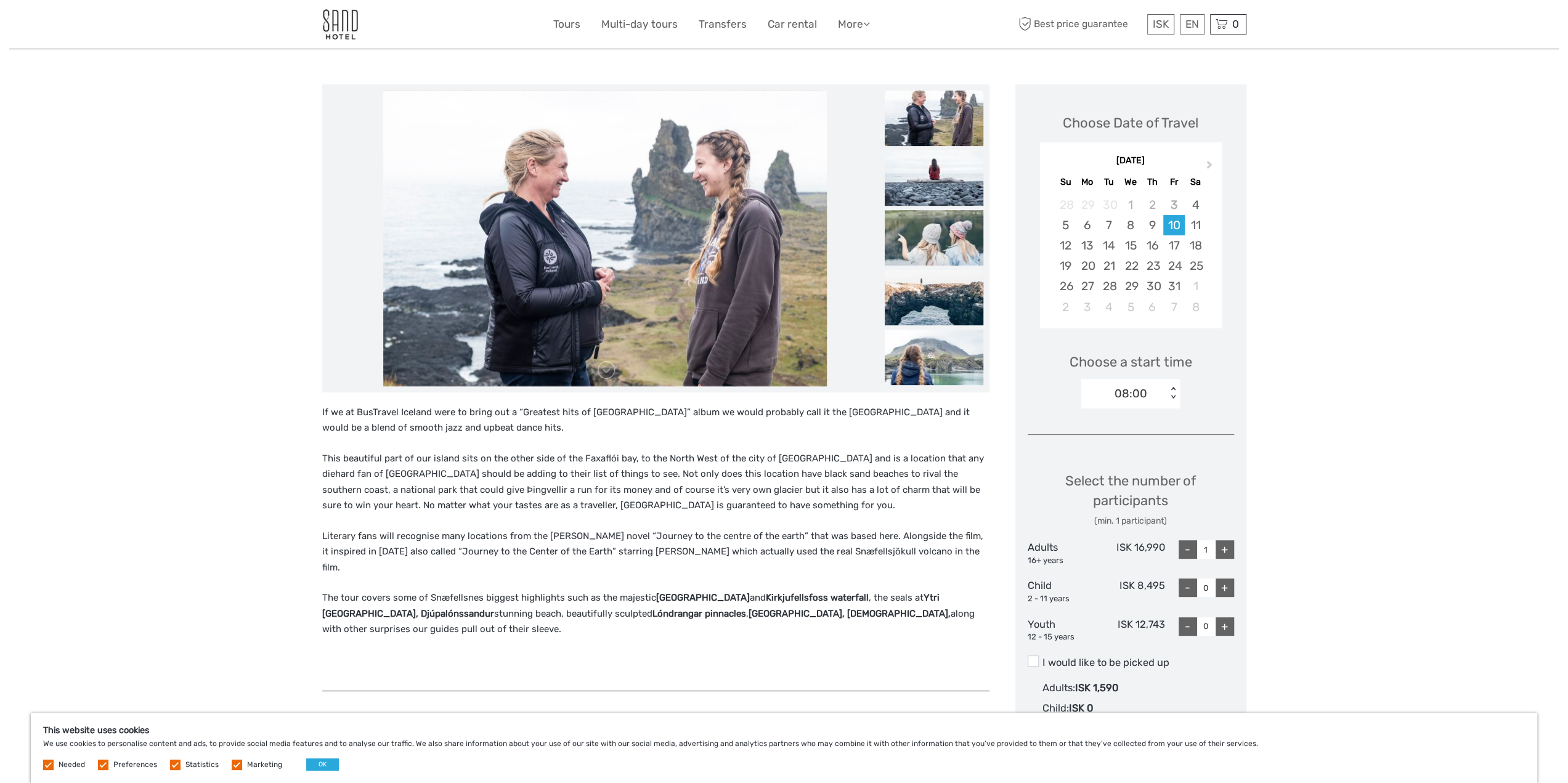
drag, startPoint x: 686, startPoint y: 172, endPoint x: 763, endPoint y: 2, distance: 186.6
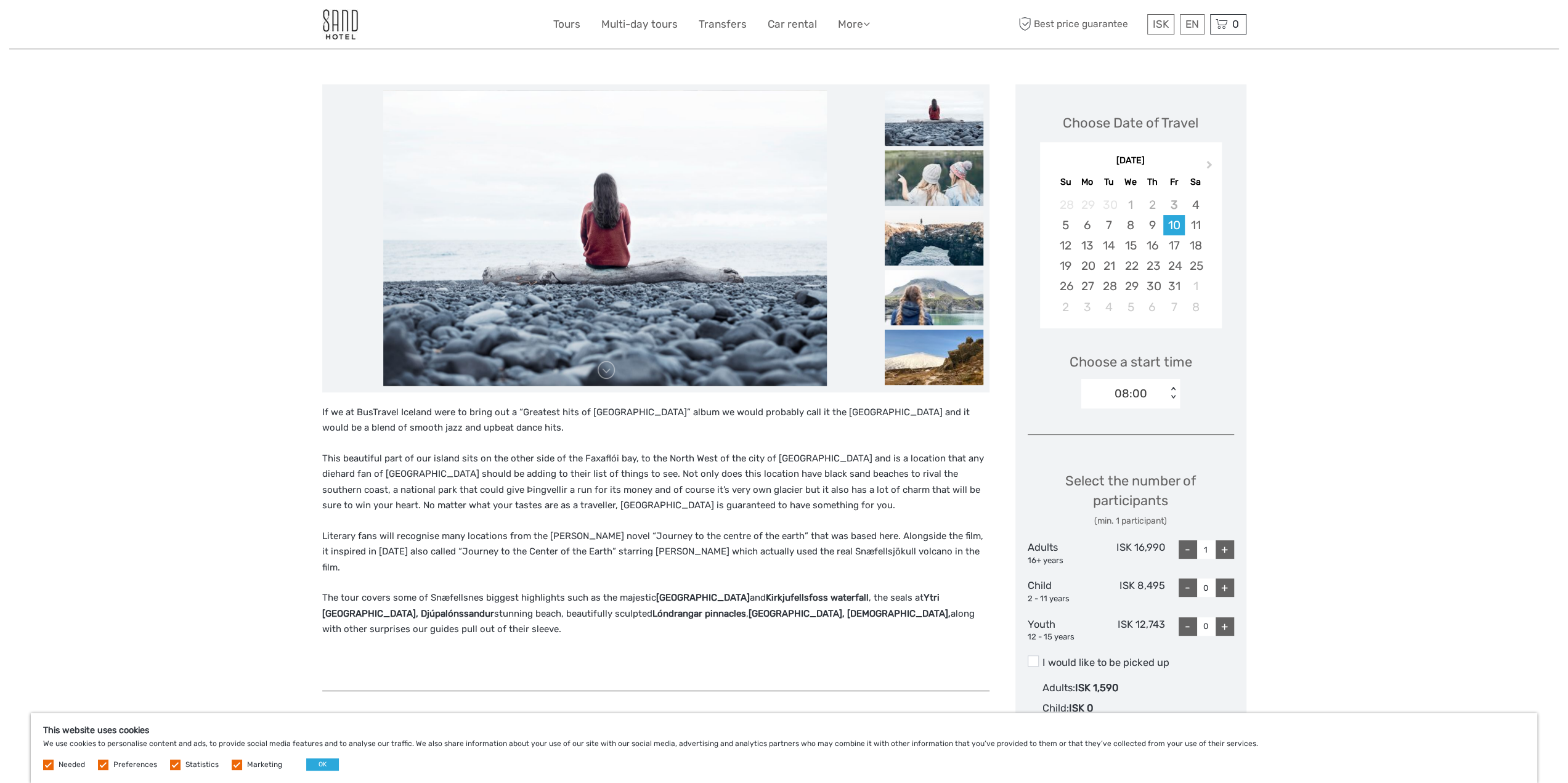
drag, startPoint x: 682, startPoint y: 194, endPoint x: 786, endPoint y: 8, distance: 213.1
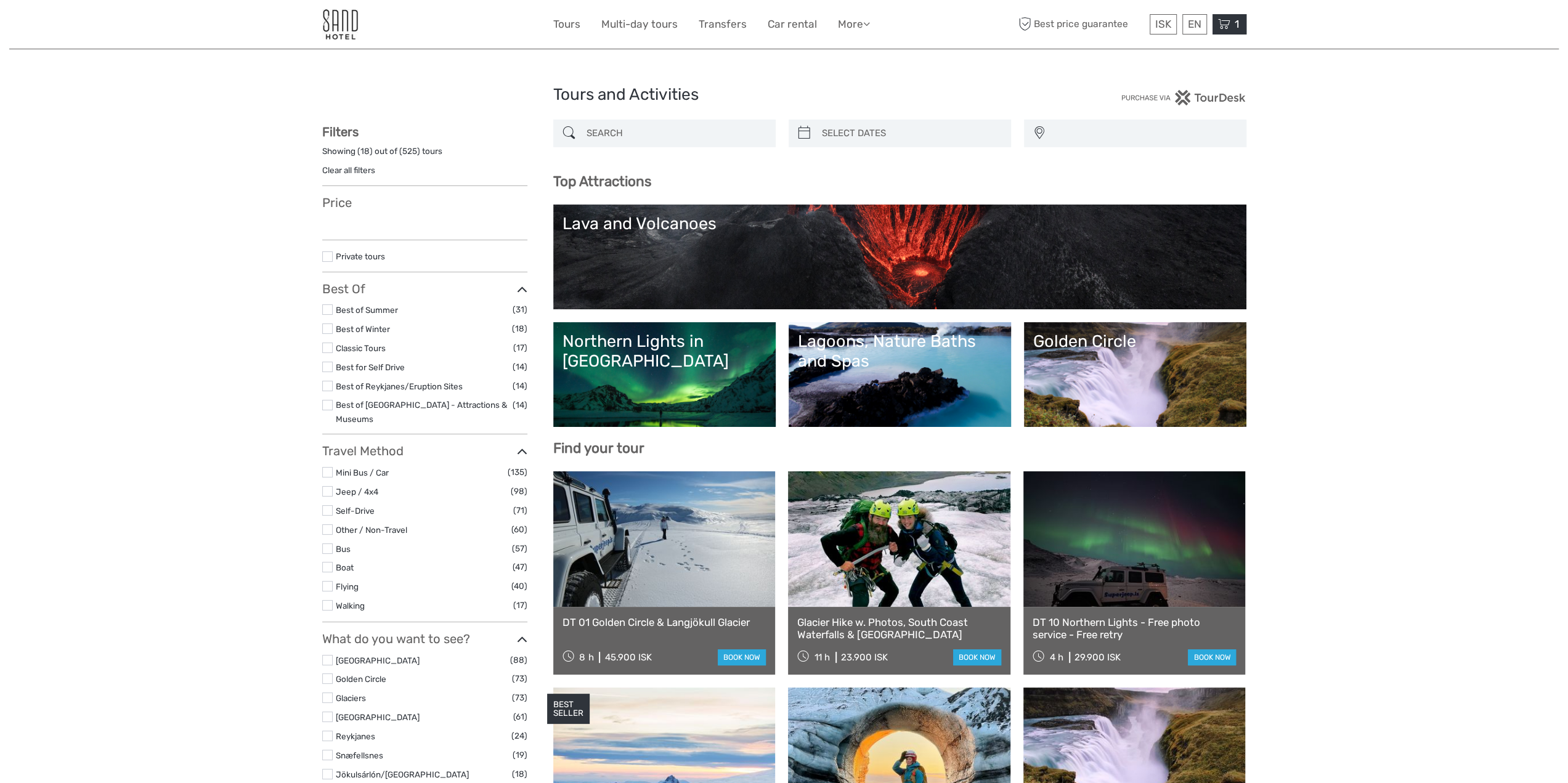
click at [1238, 23] on span "1" at bounding box center [1237, 23] width 8 height 12
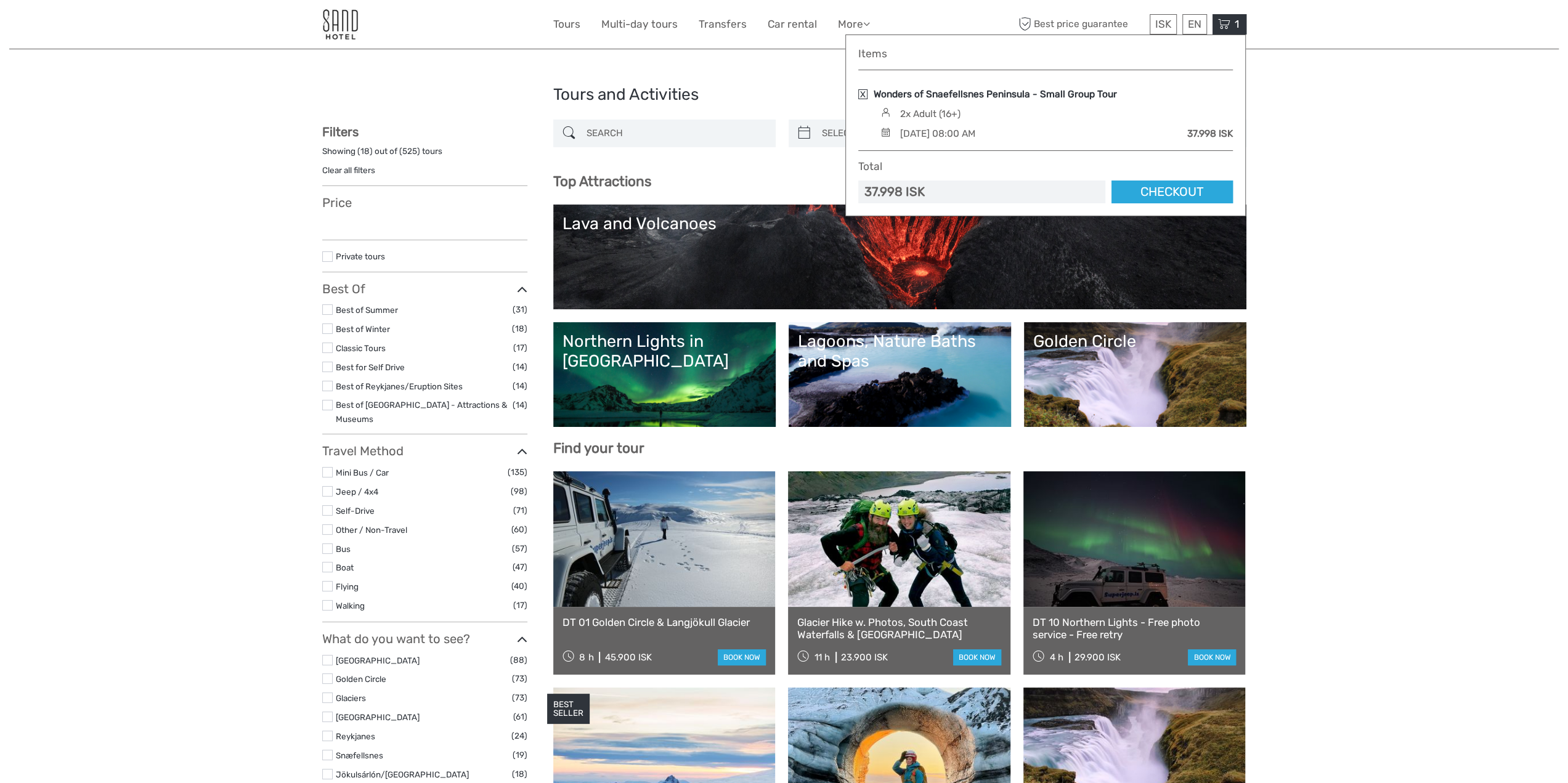
click at [951, 96] on link "Wonders of Snaefellsnes Peninsula - Small Group Tour" at bounding box center [995, 94] width 244 height 14
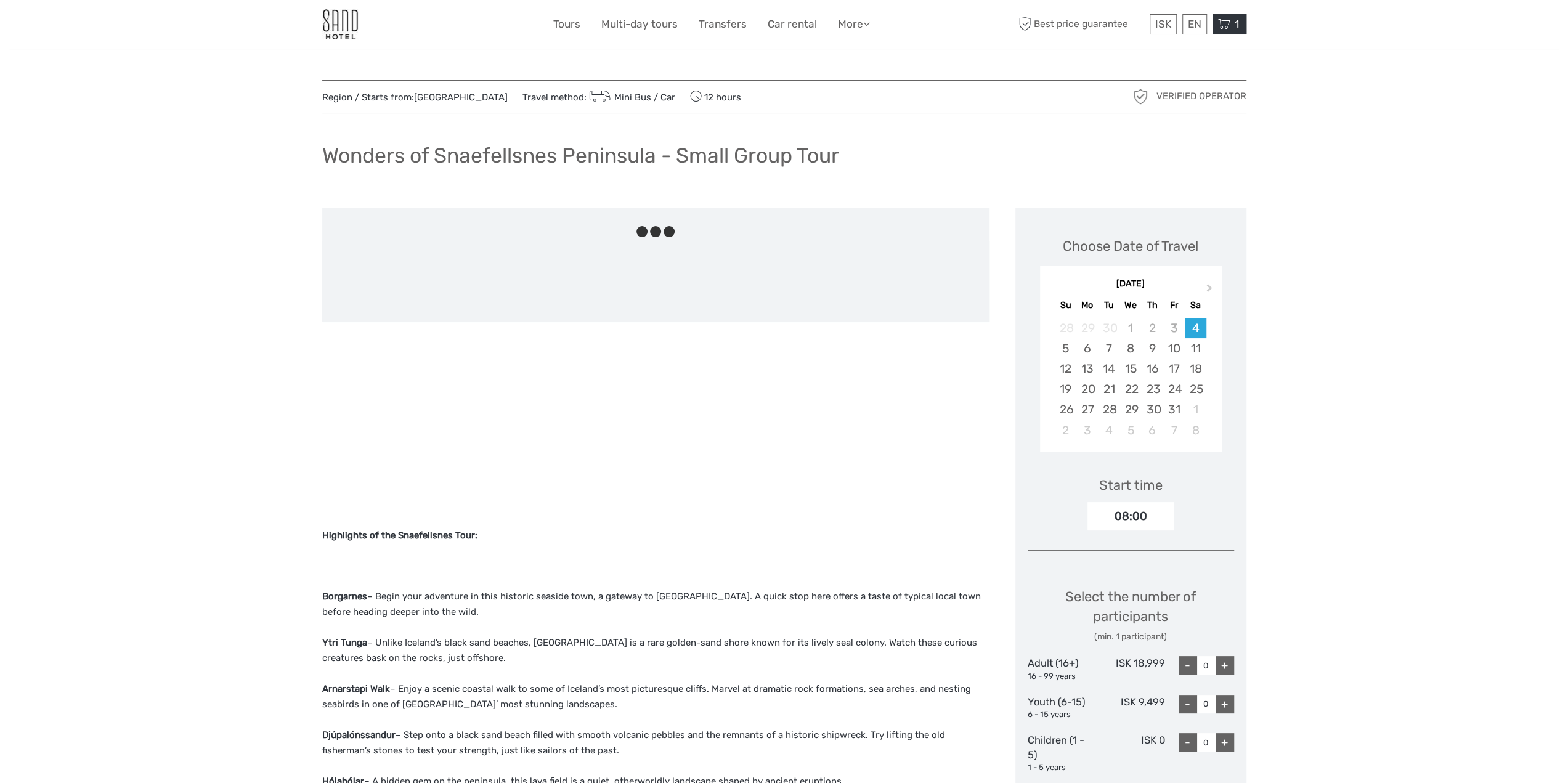
click at [1235, 22] on span "1" at bounding box center [1237, 23] width 8 height 12
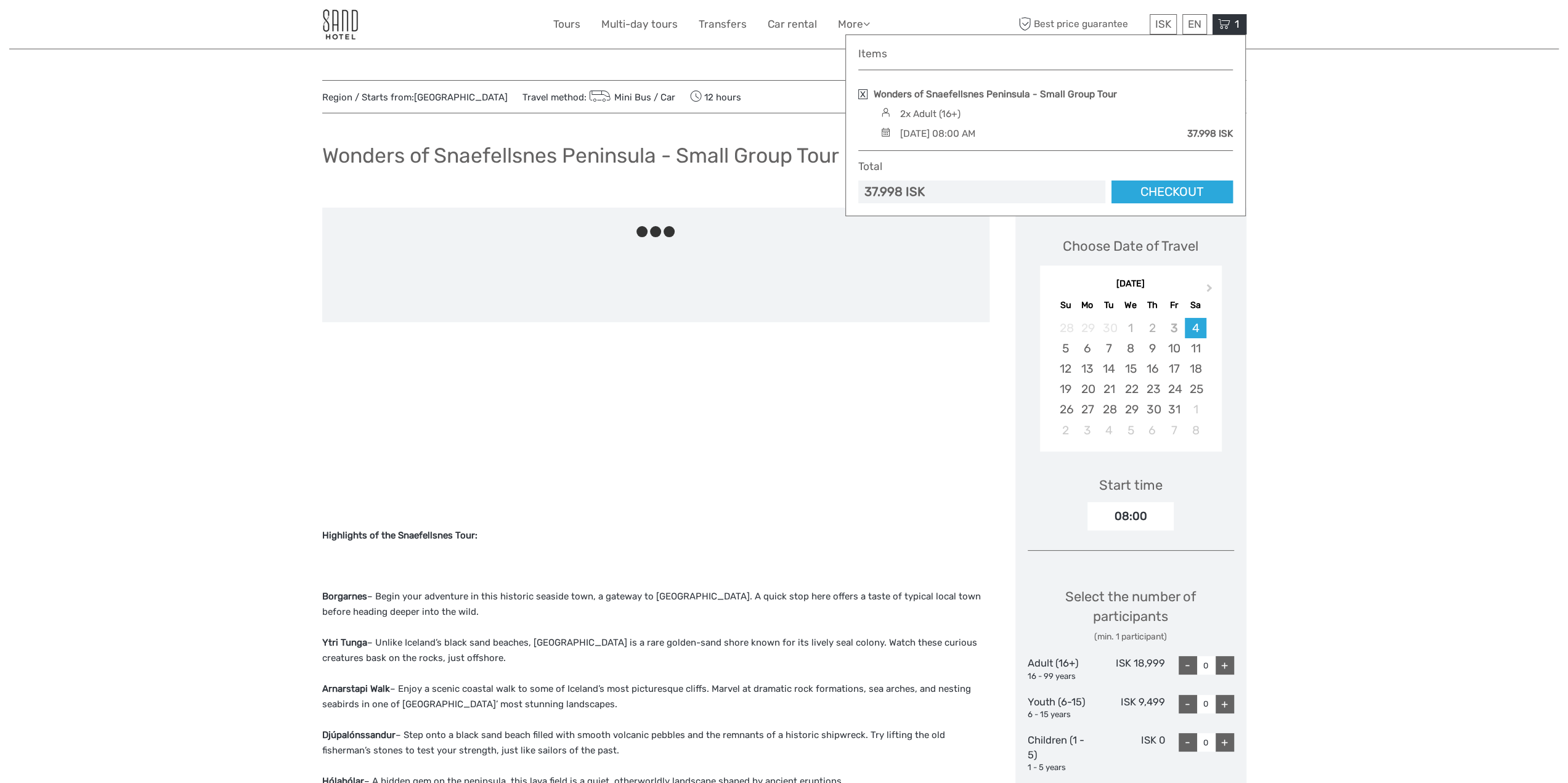
click at [862, 92] on link at bounding box center [863, 94] width 10 height 10
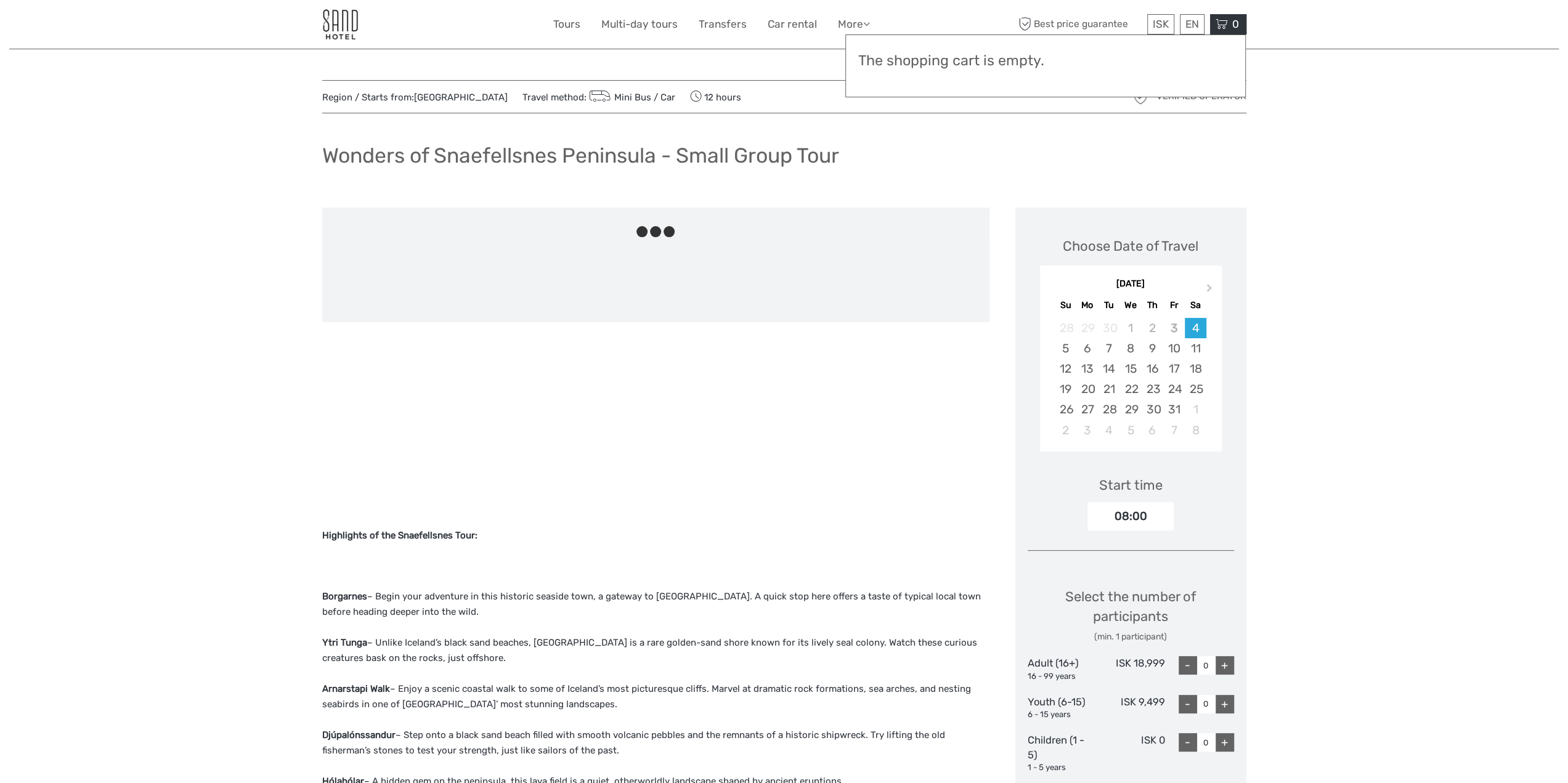
click at [781, 213] on div at bounding box center [656, 225] width 667 height 33
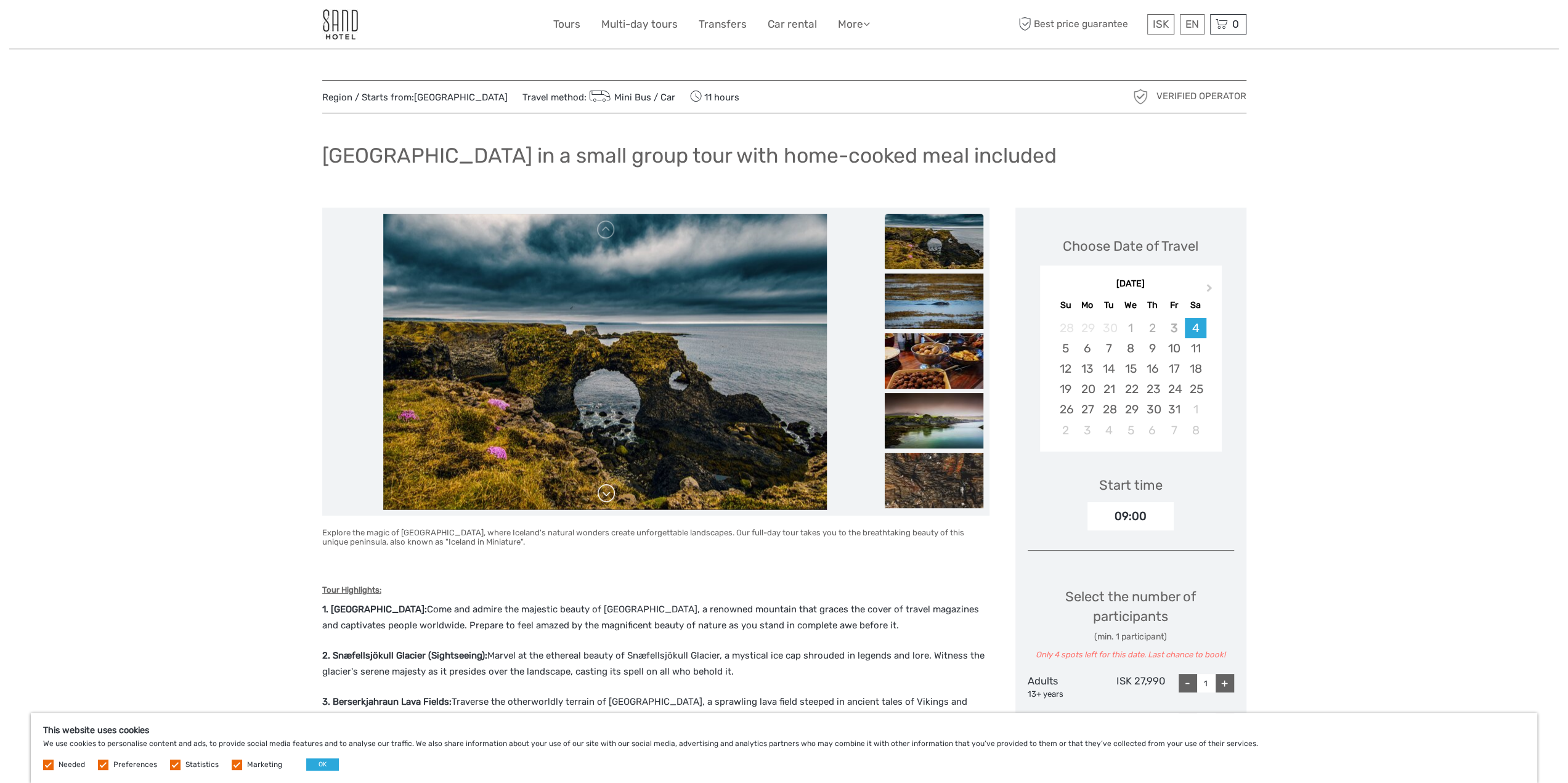
click at [610, 496] on link at bounding box center [606, 493] width 20 height 20
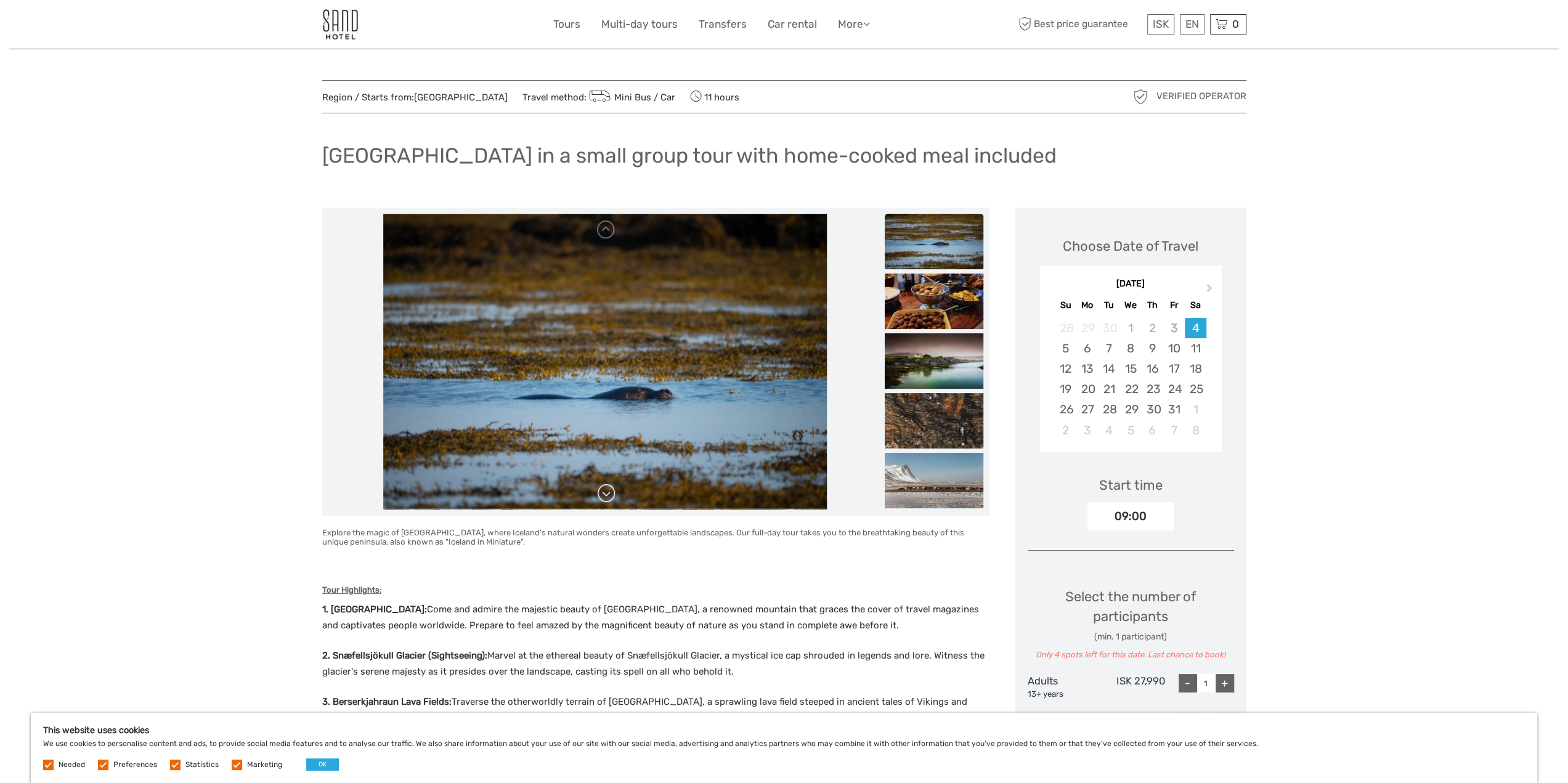
click at [608, 496] on link at bounding box center [606, 493] width 20 height 20
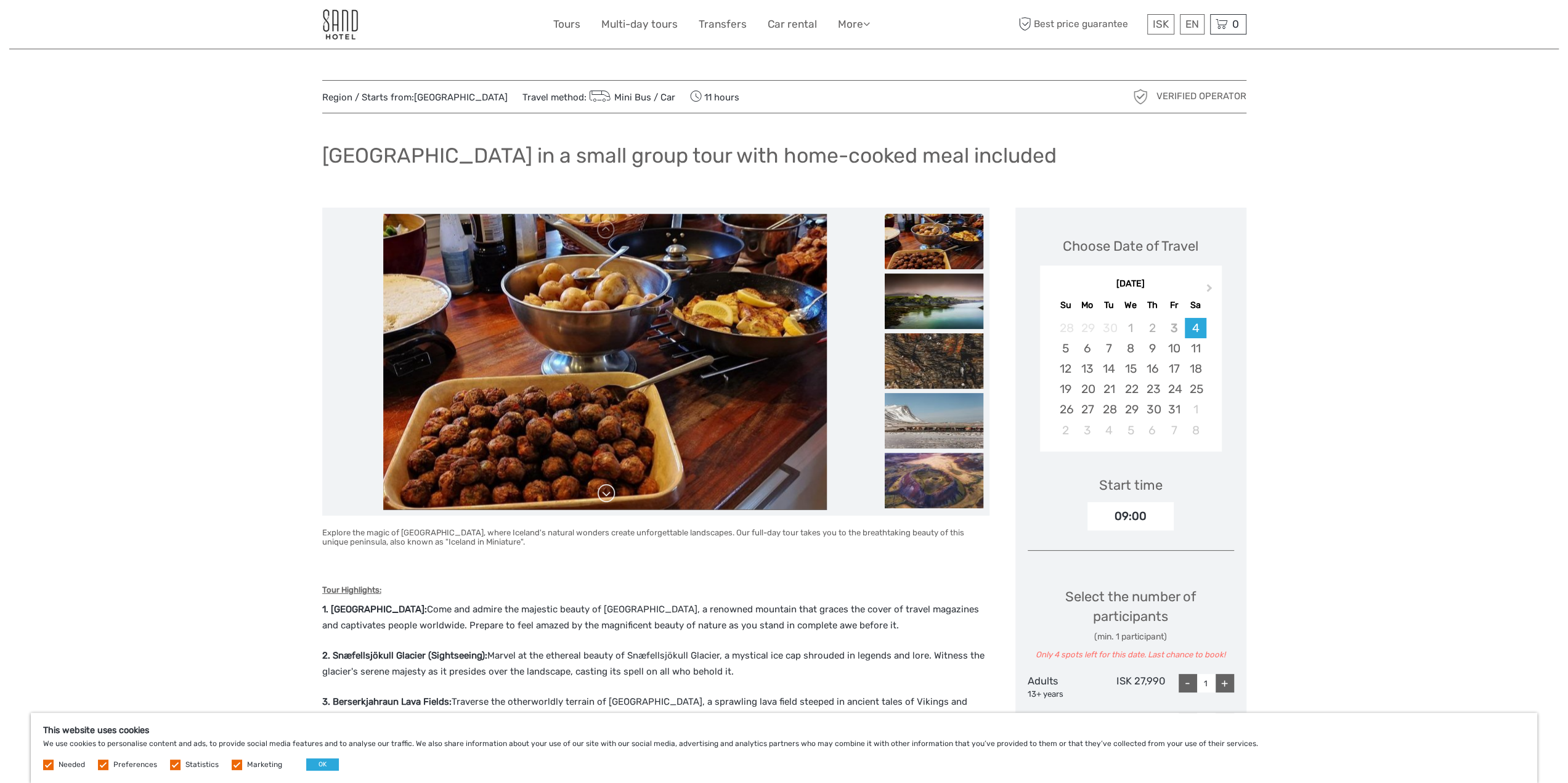
click at [608, 496] on link at bounding box center [606, 493] width 20 height 20
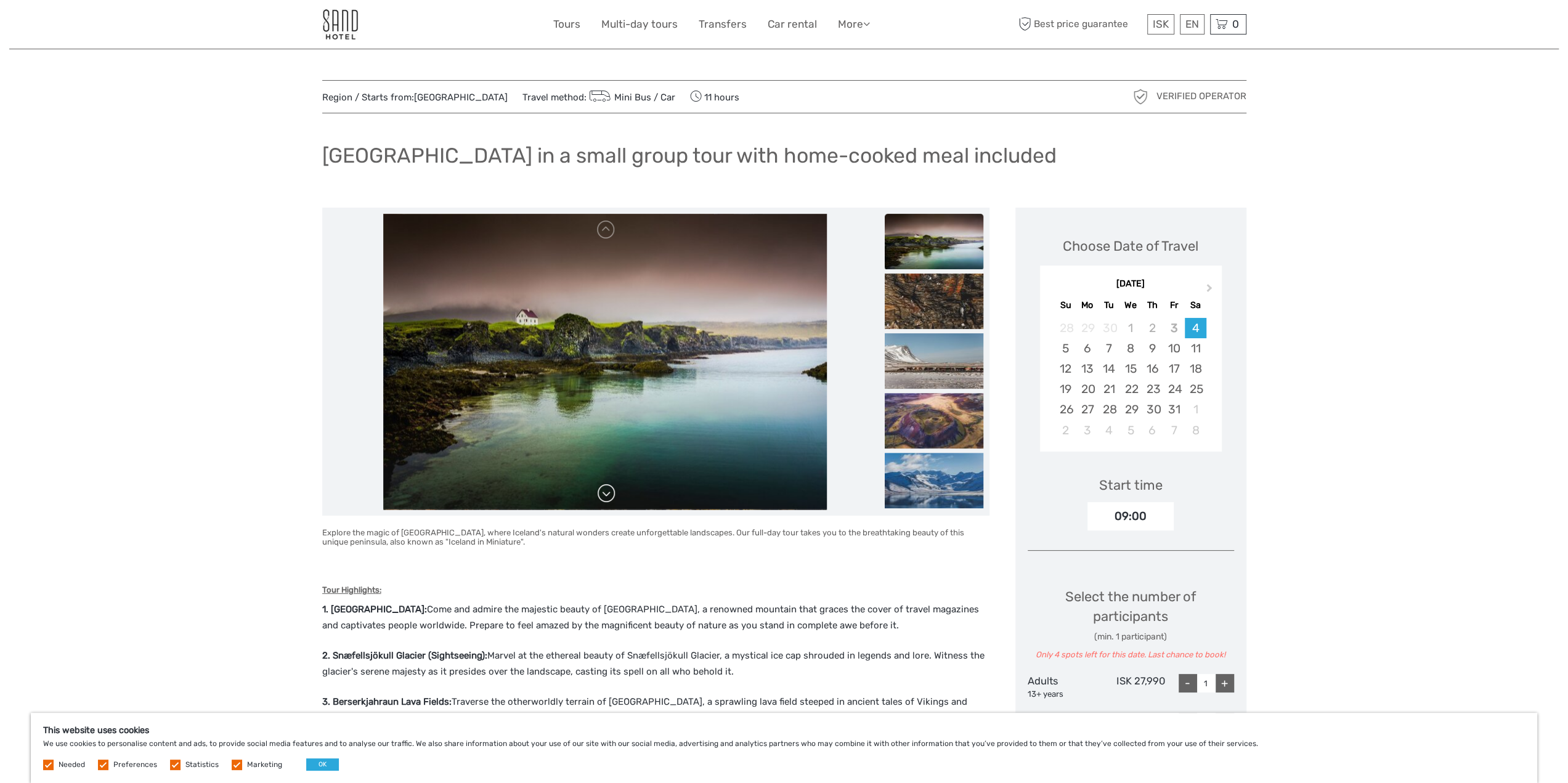
click at [608, 496] on link at bounding box center [606, 493] width 20 height 20
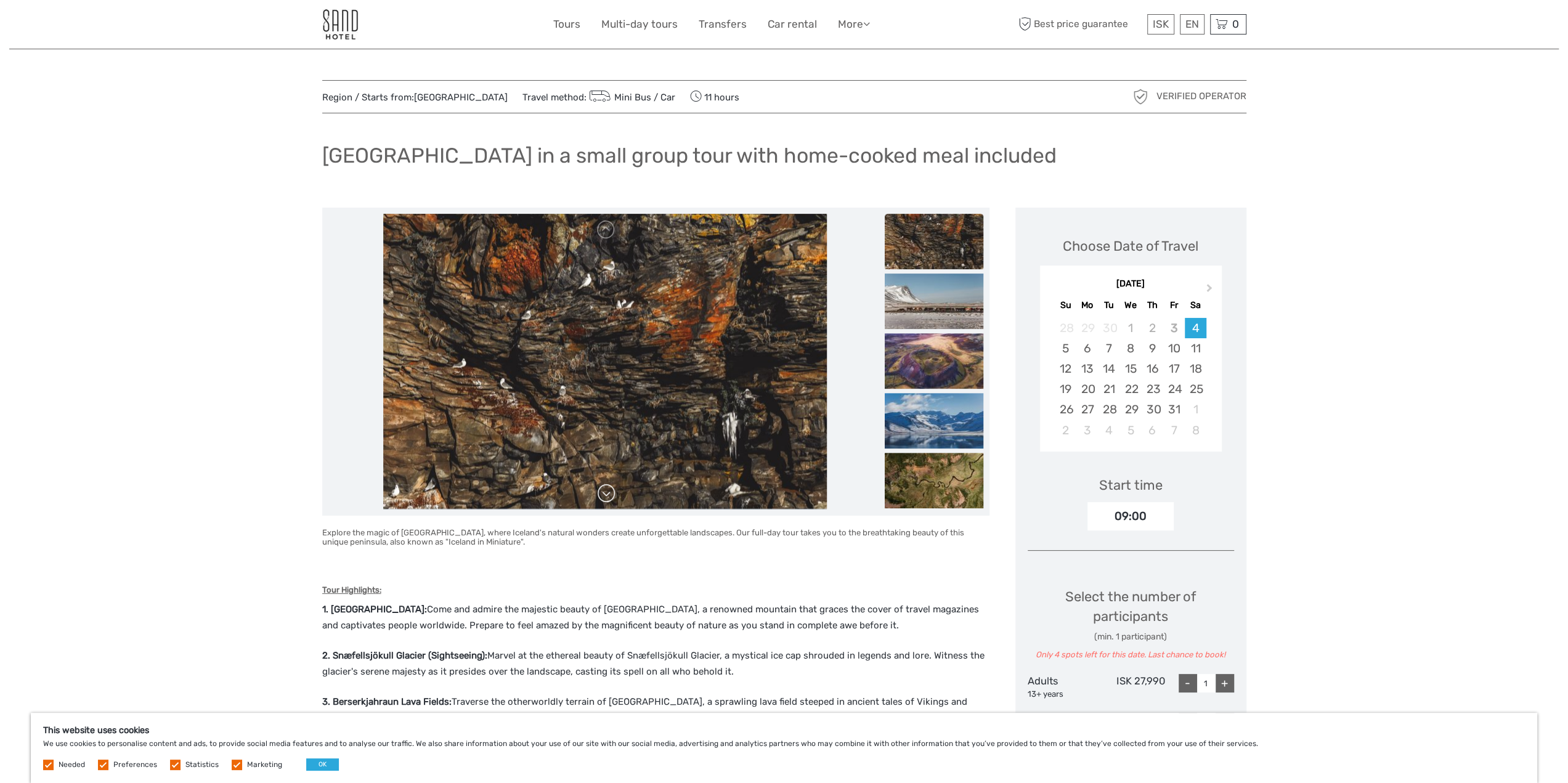
click at [608, 496] on link at bounding box center [606, 493] width 20 height 20
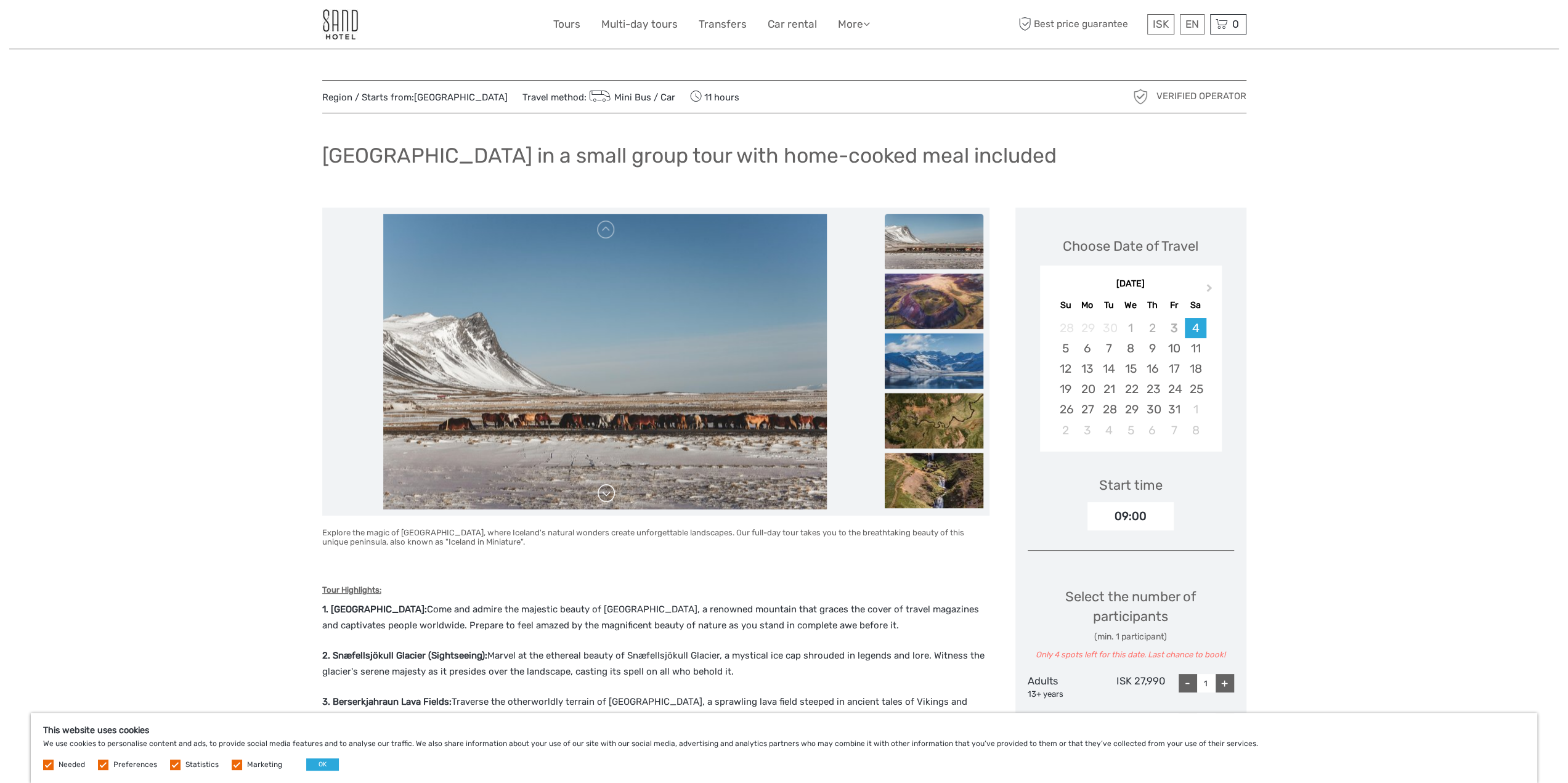
click at [608, 495] on link at bounding box center [606, 493] width 20 height 20
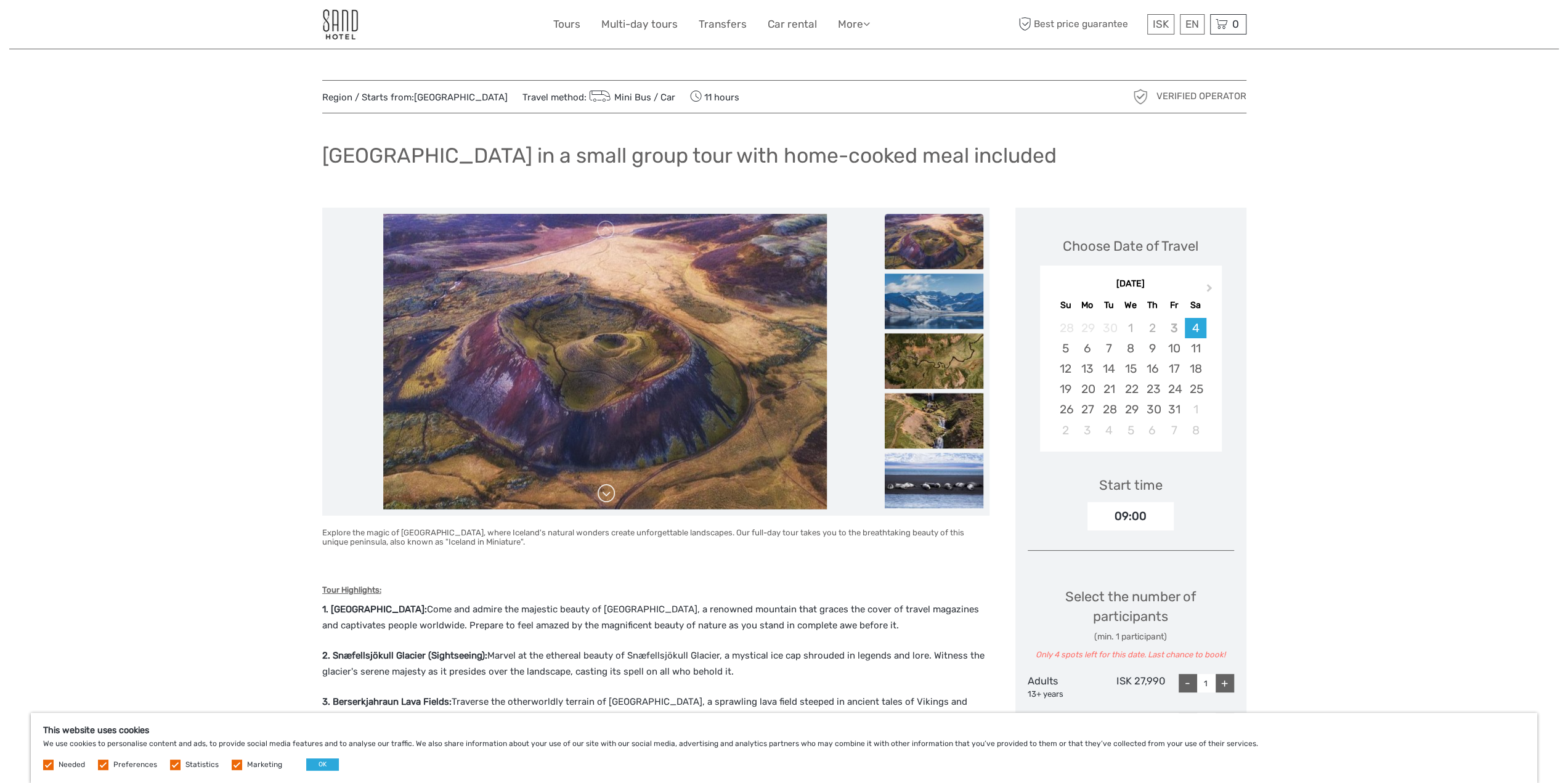
click at [608, 495] on link at bounding box center [606, 493] width 20 height 20
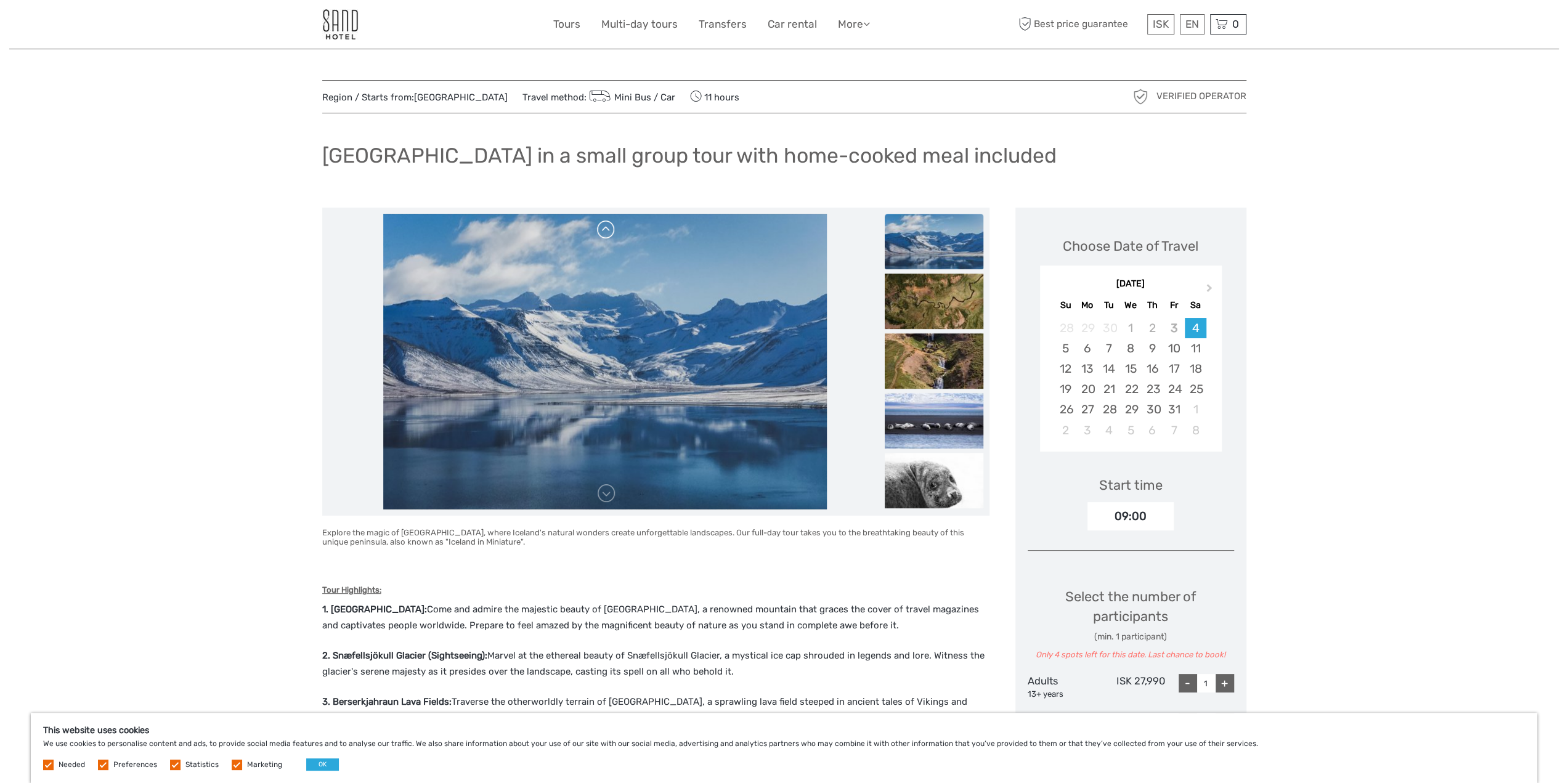
click at [606, 235] on link at bounding box center [606, 229] width 20 height 20
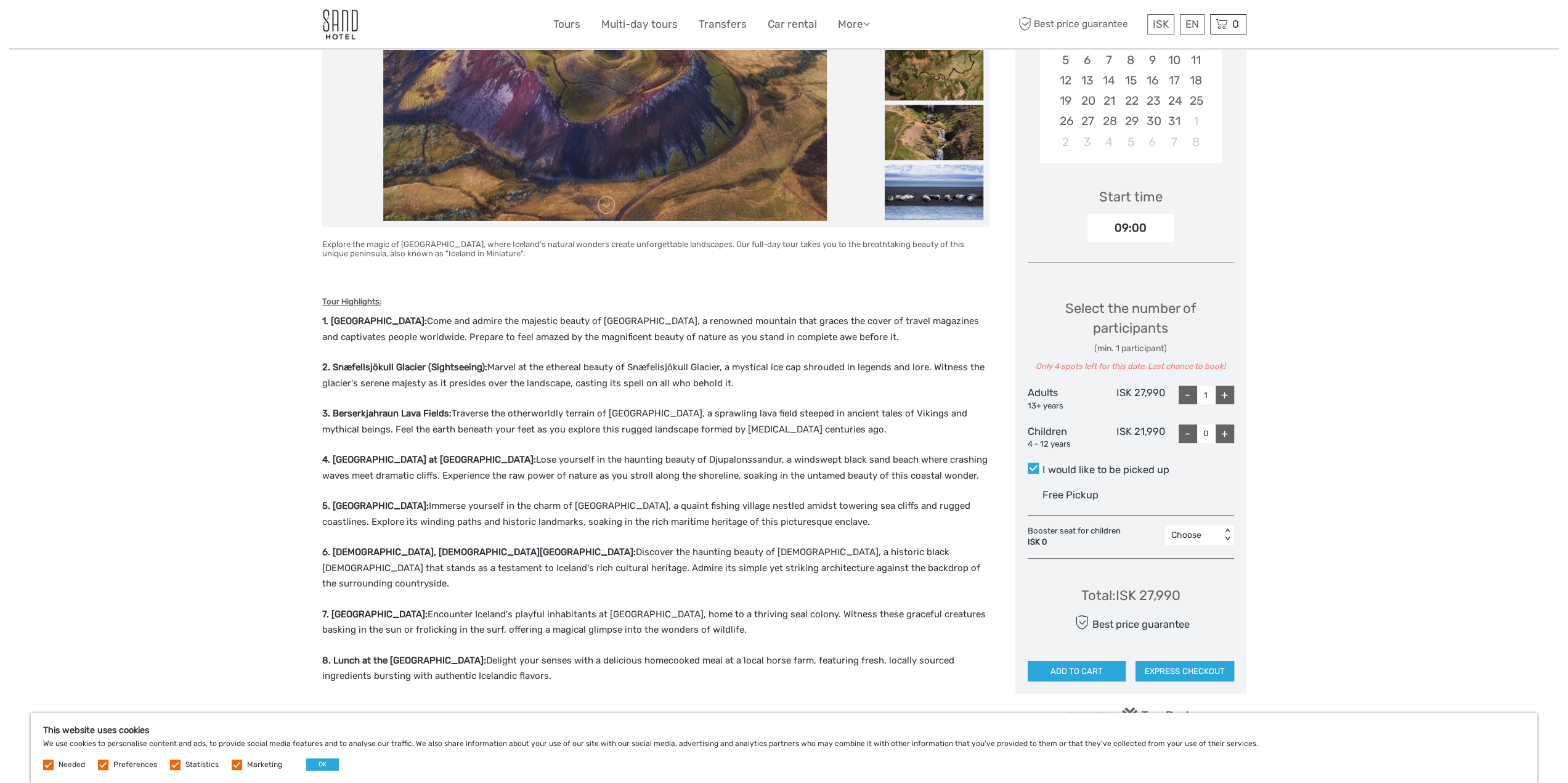
scroll to position [308, 0]
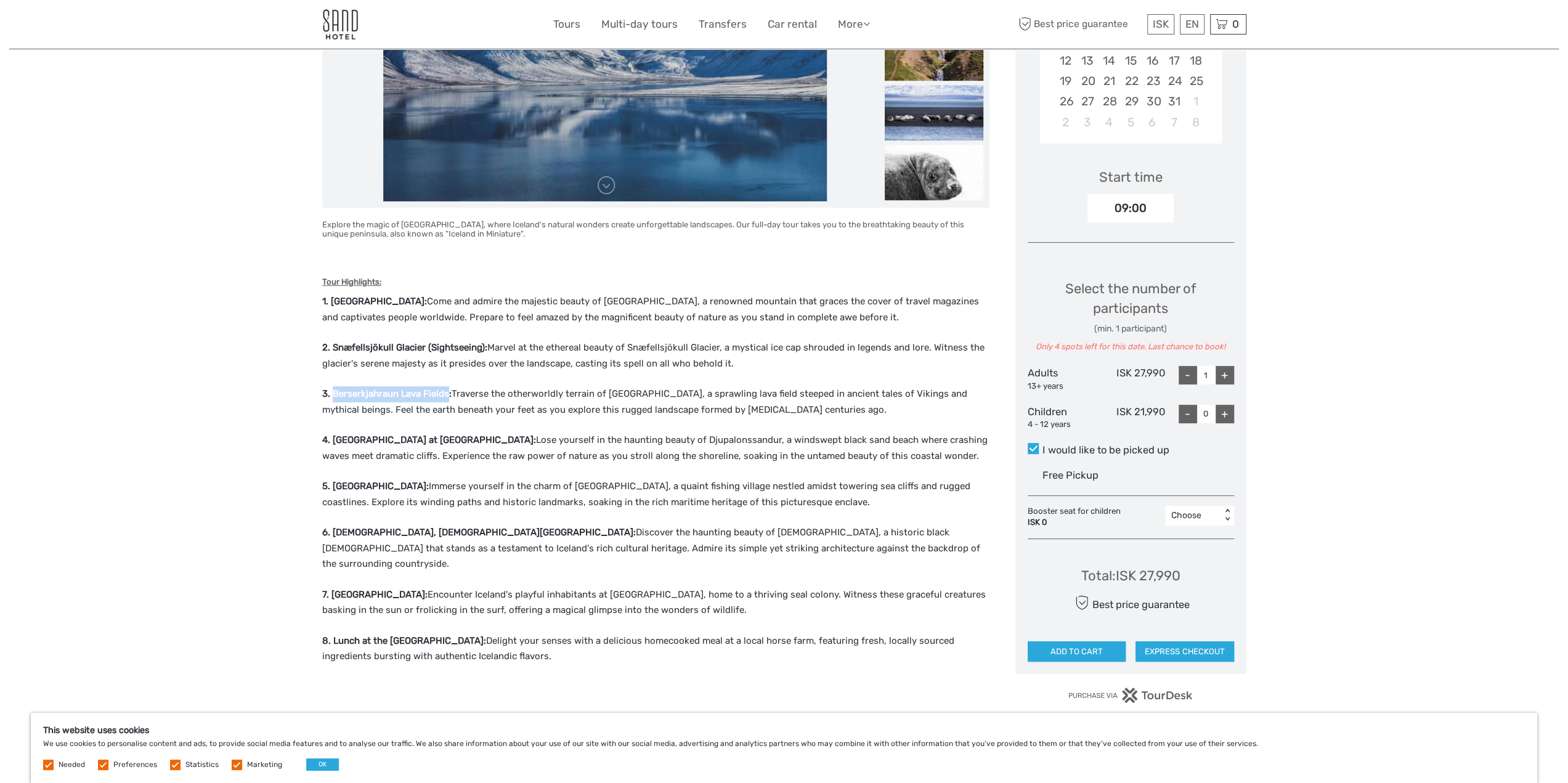
drag, startPoint x: 446, startPoint y: 391, endPoint x: 333, endPoint y: 395, distance: 113.1
click at [333, 395] on strong "3. Berserkjahraun Lava Fields:" at bounding box center [387, 393] width 129 height 11
copy strong "Berserkjahraun Lava Fields"
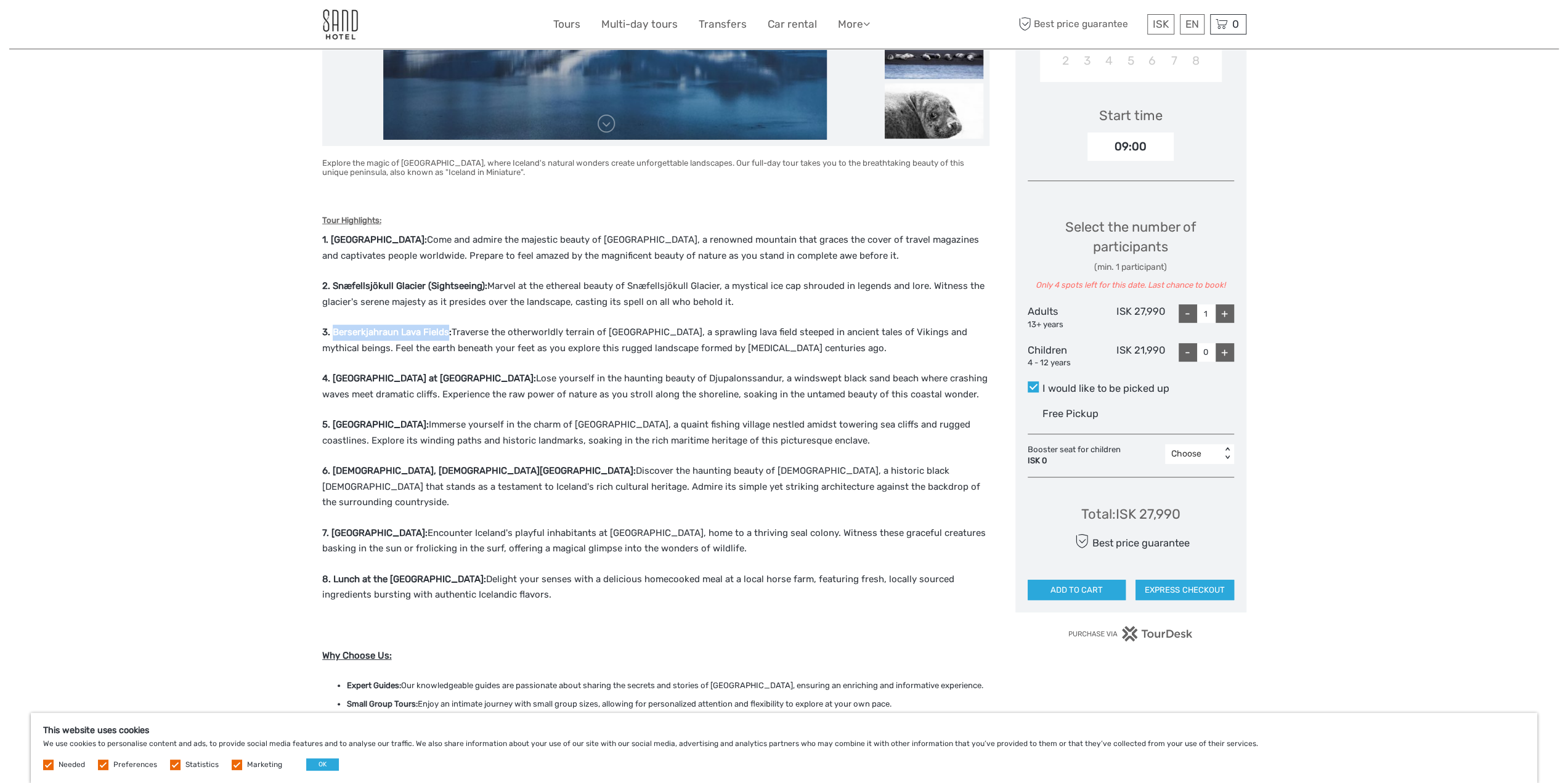
scroll to position [431, 0]
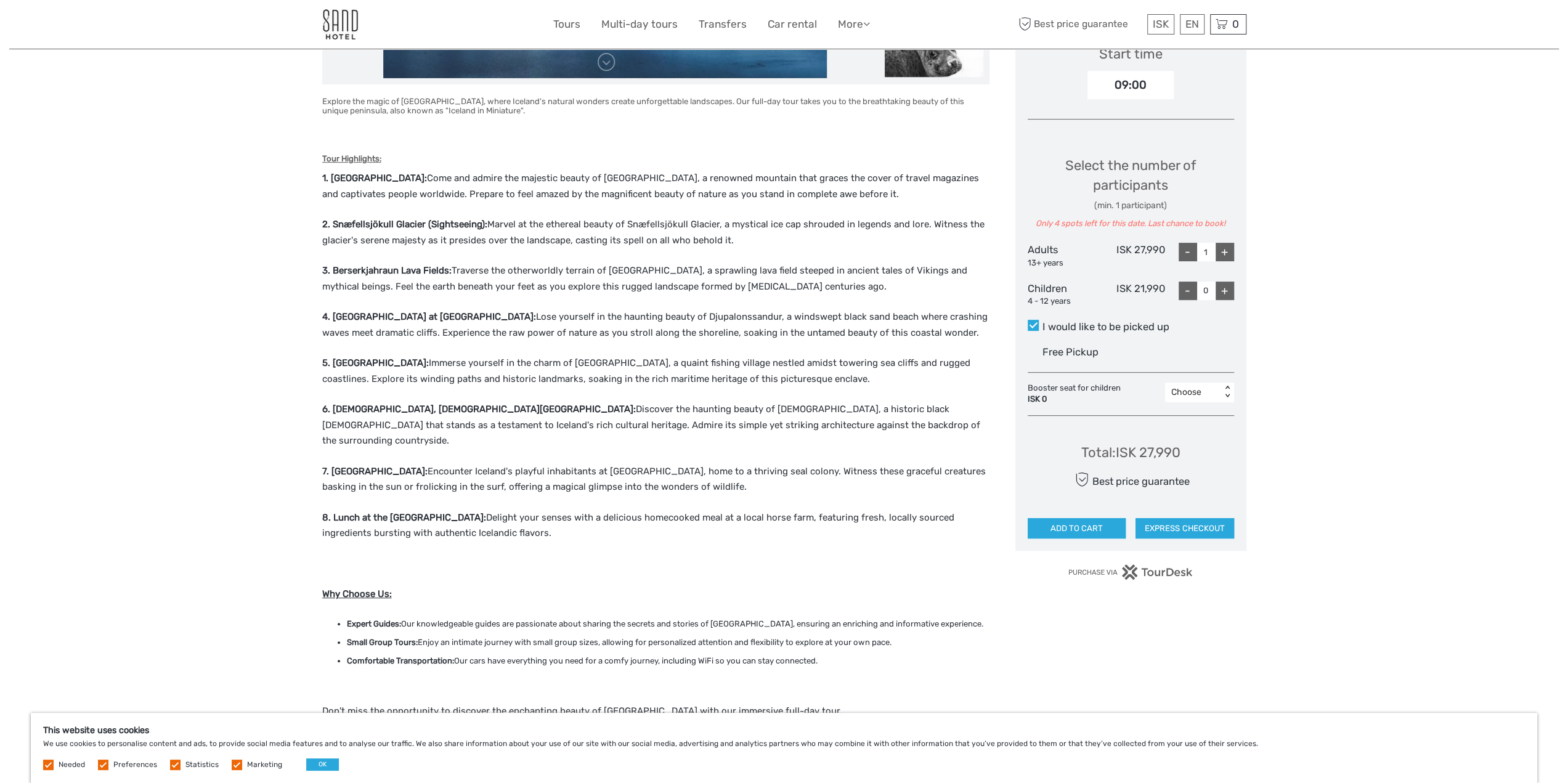
click at [894, 274] on p "3. Berserkjahraun Lava Fields: Traverse the otherworldly terrain of Berserkjahr…" at bounding box center [656, 278] width 667 height 31
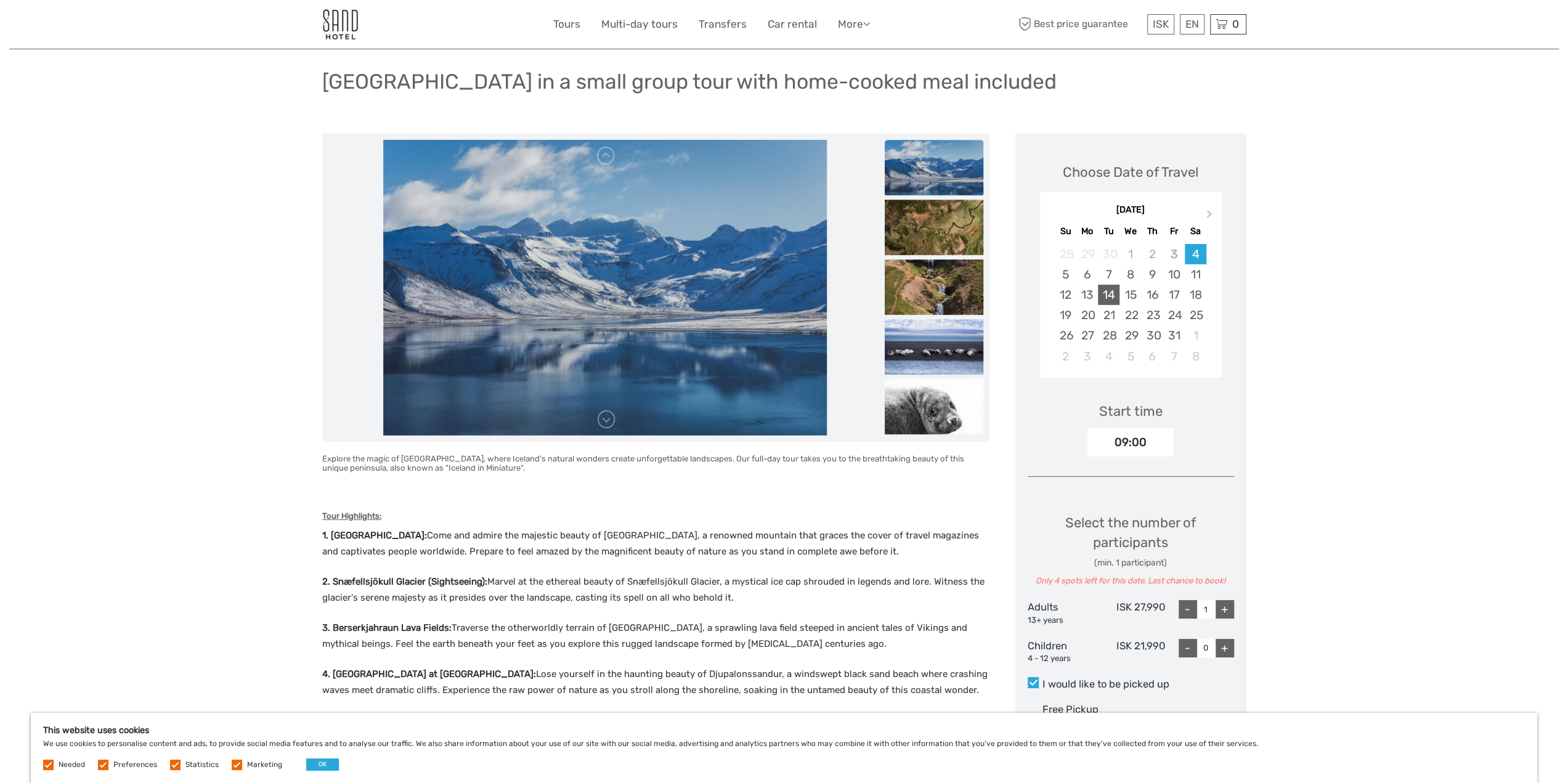
scroll to position [61, 0]
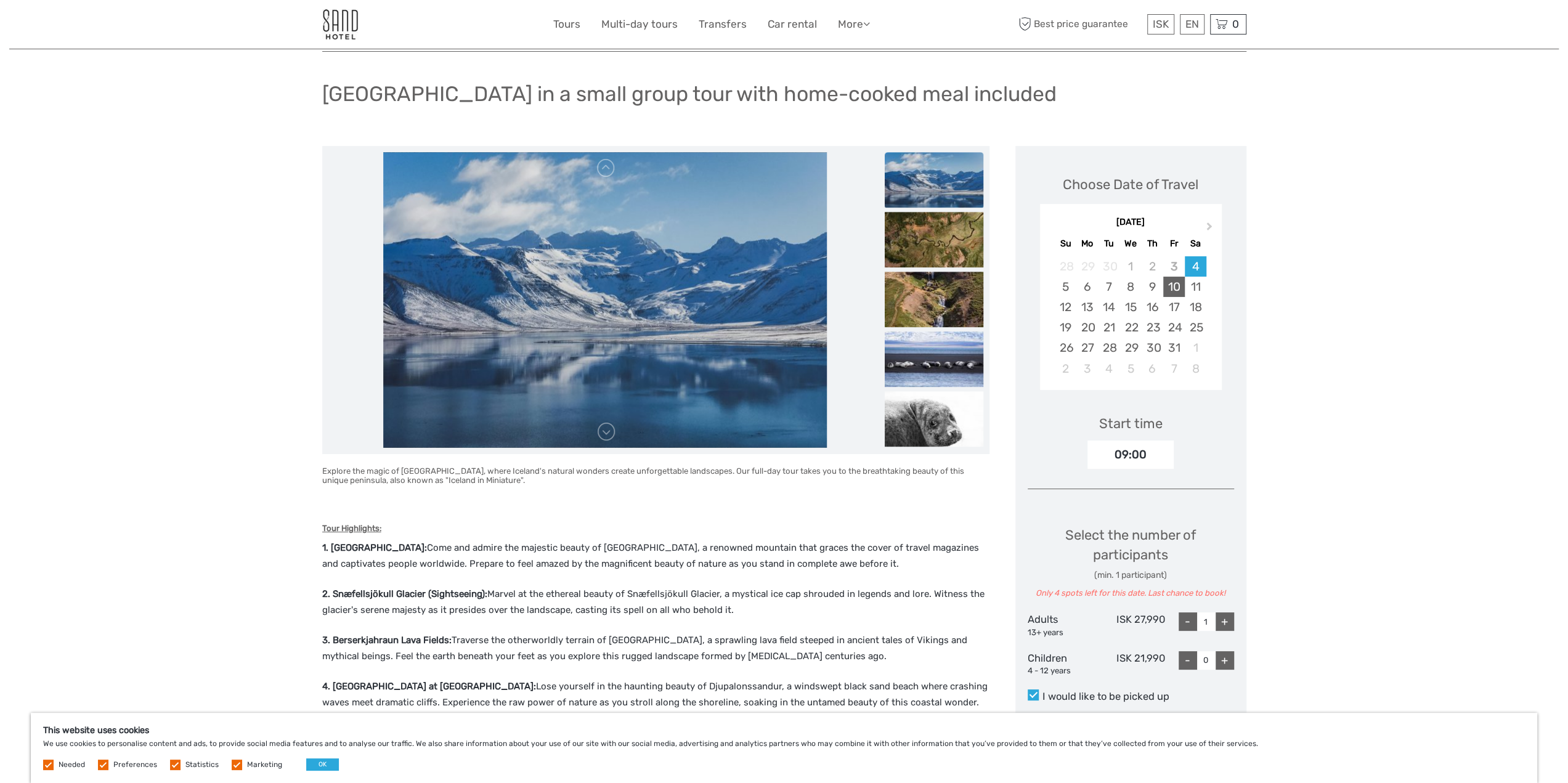
click at [1171, 289] on div "10" at bounding box center [1173, 287] width 22 height 21
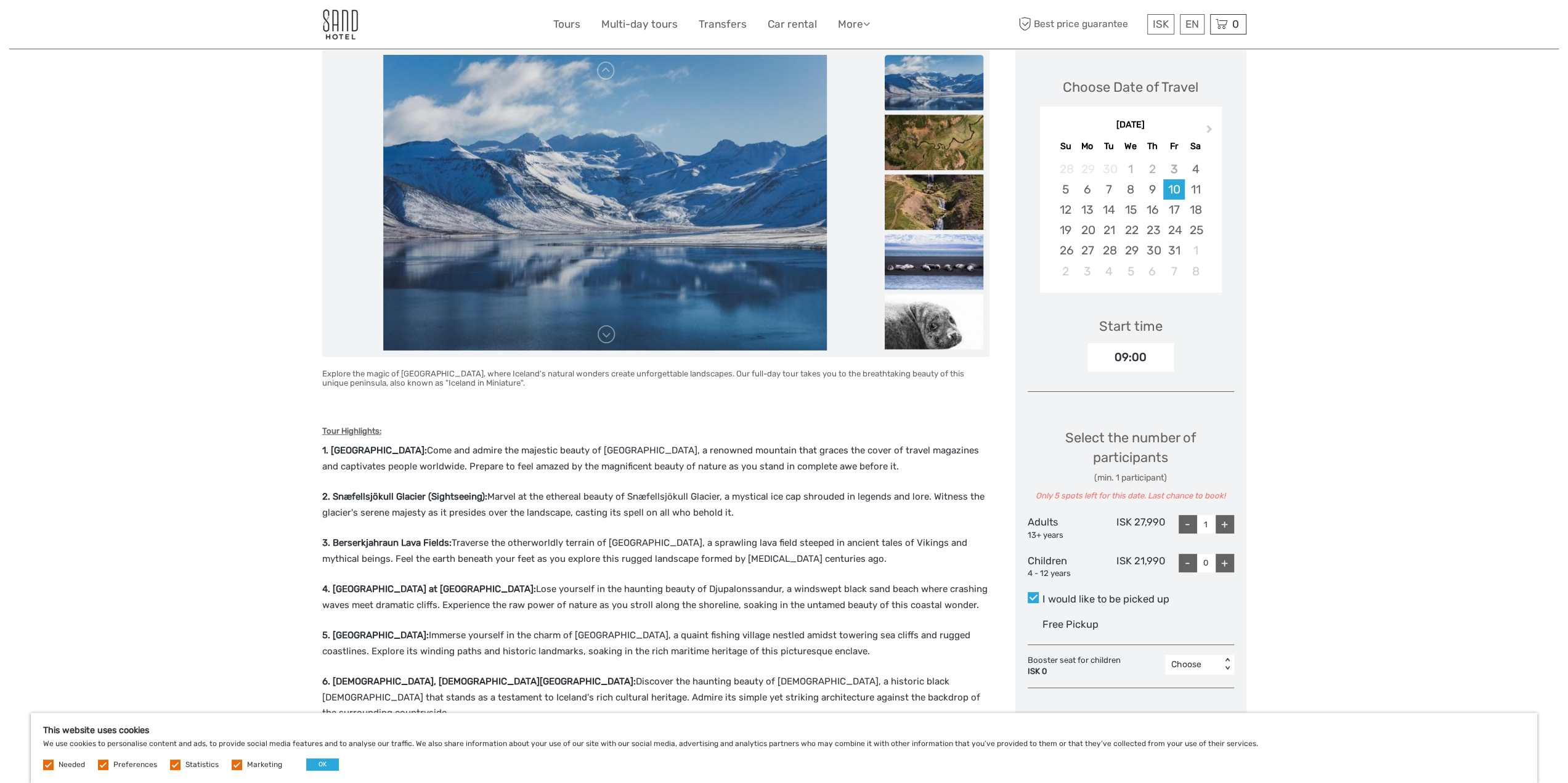
scroll to position [308, 0]
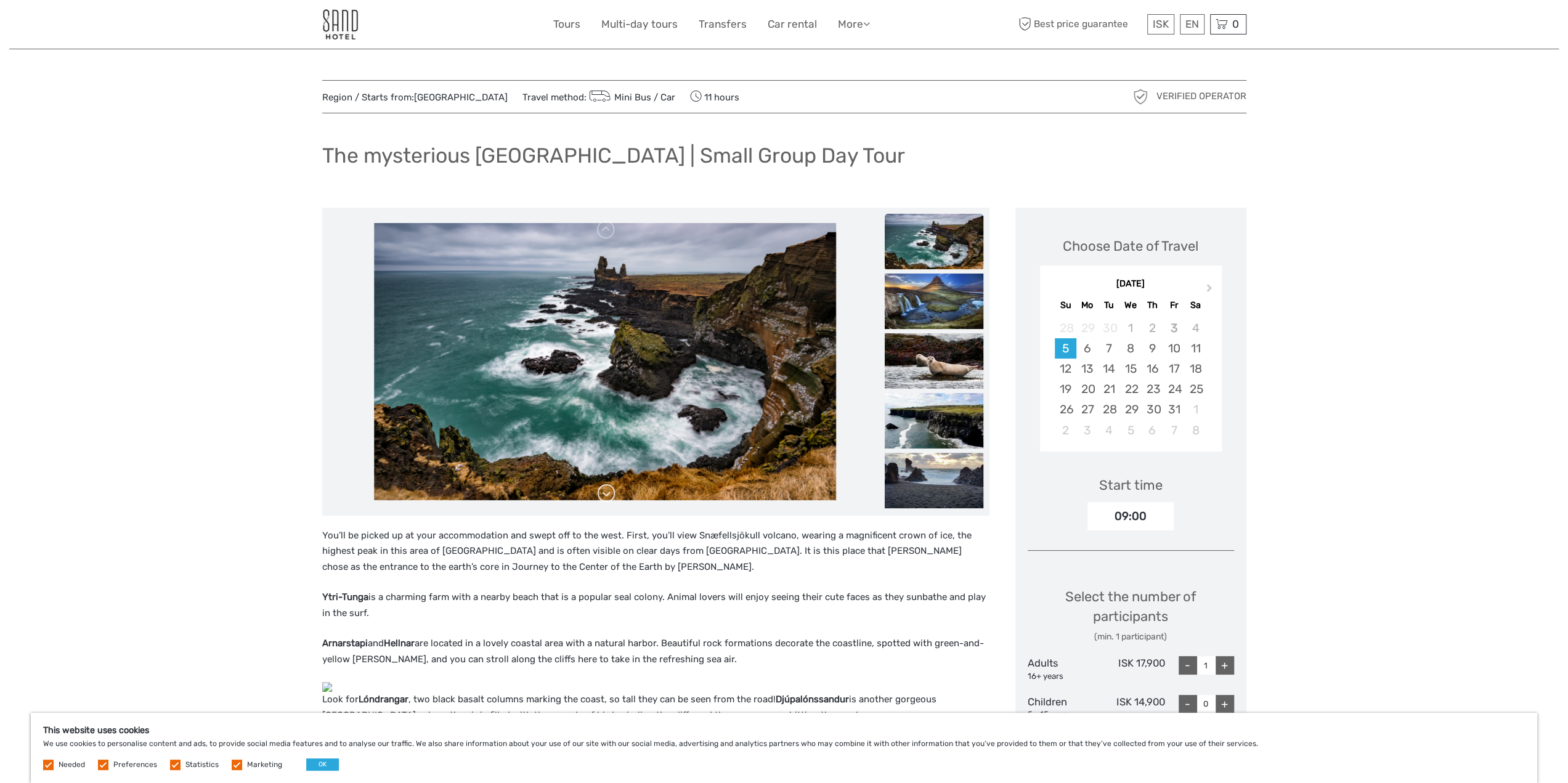
click at [610, 496] on link at bounding box center [606, 493] width 20 height 20
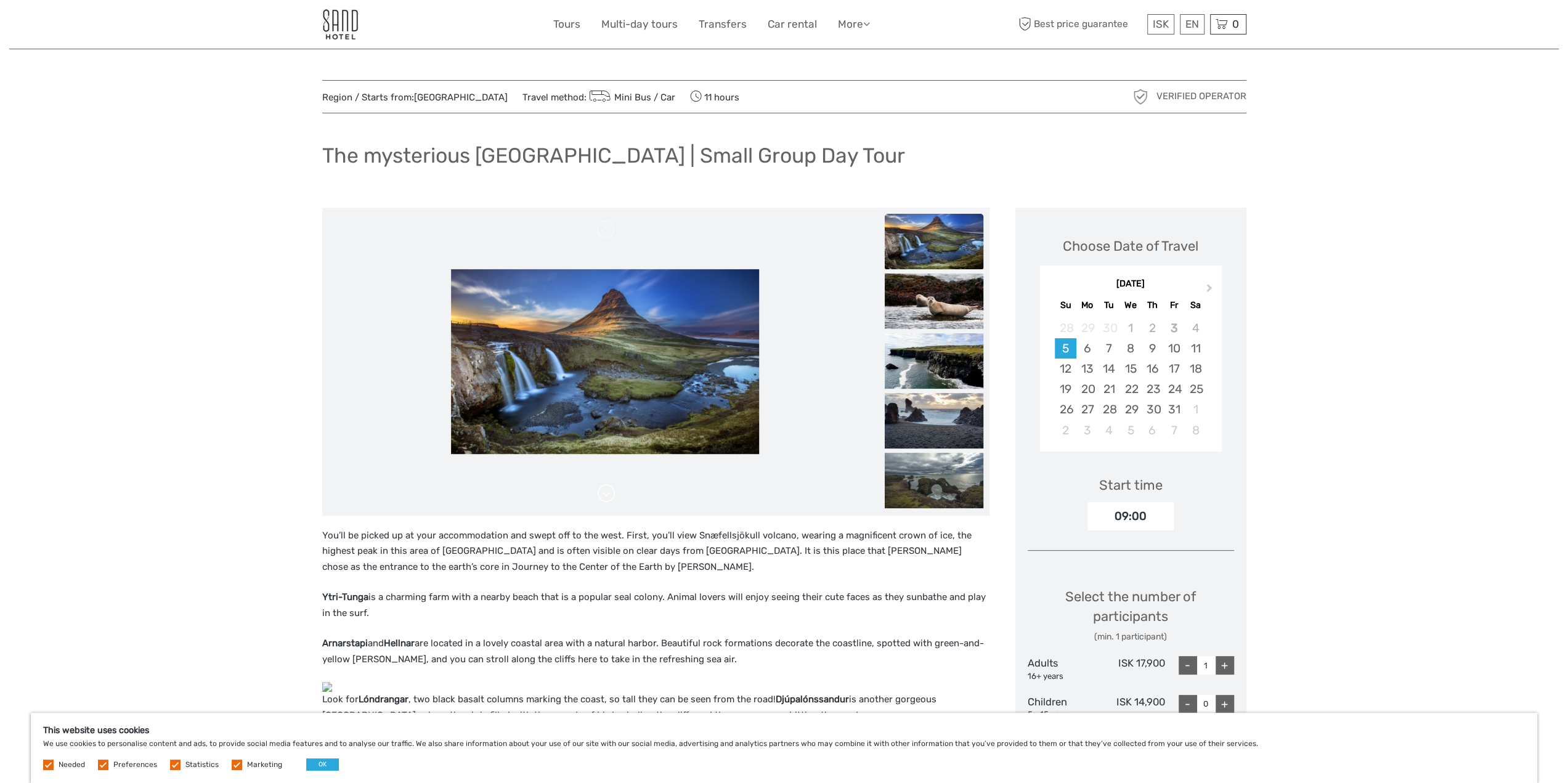
click at [610, 496] on link at bounding box center [606, 493] width 20 height 20
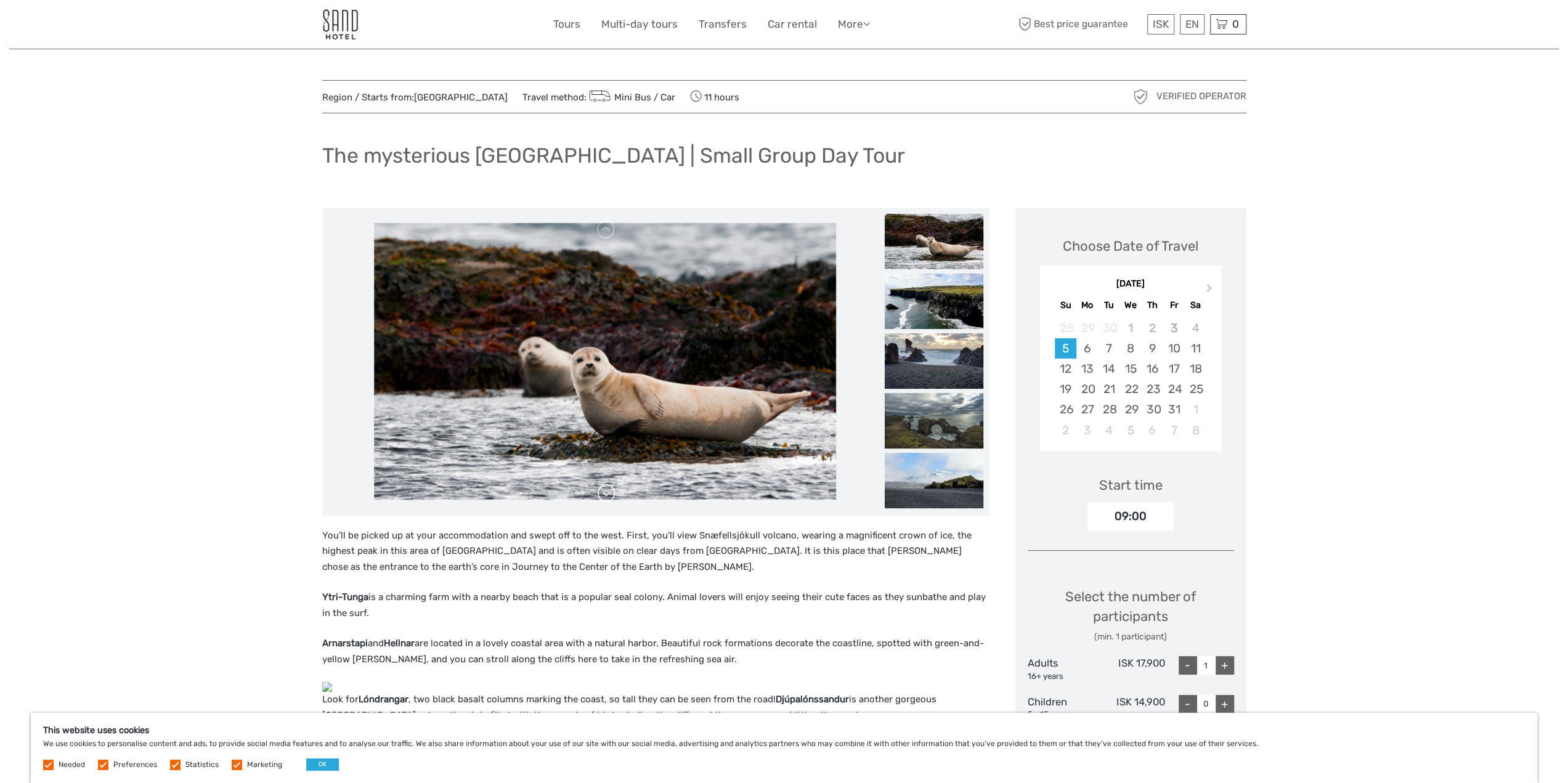
click at [606, 494] on link at bounding box center [606, 493] width 20 height 20
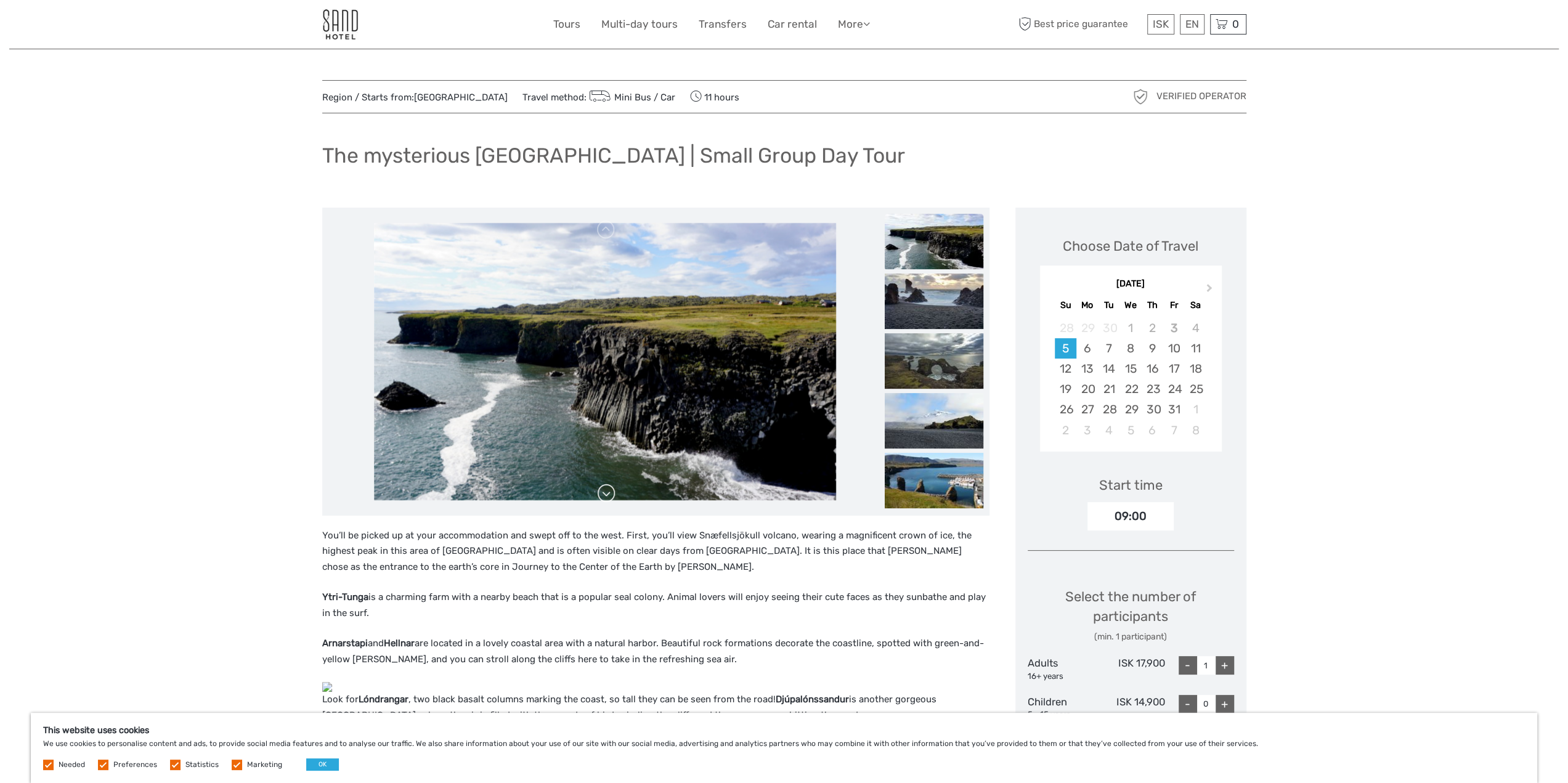
click at [606, 494] on link at bounding box center [606, 493] width 20 height 20
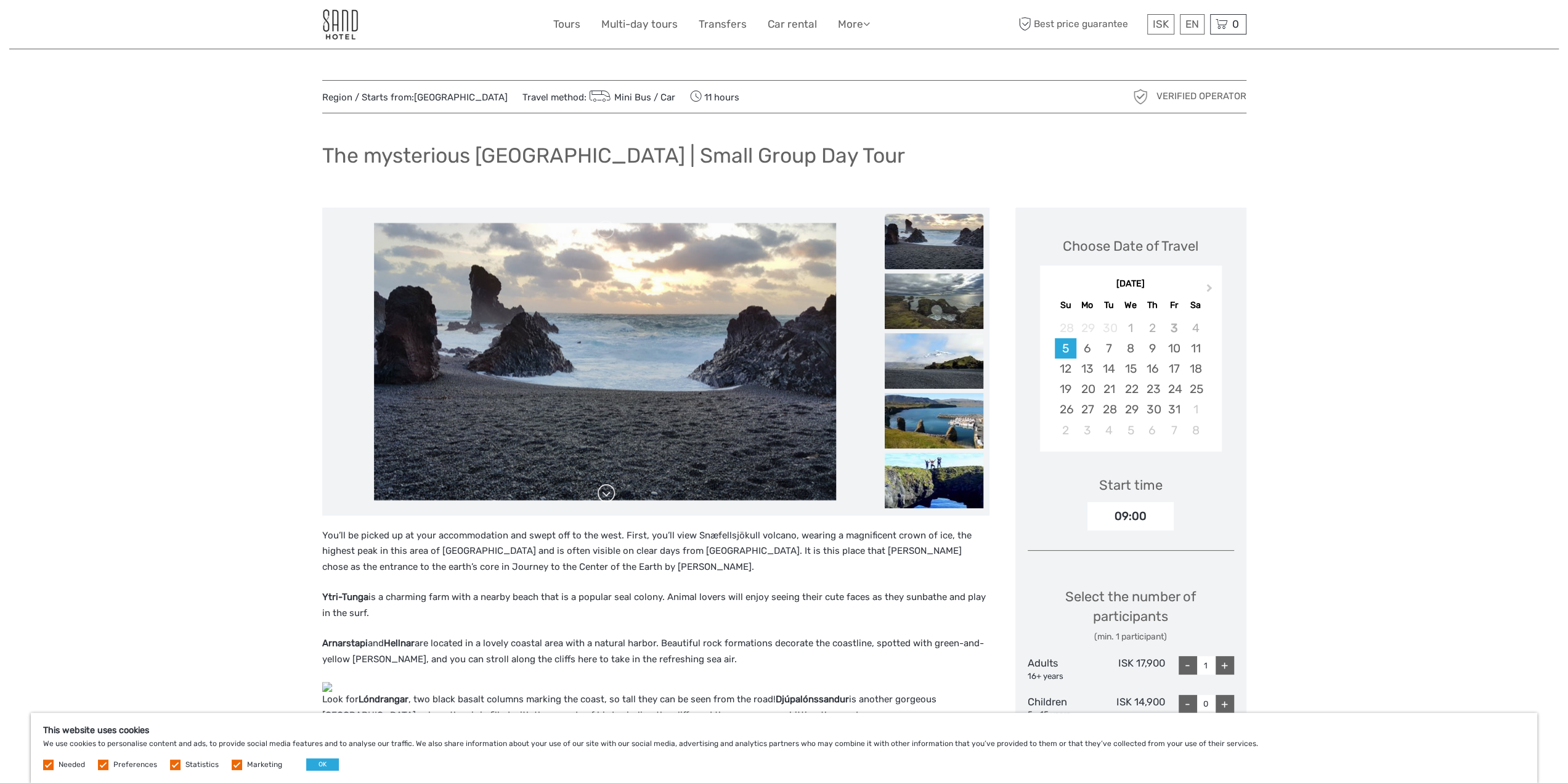
click at [606, 494] on link at bounding box center [606, 493] width 20 height 20
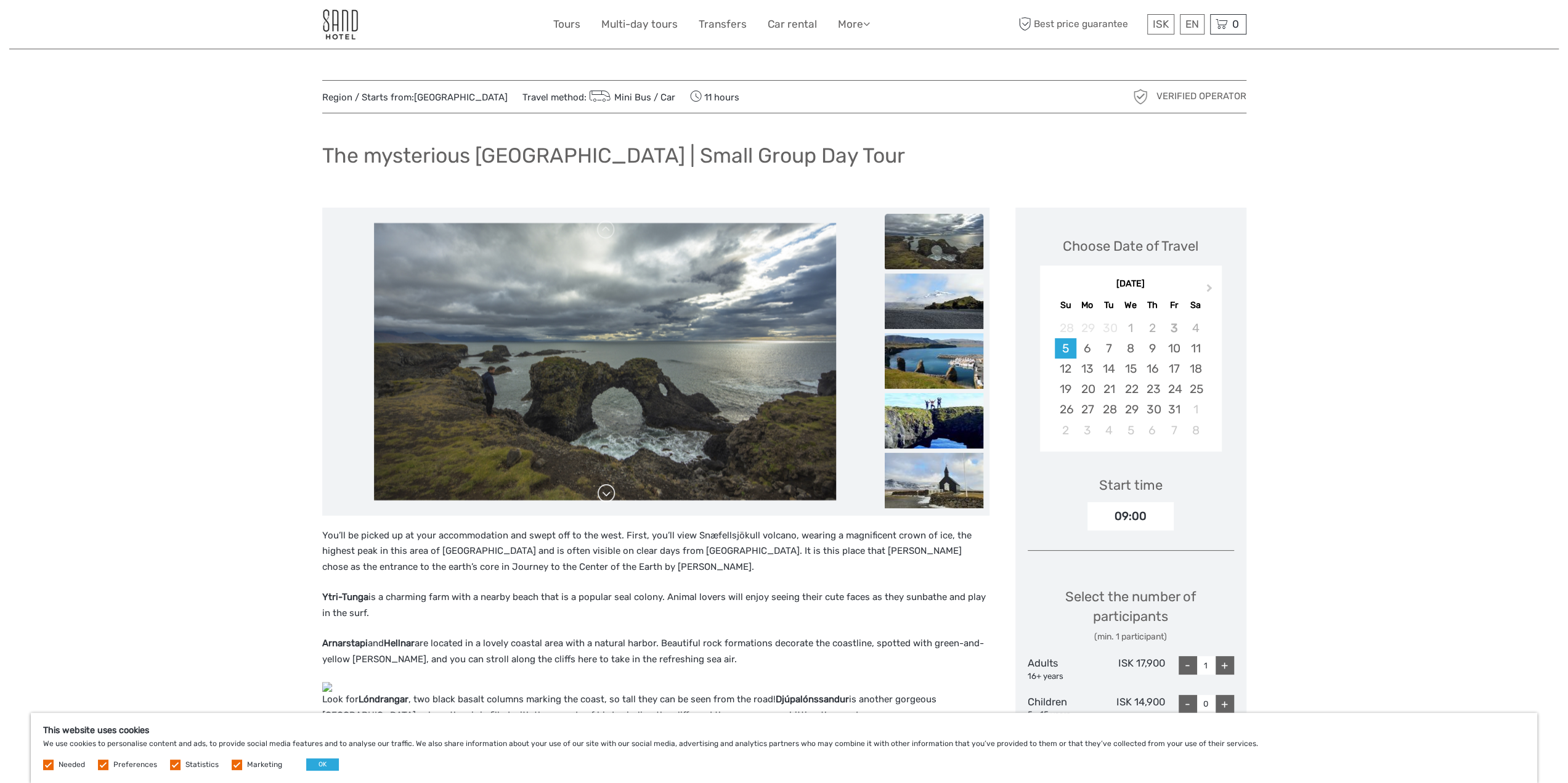
click at [606, 494] on link at bounding box center [606, 493] width 20 height 20
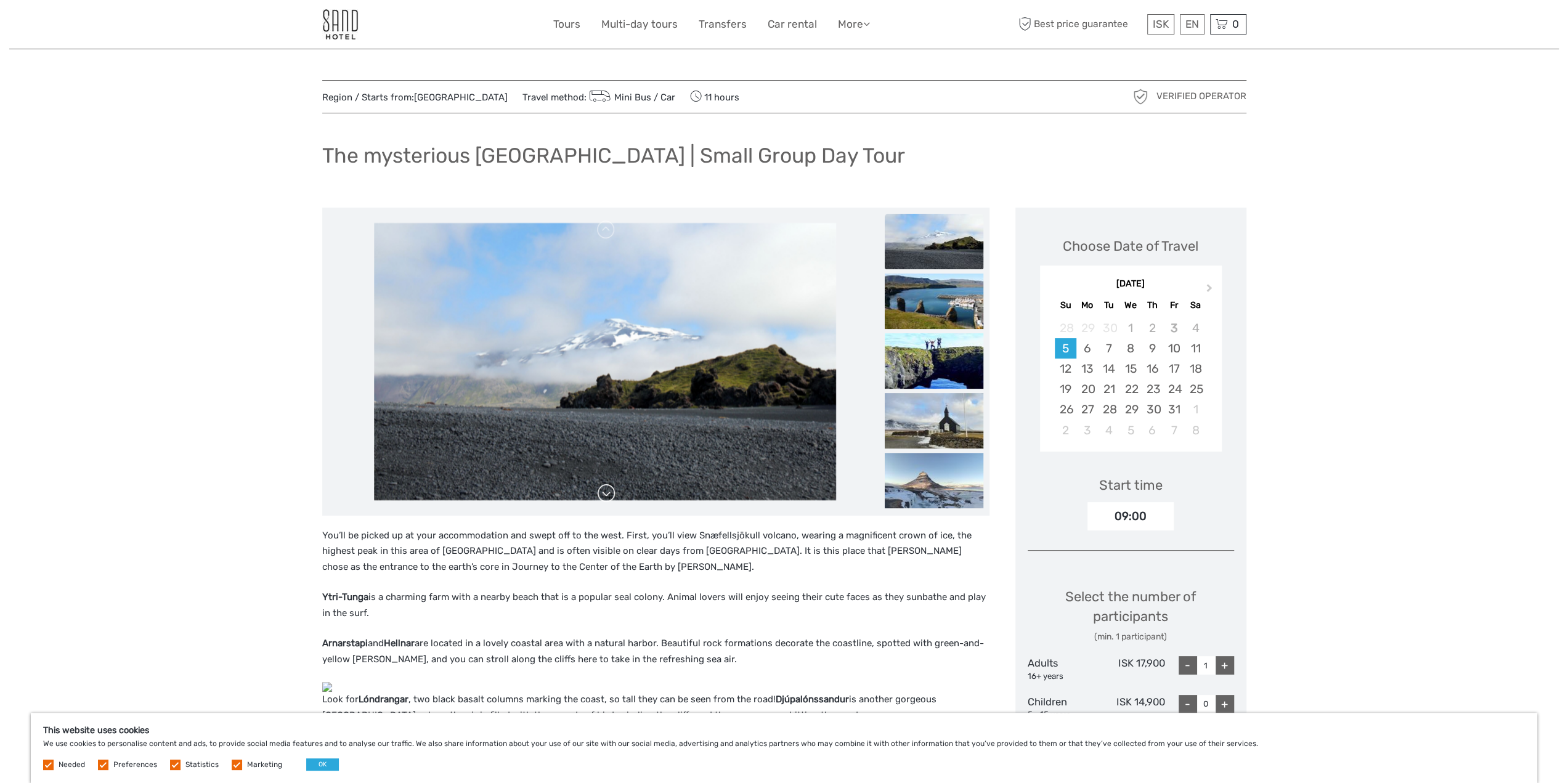
click at [606, 494] on link at bounding box center [606, 493] width 20 height 20
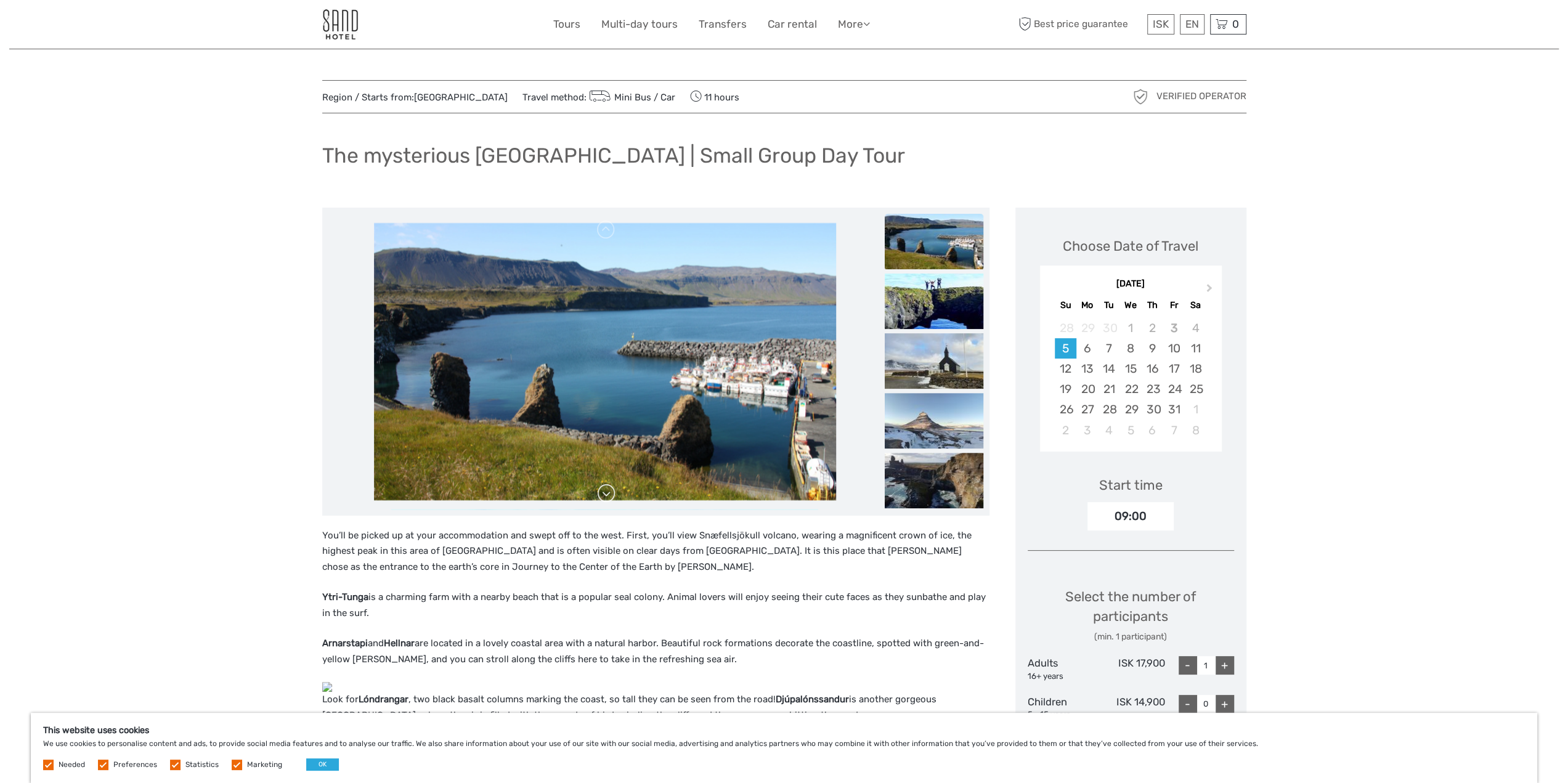
click at [606, 494] on link at bounding box center [606, 493] width 20 height 20
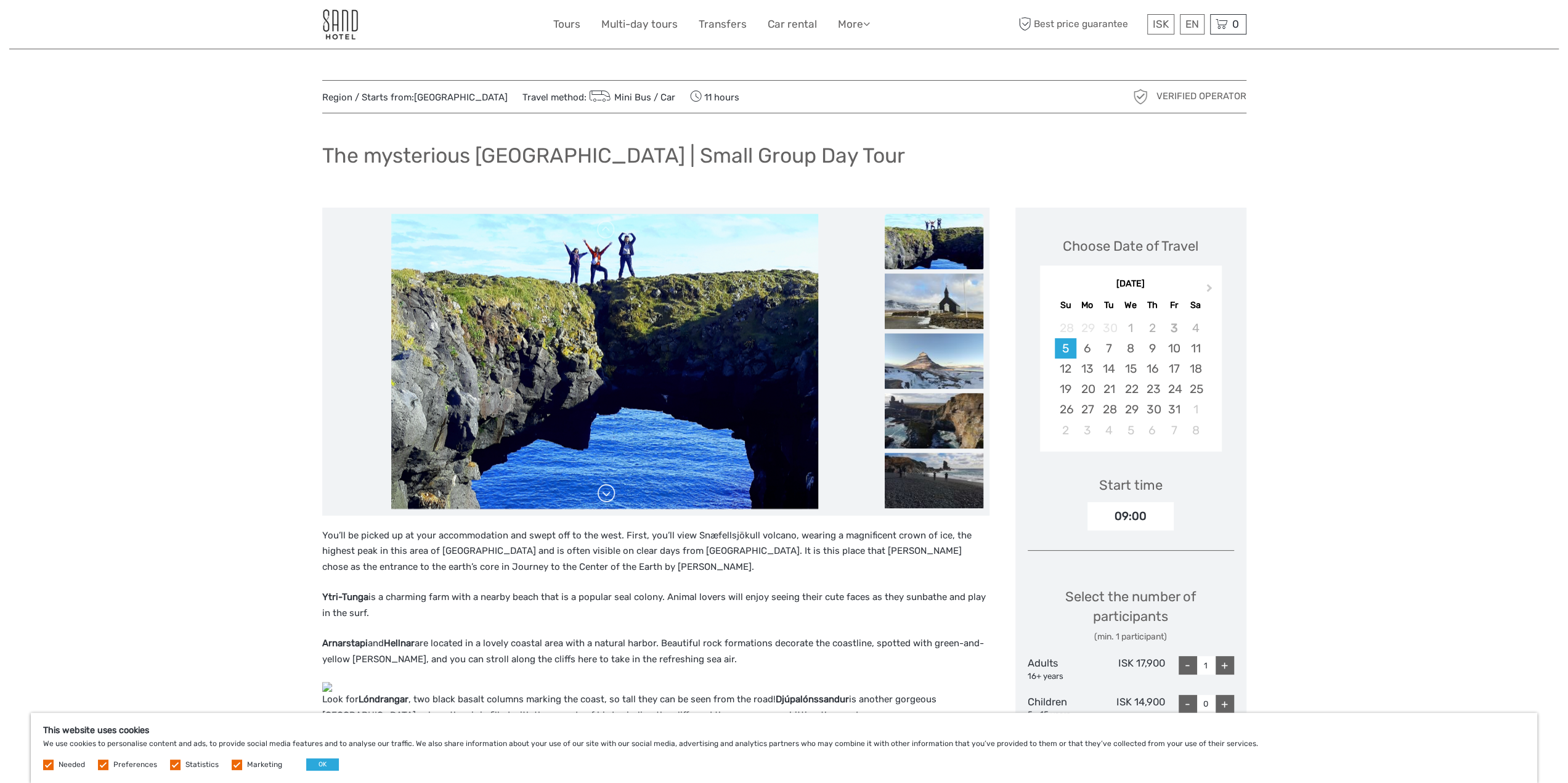
click at [606, 494] on link at bounding box center [606, 493] width 20 height 20
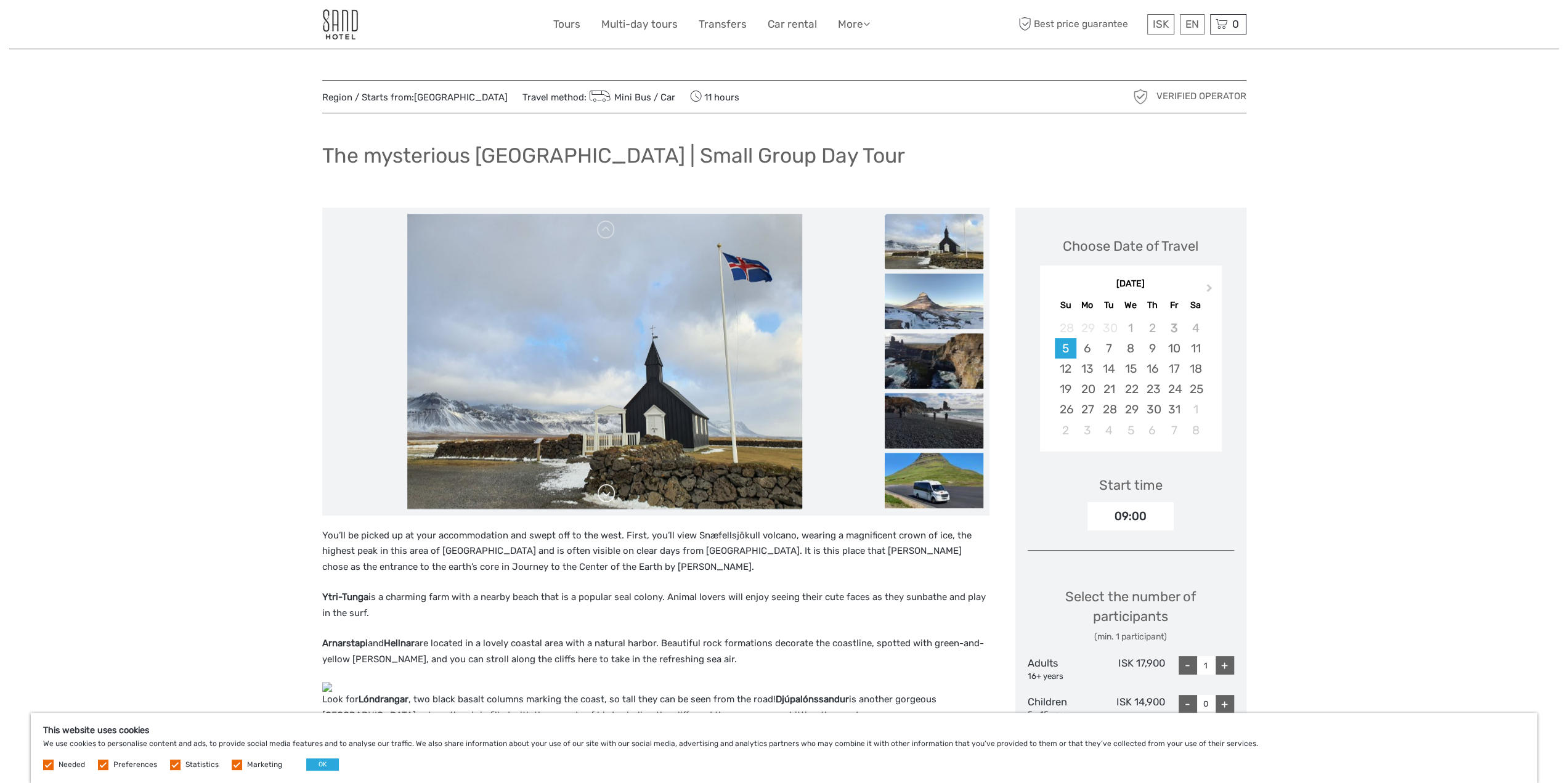
click at [606, 494] on link at bounding box center [606, 493] width 20 height 20
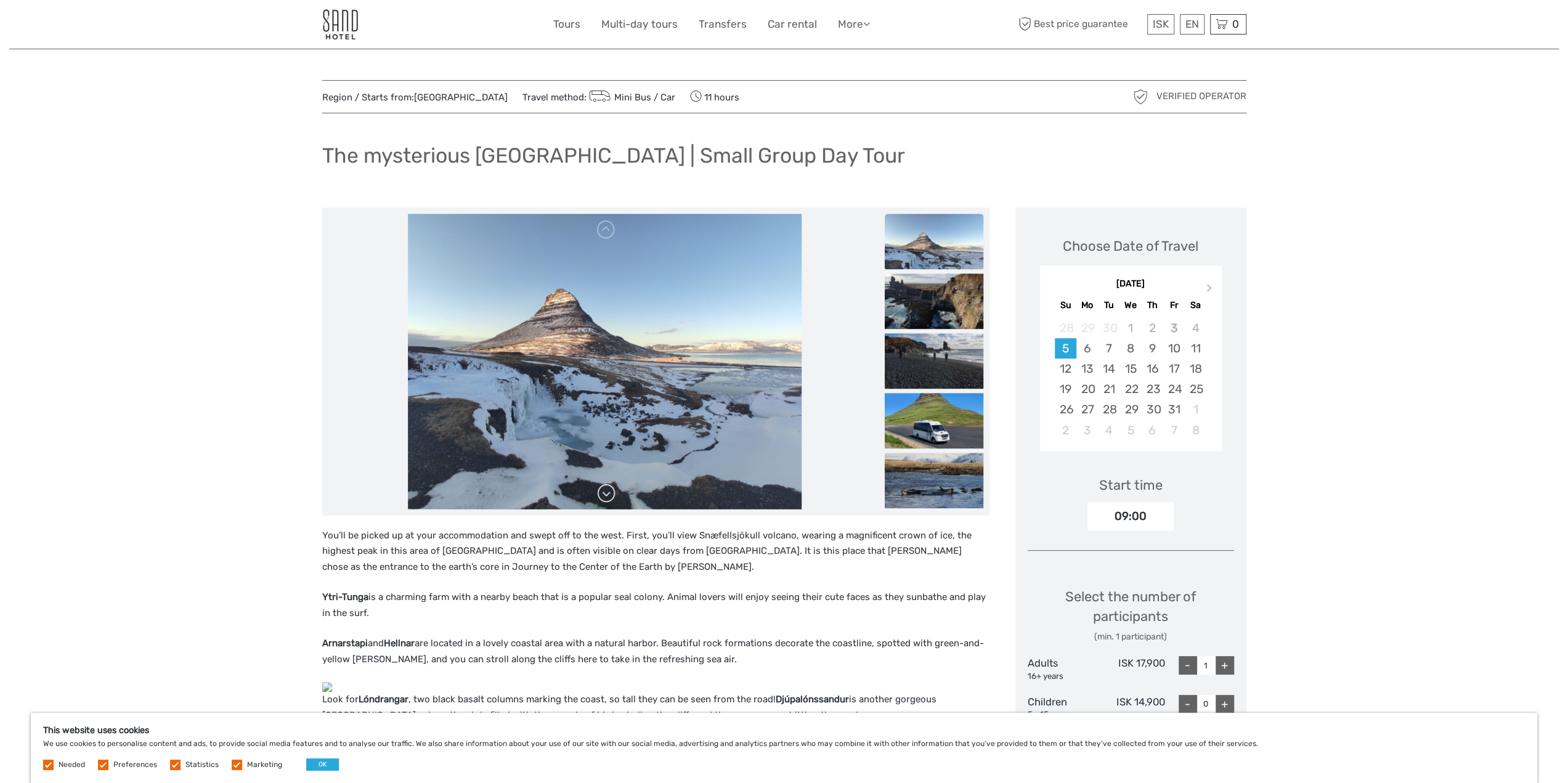
click at [606, 494] on link at bounding box center [606, 493] width 20 height 20
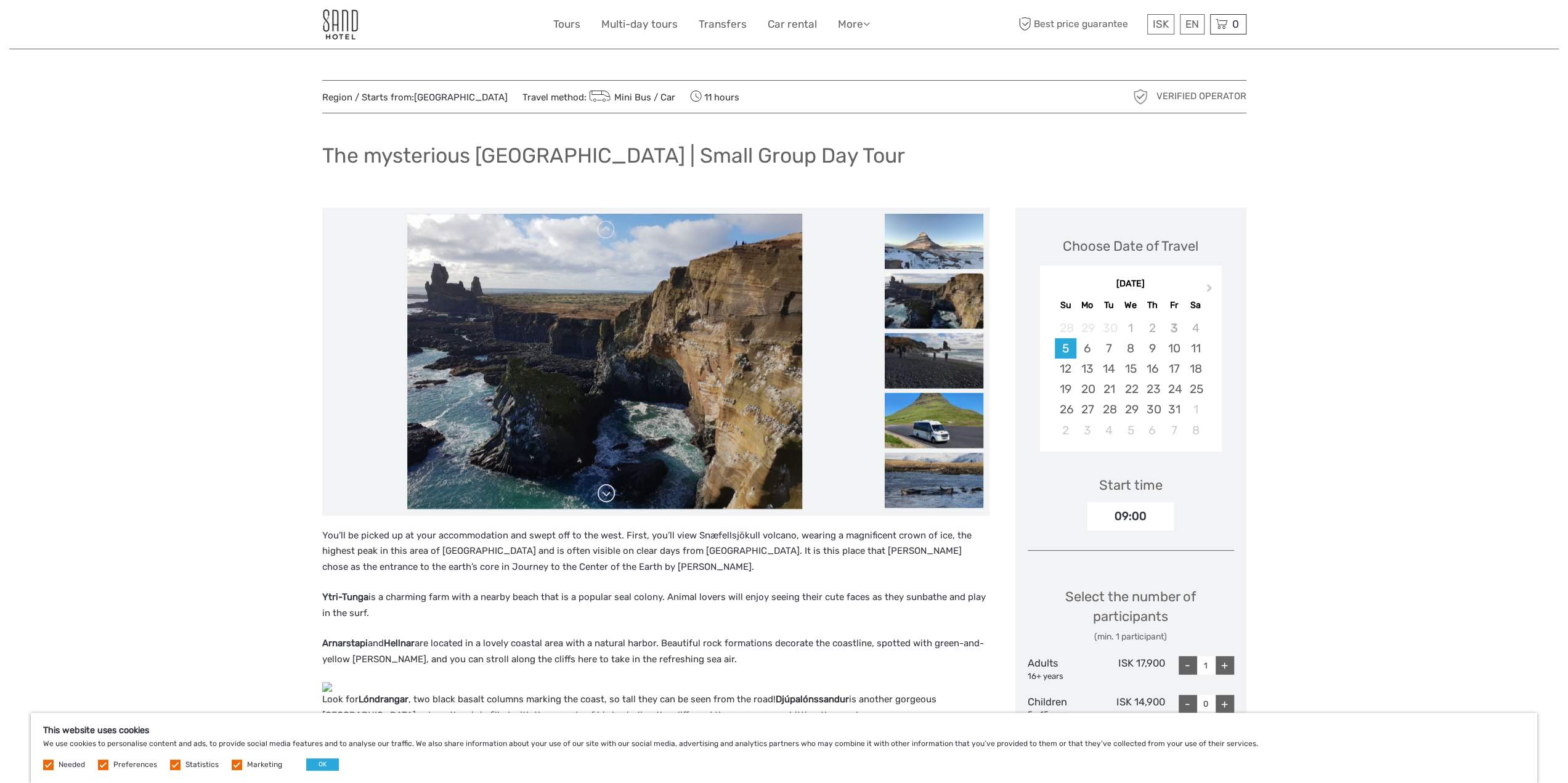
click at [606, 494] on link at bounding box center [606, 493] width 20 height 20
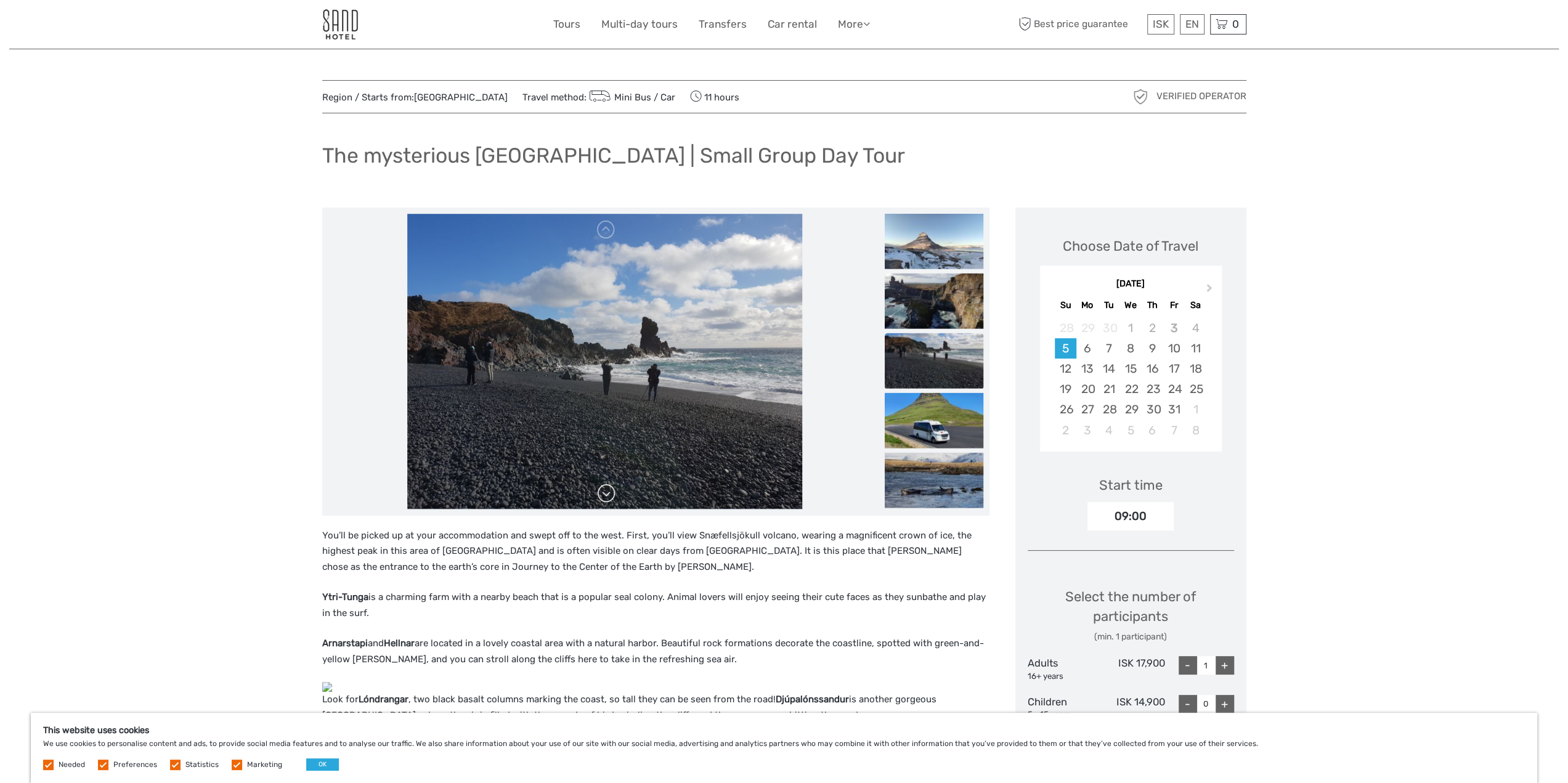
click at [606, 494] on link at bounding box center [606, 493] width 20 height 20
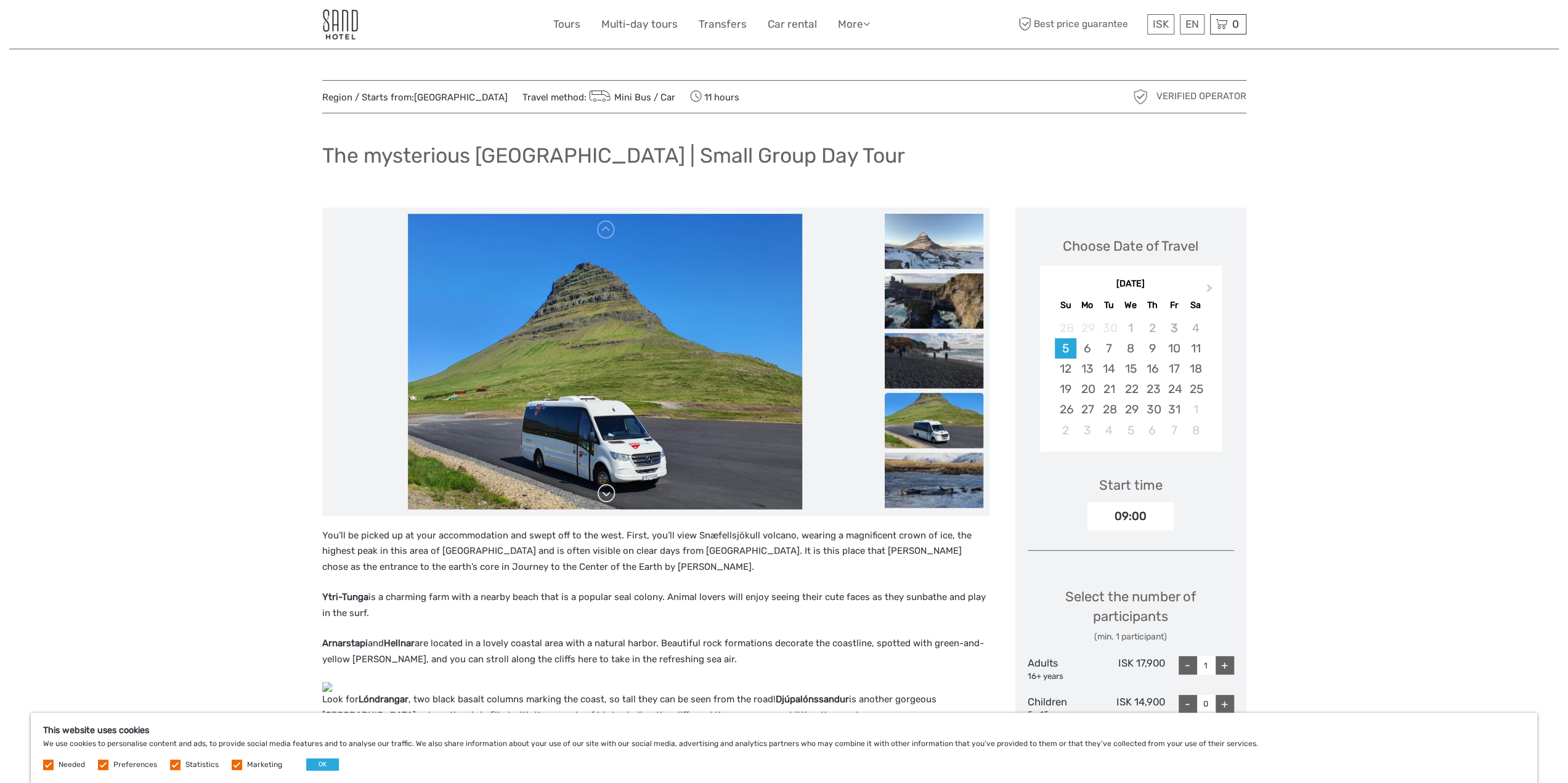
click at [606, 494] on link at bounding box center [606, 493] width 20 height 20
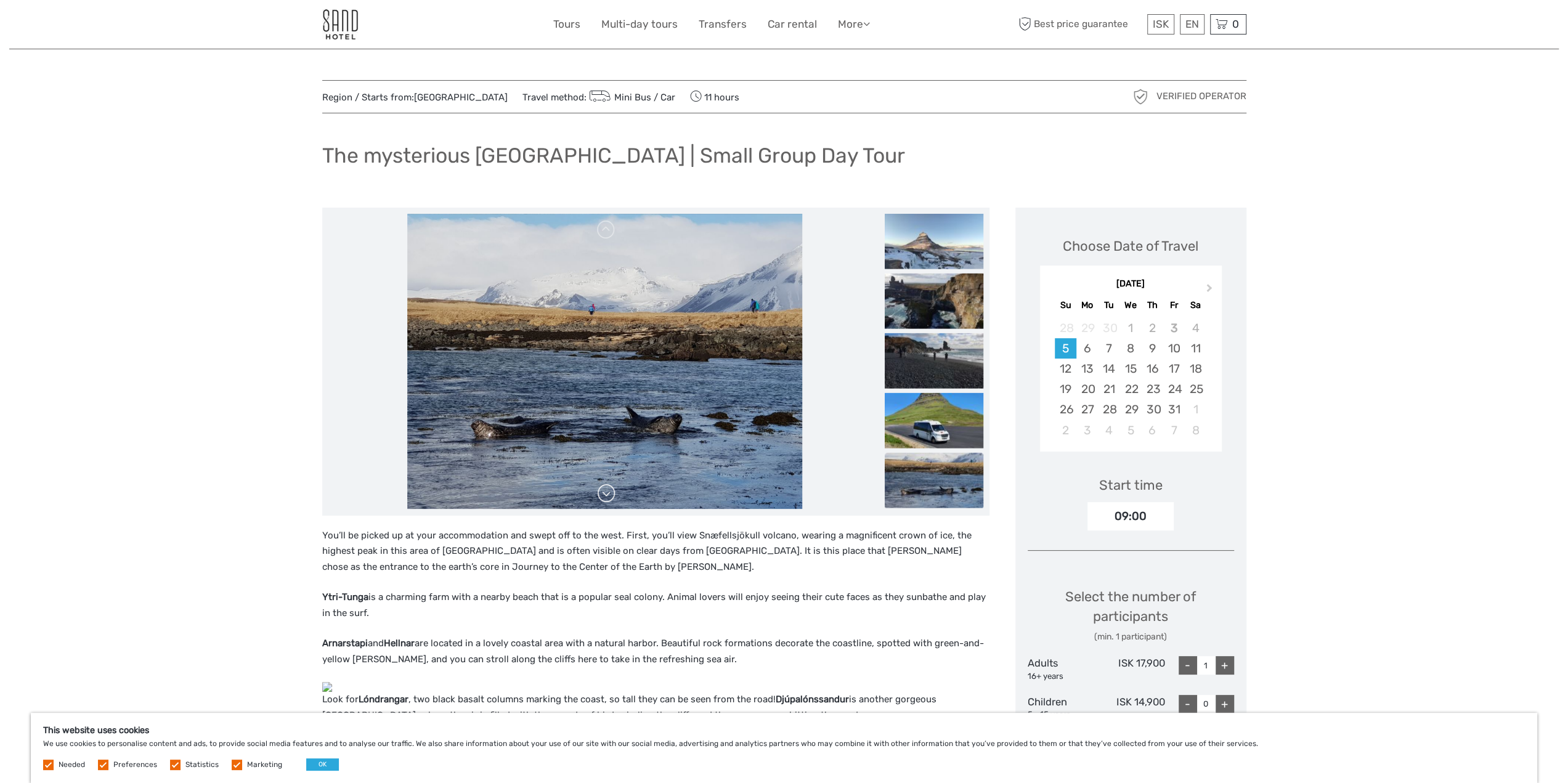
click at [606, 494] on link at bounding box center [606, 493] width 20 height 20
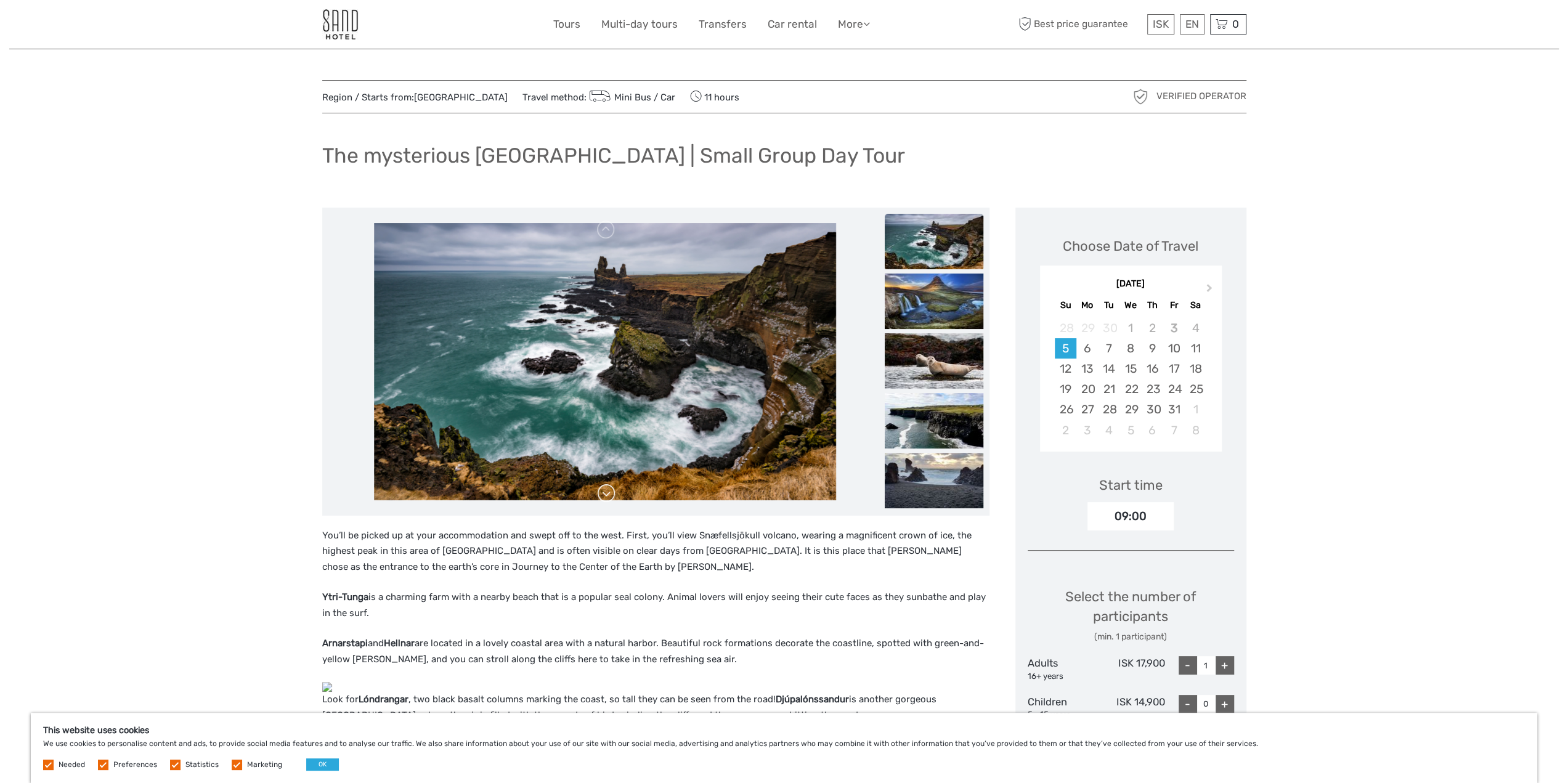
click at [606, 494] on div at bounding box center [604, 361] width 553 height 296
click at [606, 494] on link at bounding box center [606, 493] width 20 height 20
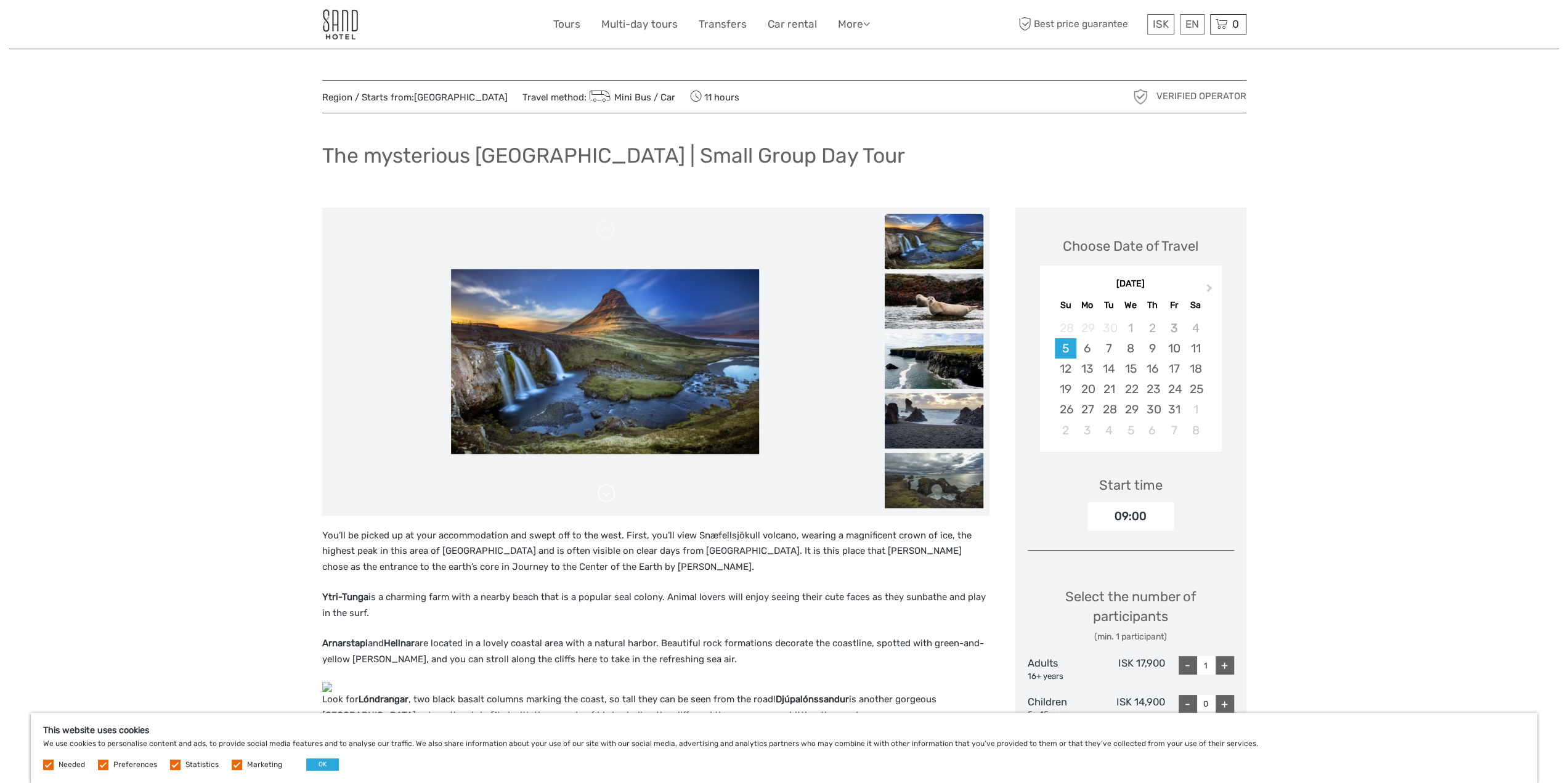
click at [606, 494] on link at bounding box center [606, 493] width 20 height 20
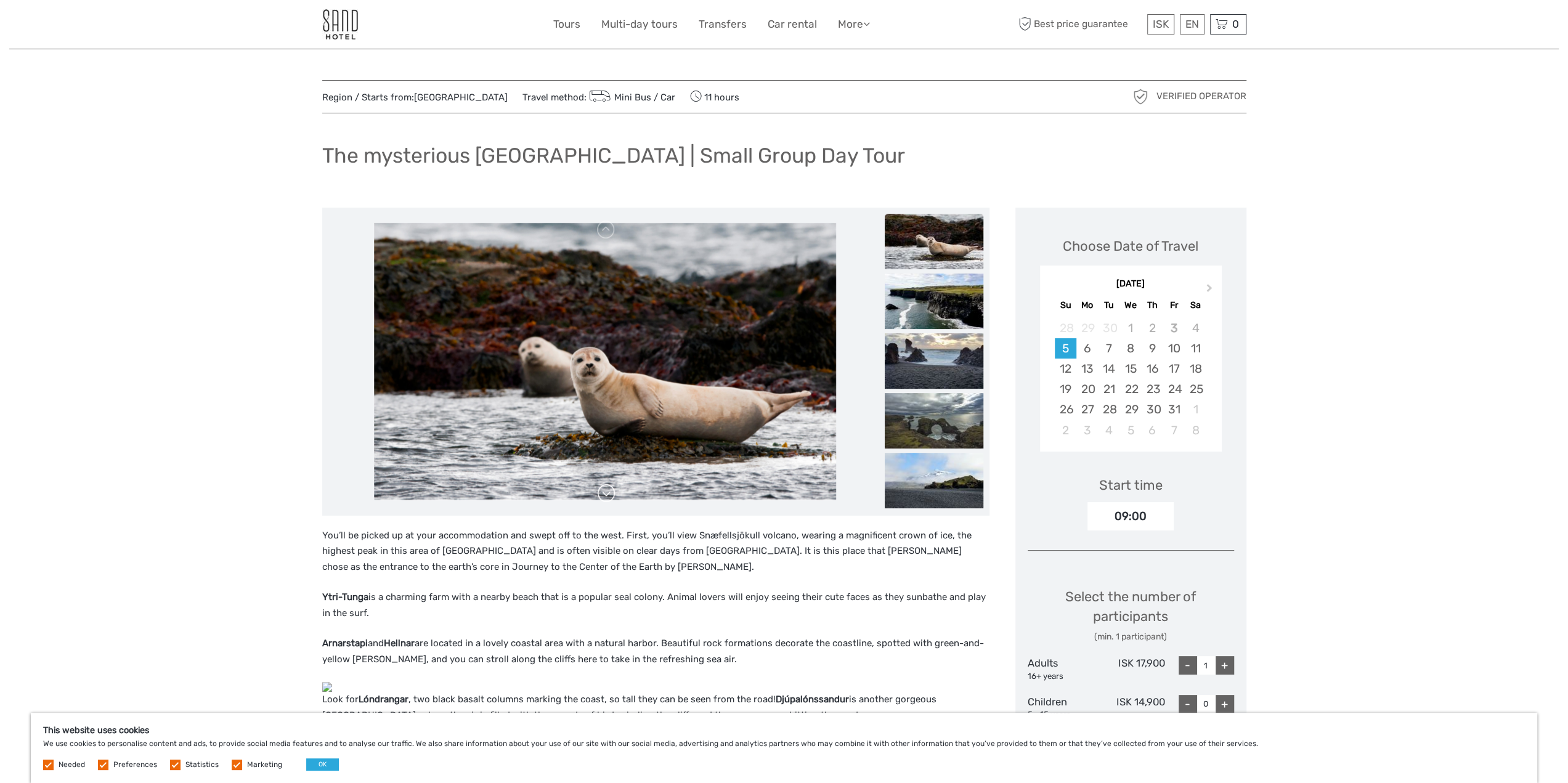
click at [606, 494] on link at bounding box center [606, 493] width 20 height 20
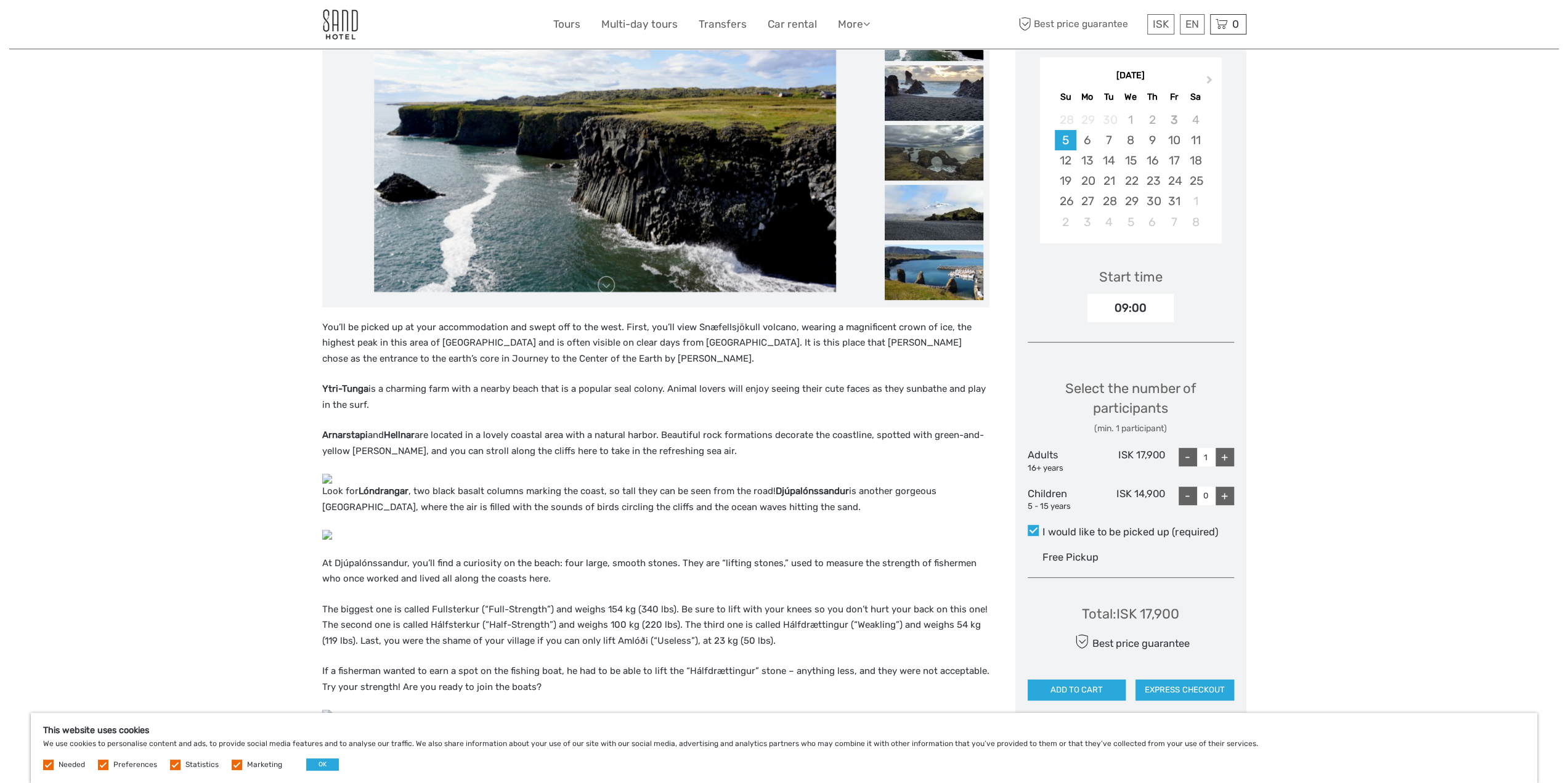
scroll to position [308, 0]
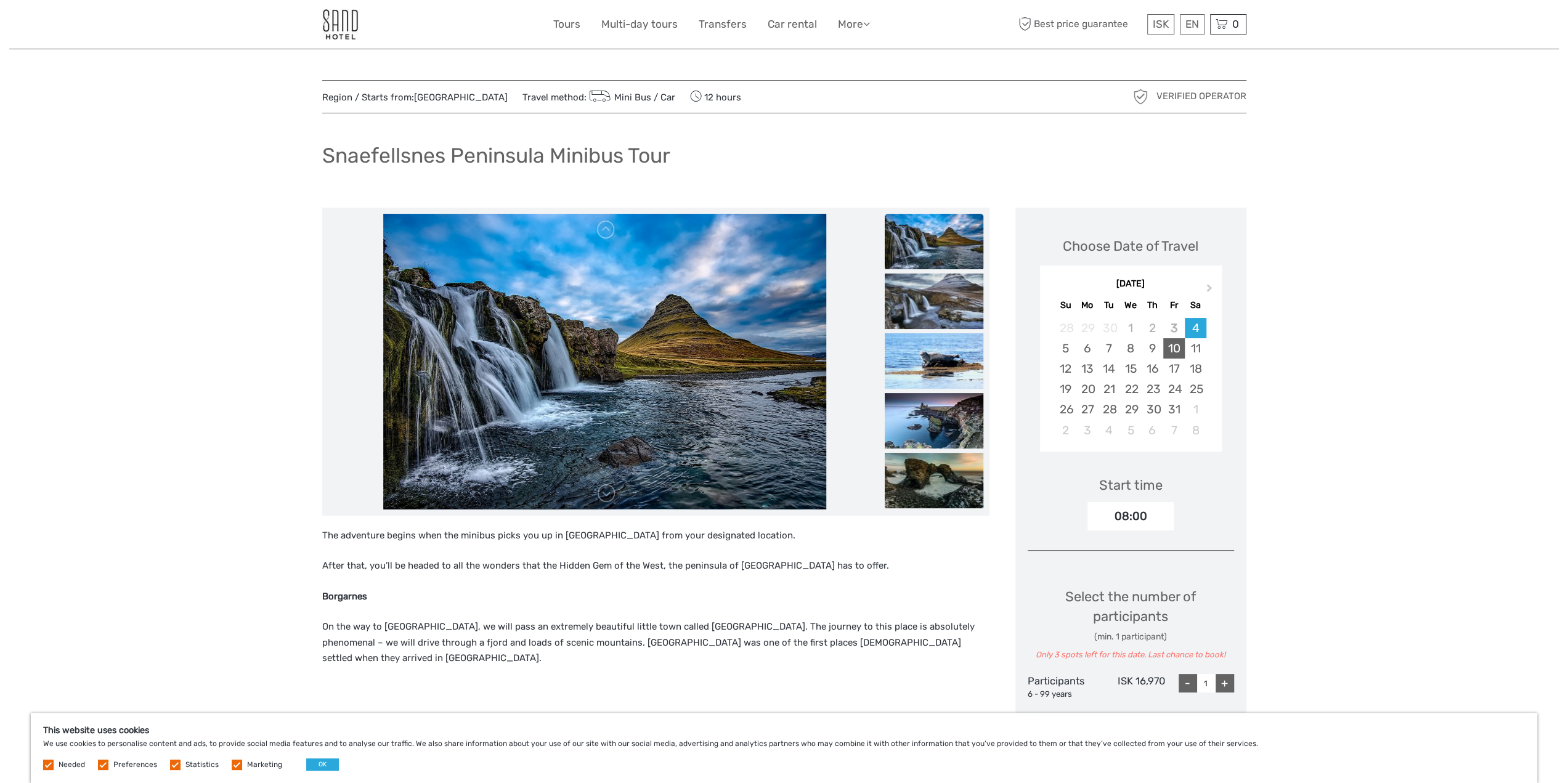
click at [1179, 347] on div "10" at bounding box center [1173, 349] width 22 height 21
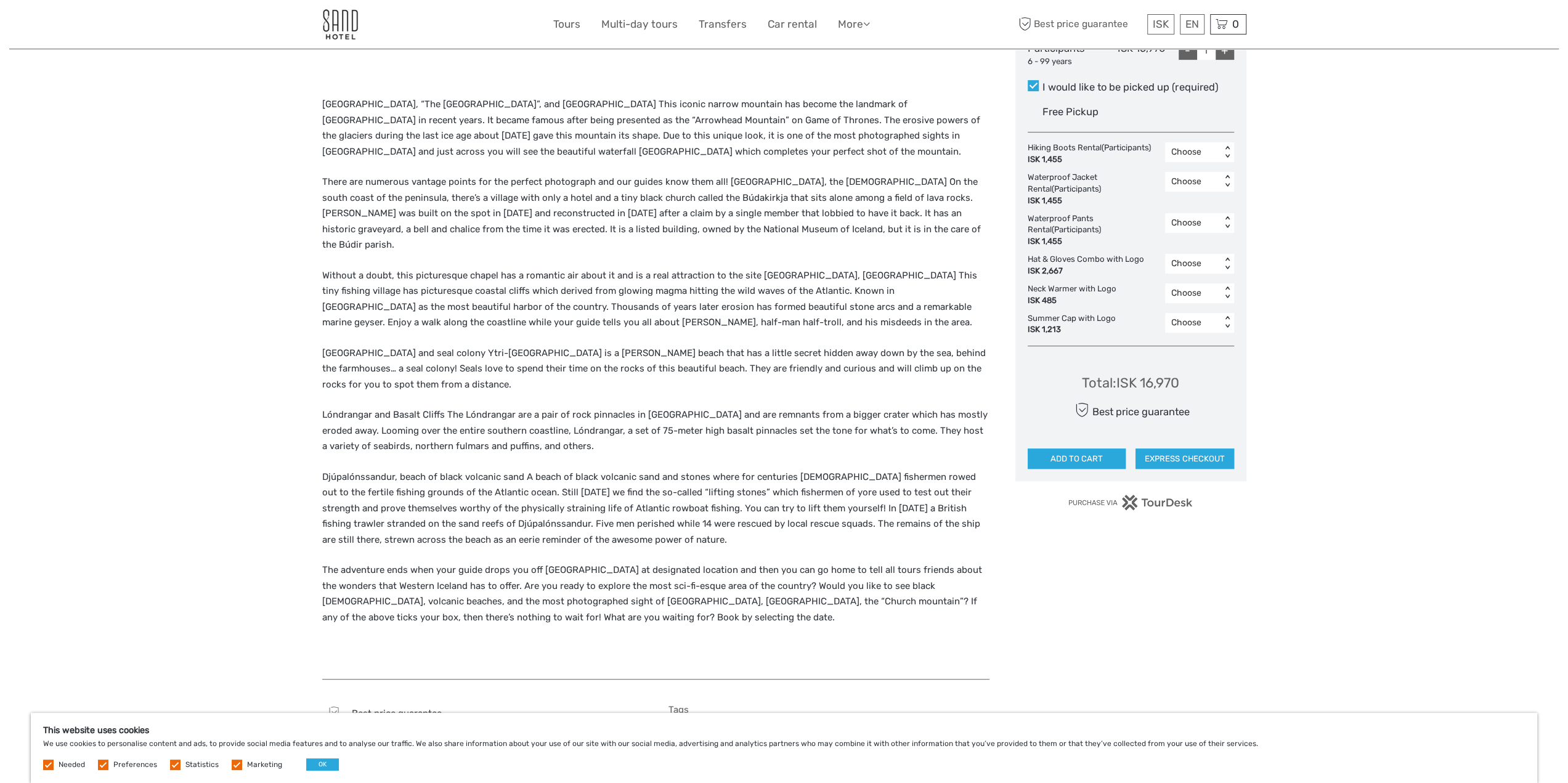
scroll to position [617, 0]
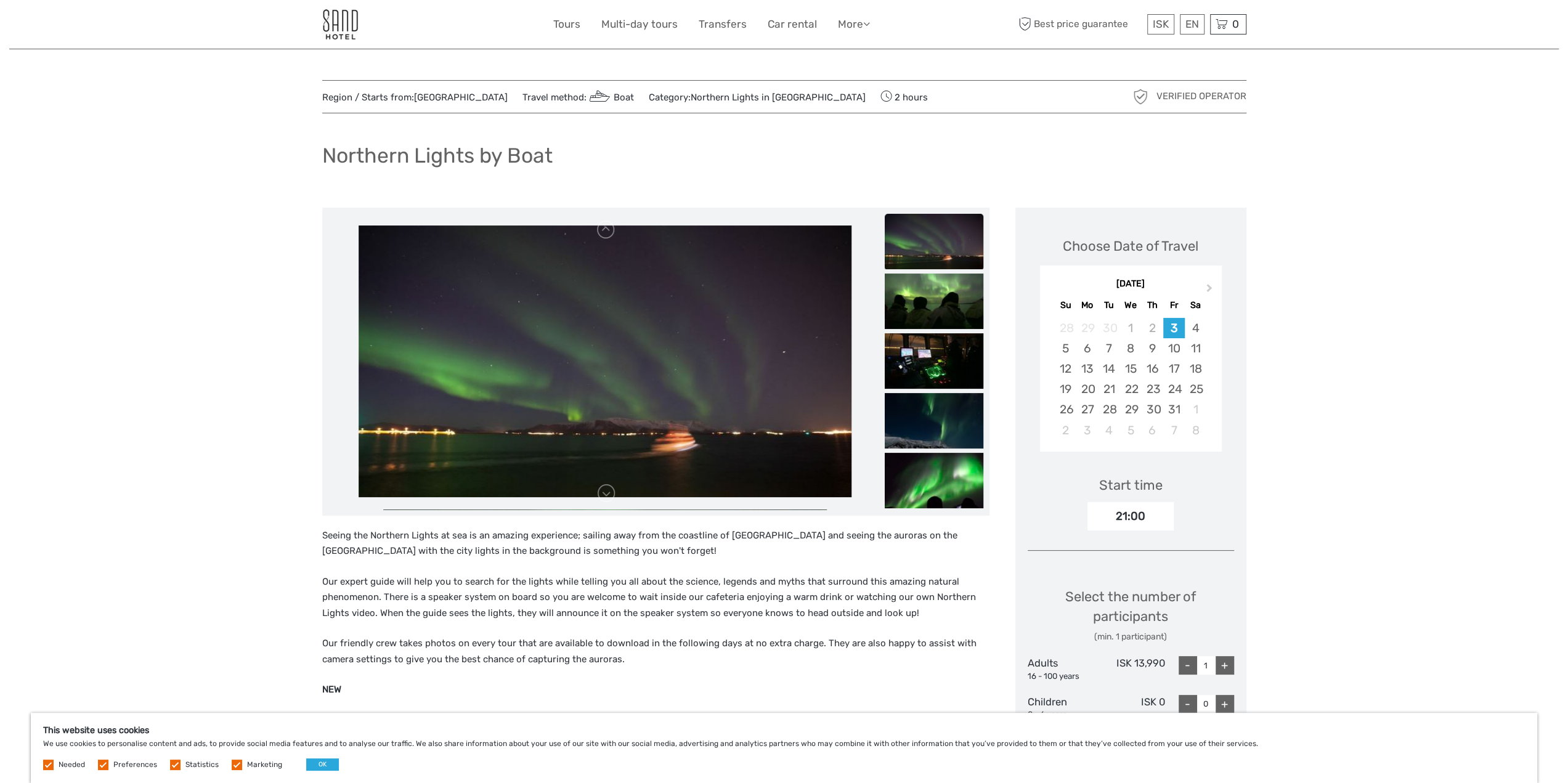
click at [606, 341] on img at bounding box center [604, 361] width 493 height 272
click at [607, 488] on link at bounding box center [606, 493] width 20 height 20
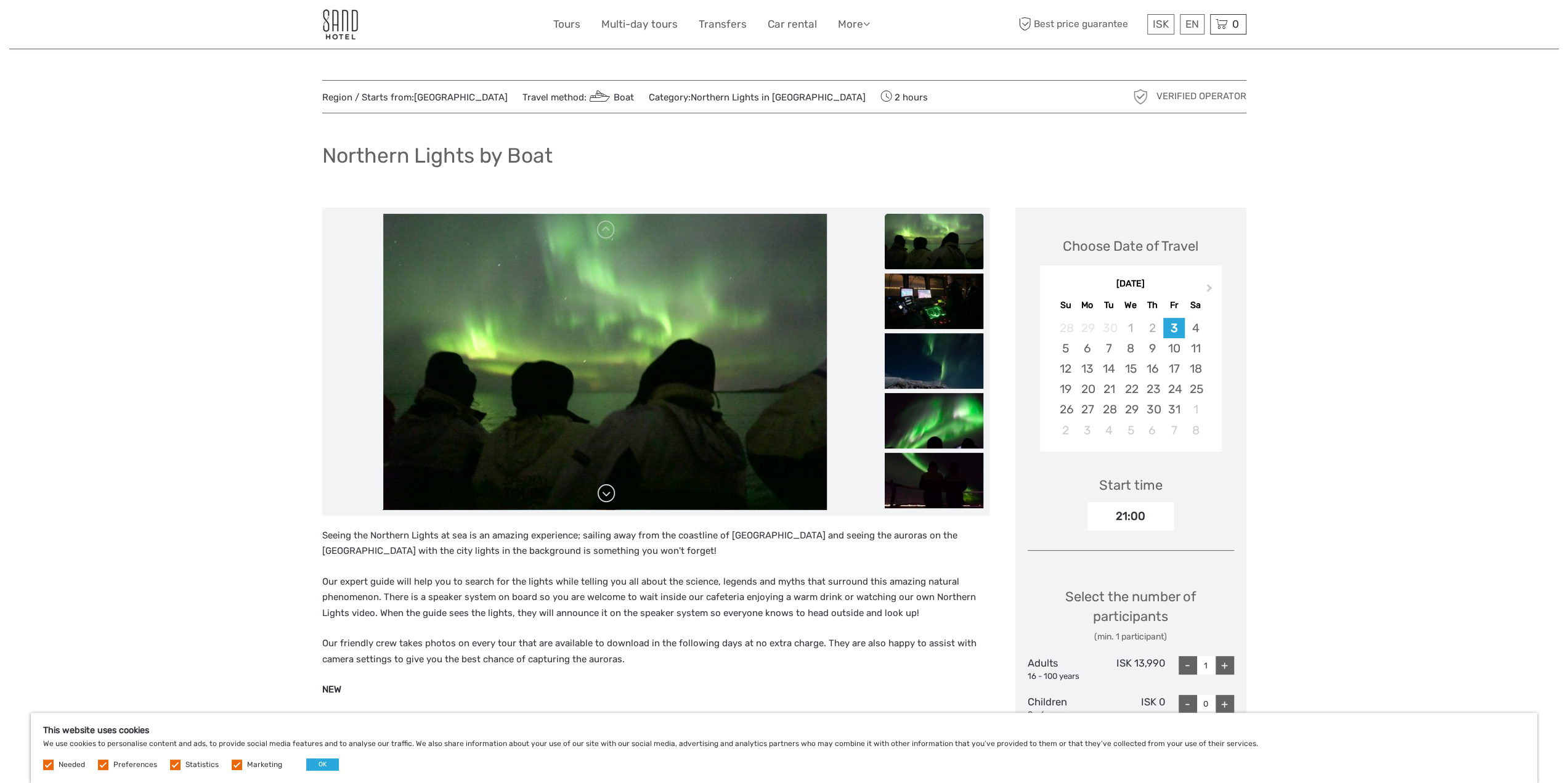
click at [607, 488] on link at bounding box center [606, 493] width 20 height 20
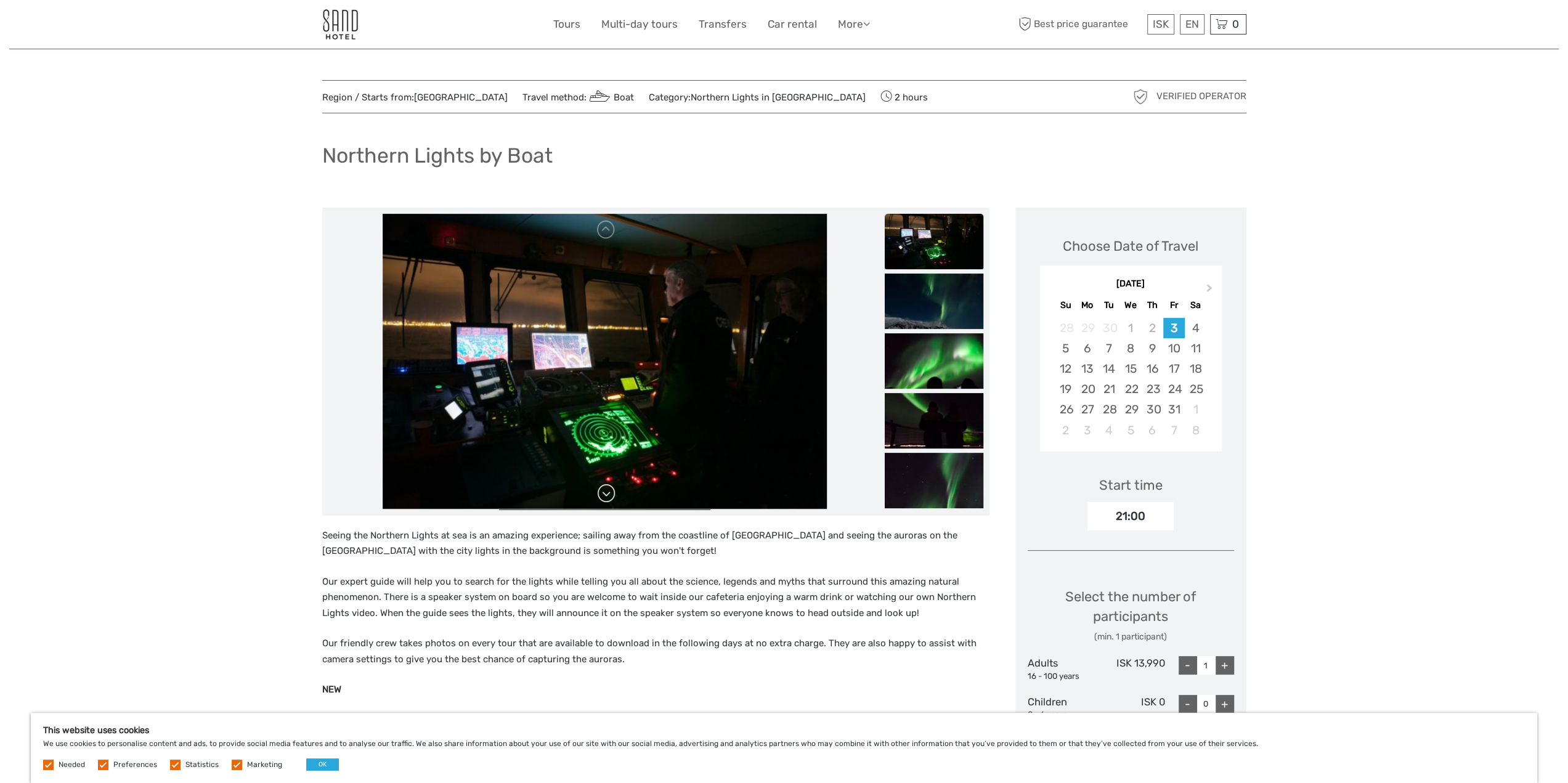
click at [607, 488] on link at bounding box center [606, 493] width 20 height 20
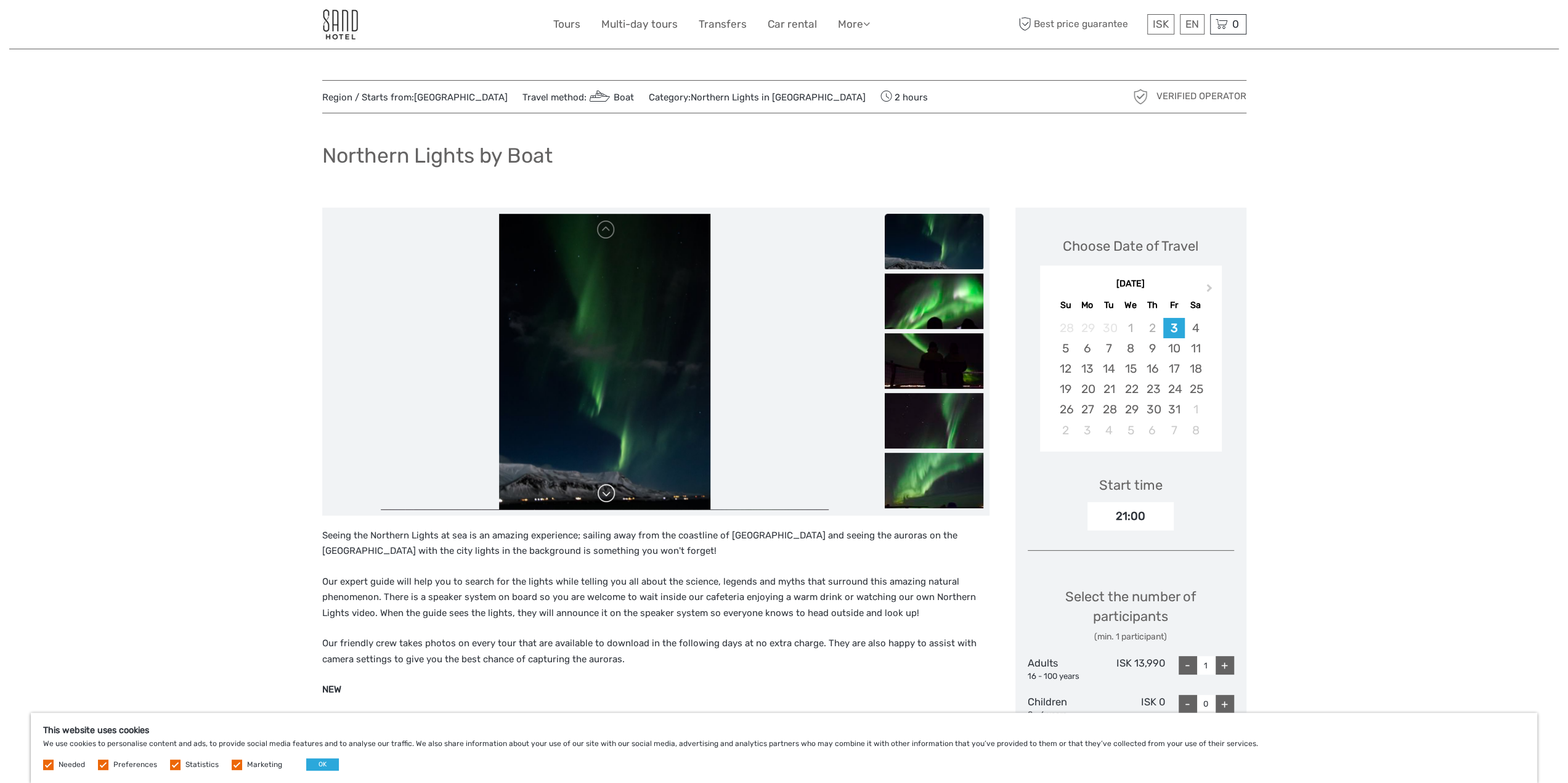
click at [607, 488] on link at bounding box center [606, 493] width 20 height 20
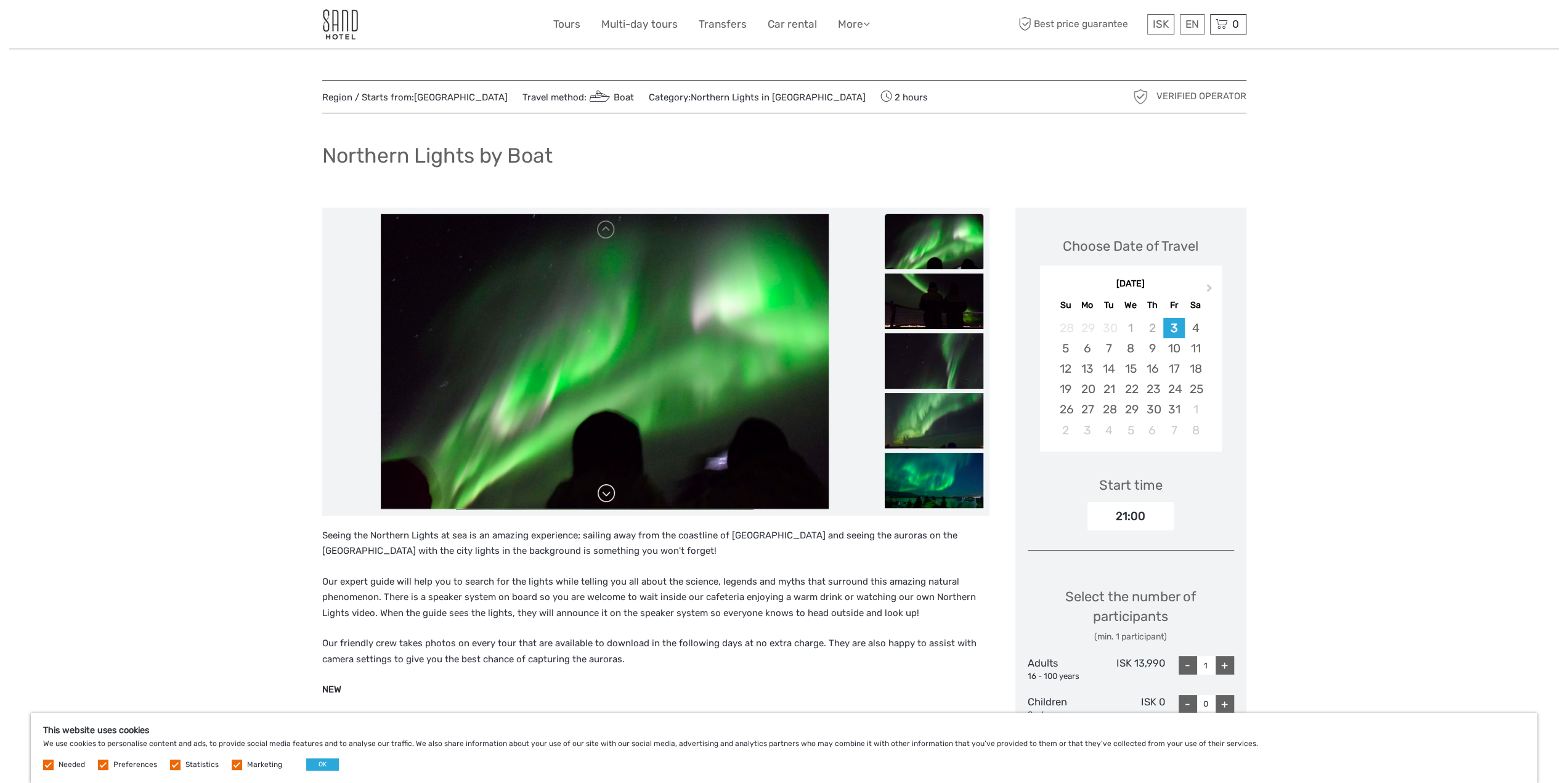
click at [607, 488] on link at bounding box center [606, 493] width 20 height 20
